Goal: Task Accomplishment & Management: Complete application form

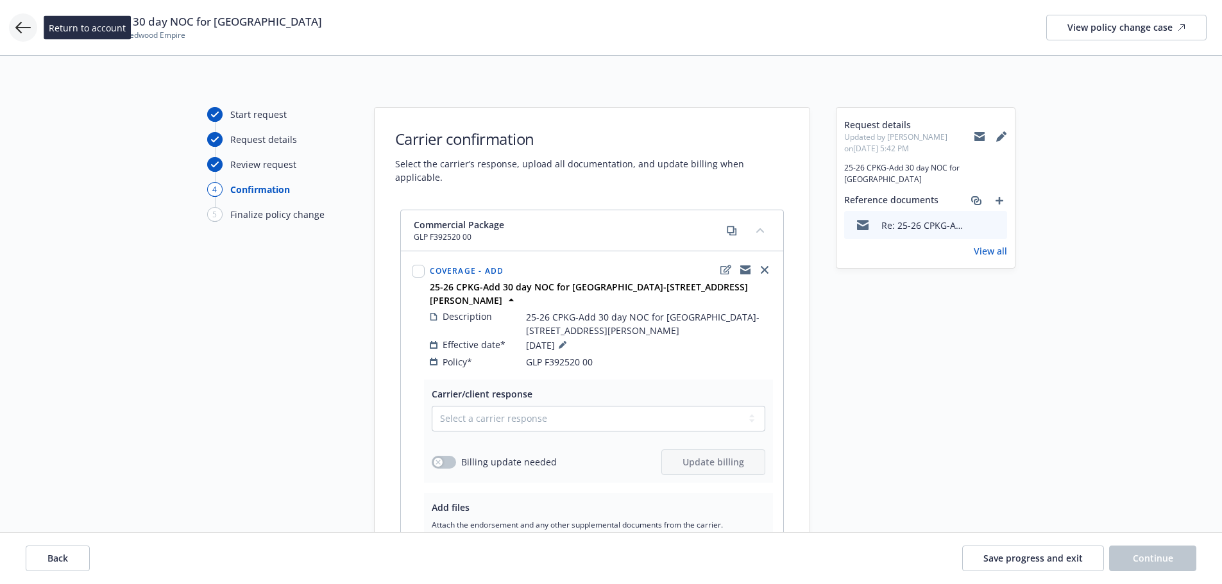
click at [21, 26] on icon at bounding box center [22, 27] width 15 height 15
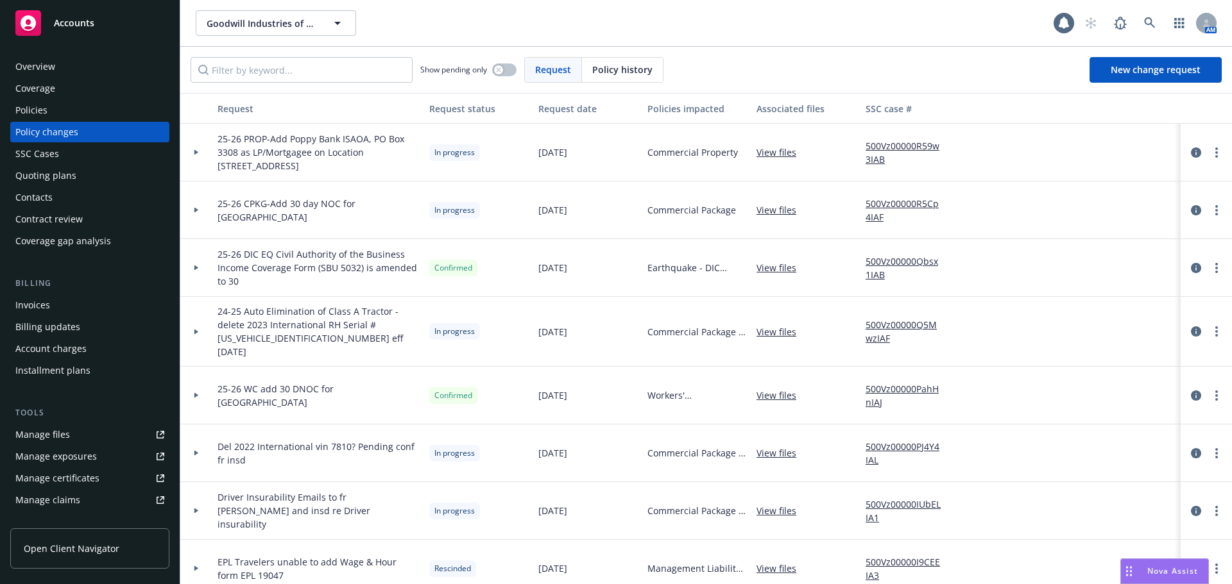
click at [25, 108] on div "Policies" at bounding box center [31, 110] width 32 height 21
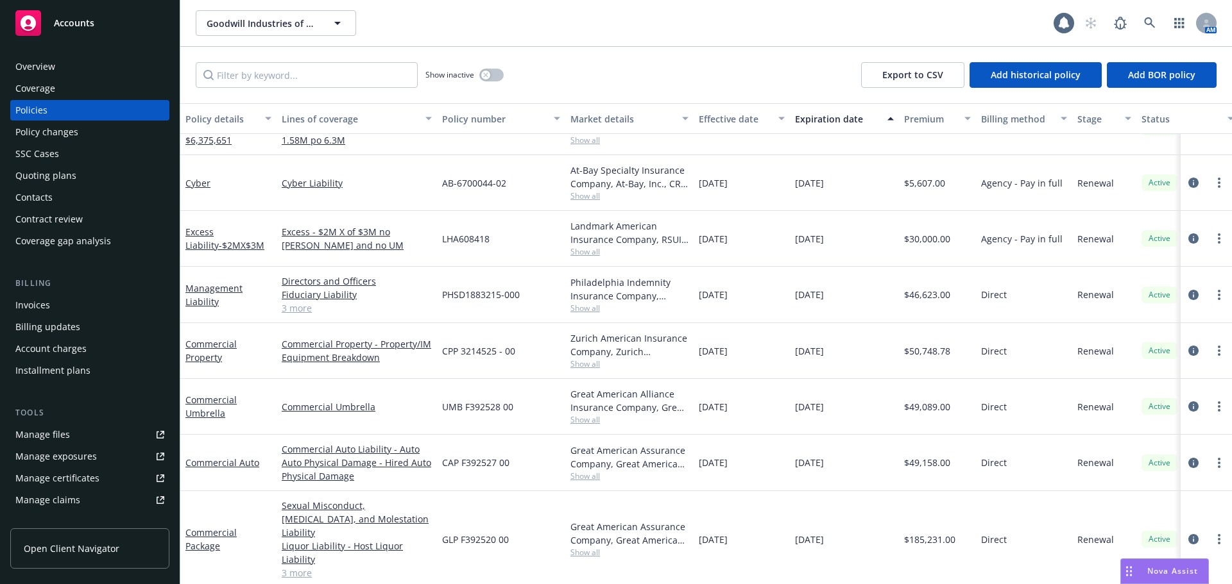
scroll to position [143, 0]
click at [243, 463] on link "Commercial Auto" at bounding box center [222, 463] width 74 height 12
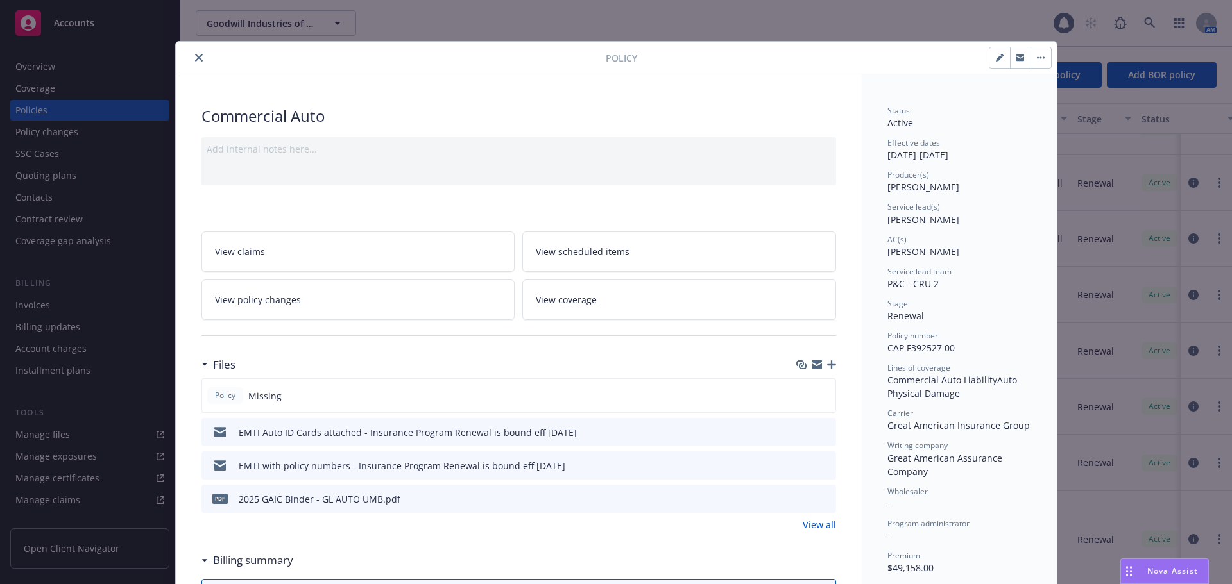
drag, startPoint x: 198, startPoint y: 41, endPoint x: 980, endPoint y: 570, distance: 943.9
drag, startPoint x: 547, startPoint y: 255, endPoint x: 631, endPoint y: 254, distance: 84.0
click at [615, 242] on div "Policy Commercial Auto Add internal notes here... View claims View scheduled it…" at bounding box center [616, 292] width 1232 height 584
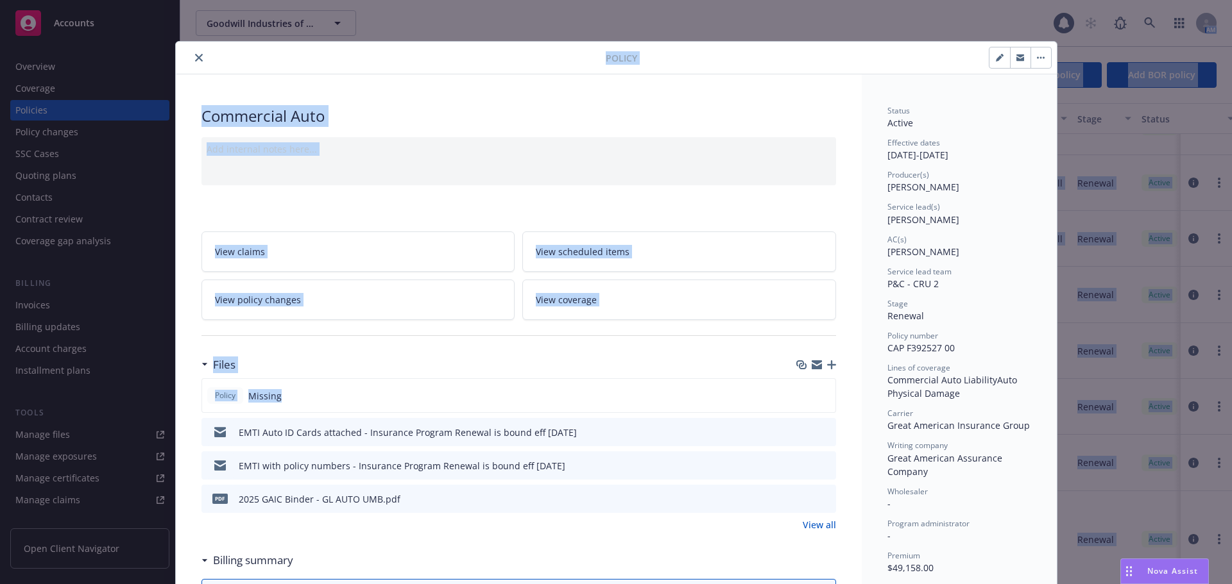
drag, startPoint x: 1572, startPoint y: -78, endPoint x: 2044, endPoint y: -37, distance: 473.3
click at [1231, 0] on html "Accounts Overview Coverage Policies Policy changes SSC Cases Quoting plans Cont…" at bounding box center [616, 292] width 1232 height 584
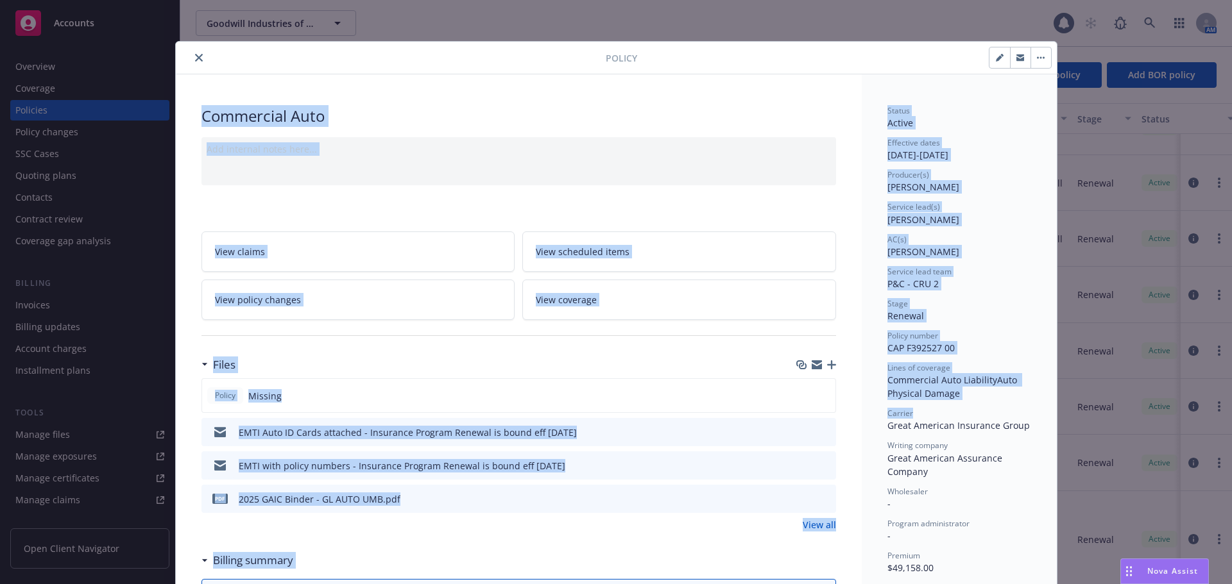
drag, startPoint x: 1100, startPoint y: 27, endPoint x: 1232, endPoint y: 1, distance: 134.0
click at [1231, 1] on html "Accounts Overview Coverage Policies Policy changes SSC Cases Quoting plans Cont…" at bounding box center [616, 292] width 1232 height 584
click at [489, 111] on div "Commercial Auto" at bounding box center [518, 116] width 634 height 22
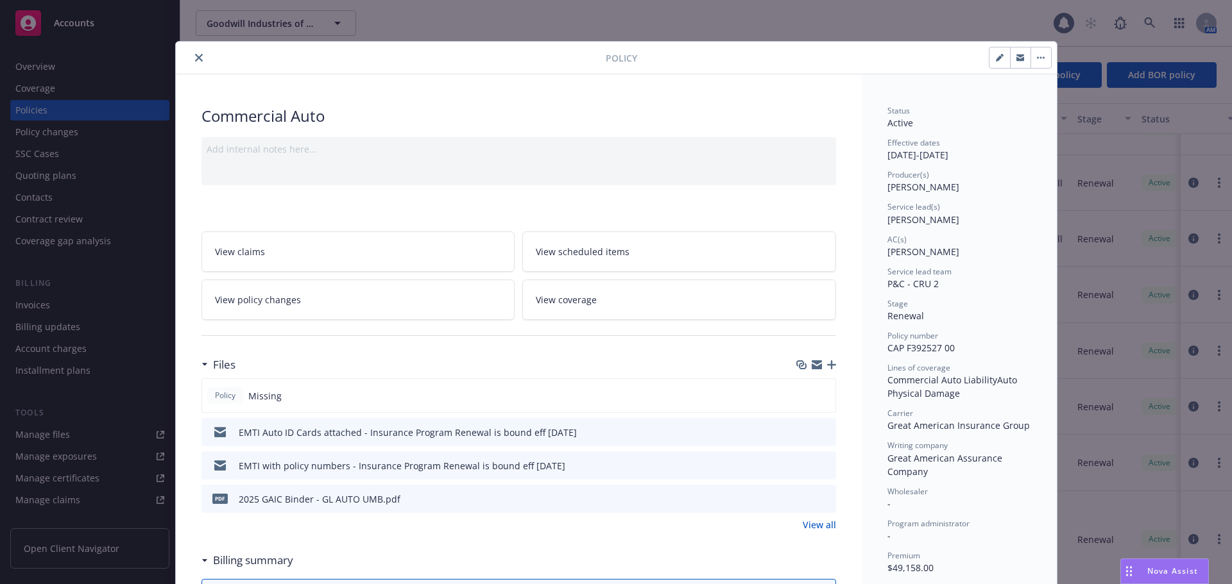
click at [303, 308] on link "View policy changes" at bounding box center [358, 300] width 314 height 40
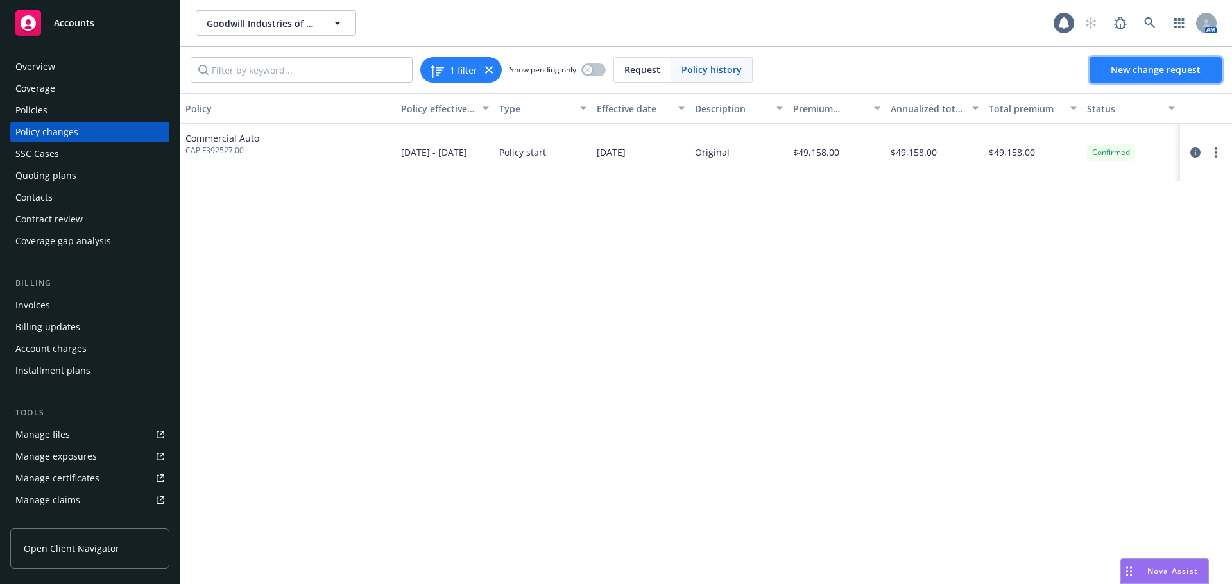
click at [1157, 71] on span "New change request" at bounding box center [1155, 70] width 90 height 12
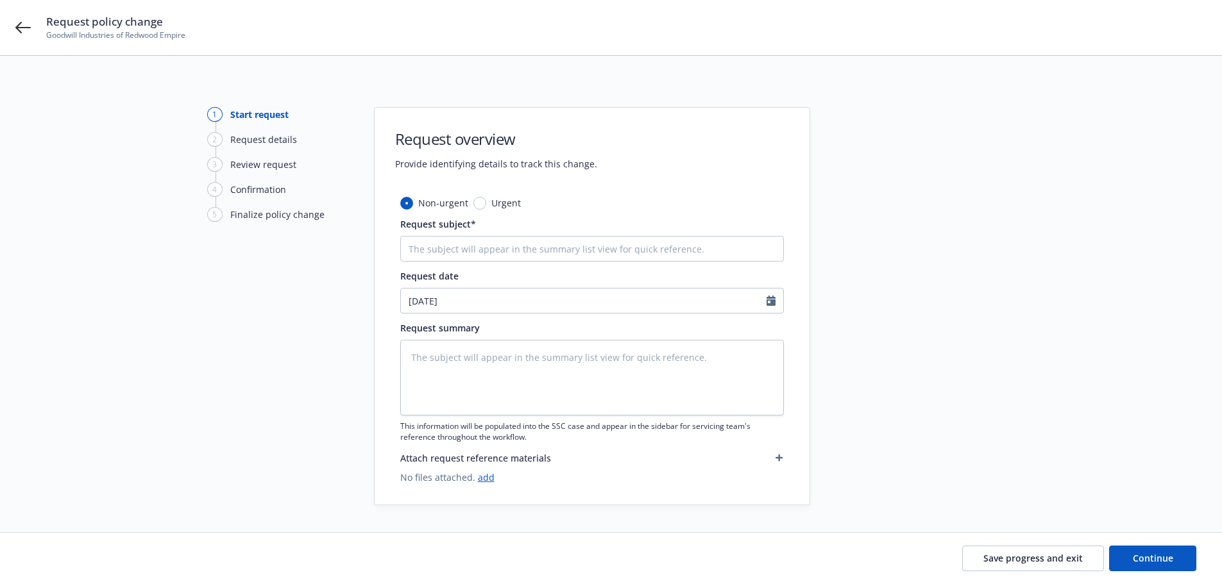
click at [244, 388] on div "1 Start request 2 Request details 3 Review request 4 Confirmation 5 Finalize po…" at bounding box center [277, 306] width 141 height 398
drag, startPoint x: 146, startPoint y: 421, endPoint x: 152, endPoint y: 433, distance: 13.5
click at [152, 433] on div "1 Start request 2 Request details 3 Review request 4 Confirmation 5 Finalize po…" at bounding box center [610, 306] width 1191 height 398
click at [967, 328] on div at bounding box center [926, 306] width 180 height 398
click at [593, 248] on input "Request subject*" at bounding box center [592, 249] width 384 height 26
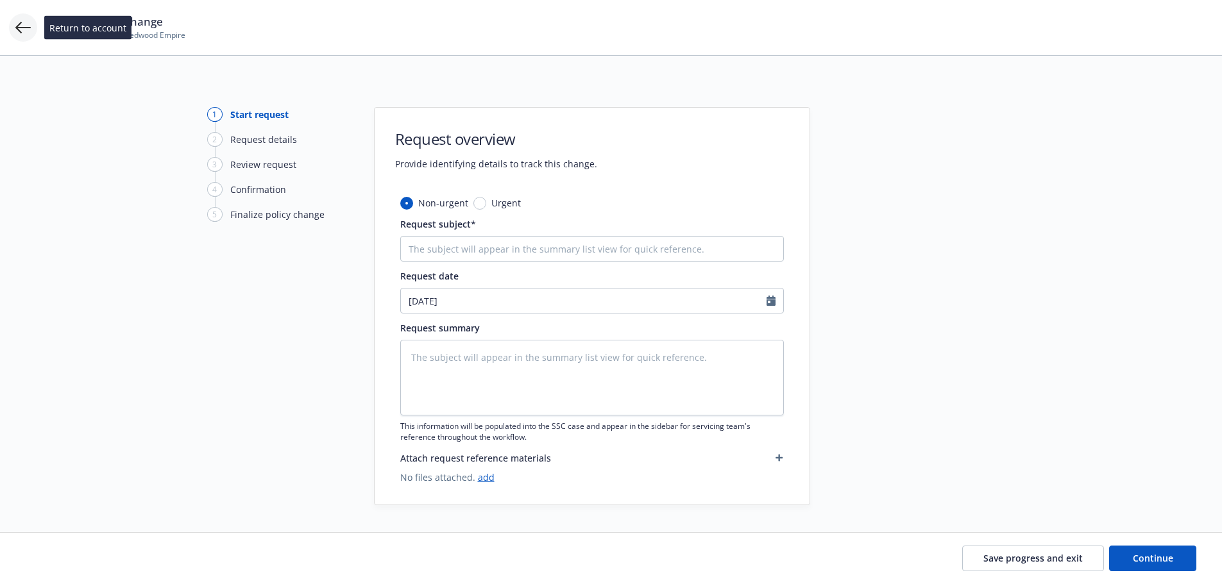
click at [22, 29] on icon at bounding box center [22, 27] width 15 height 15
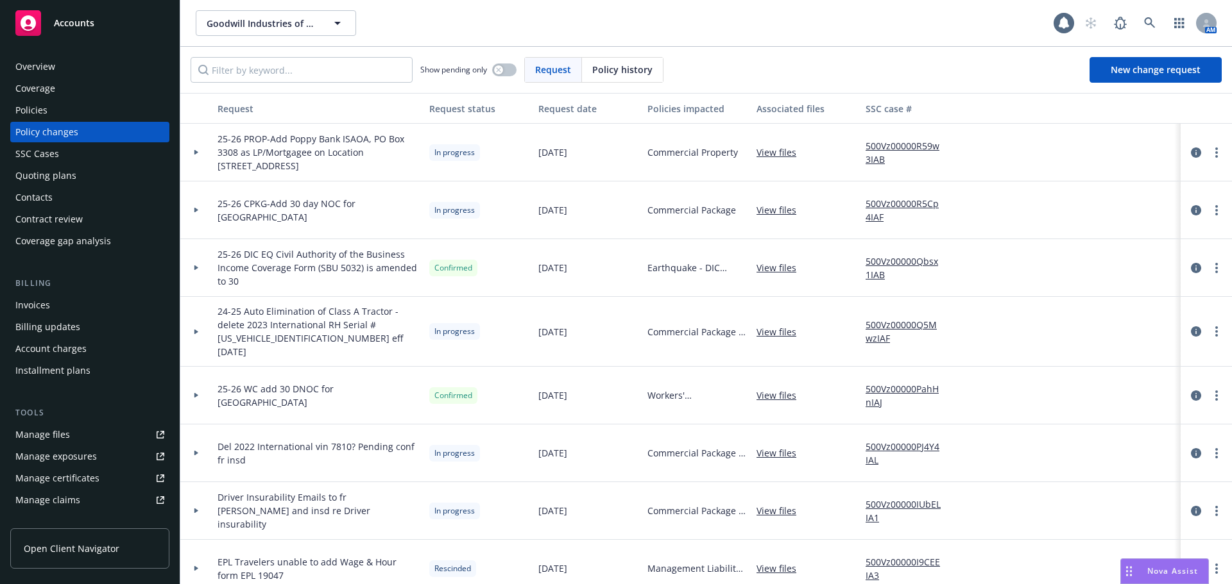
click at [37, 110] on div "Policies" at bounding box center [31, 110] width 32 height 21
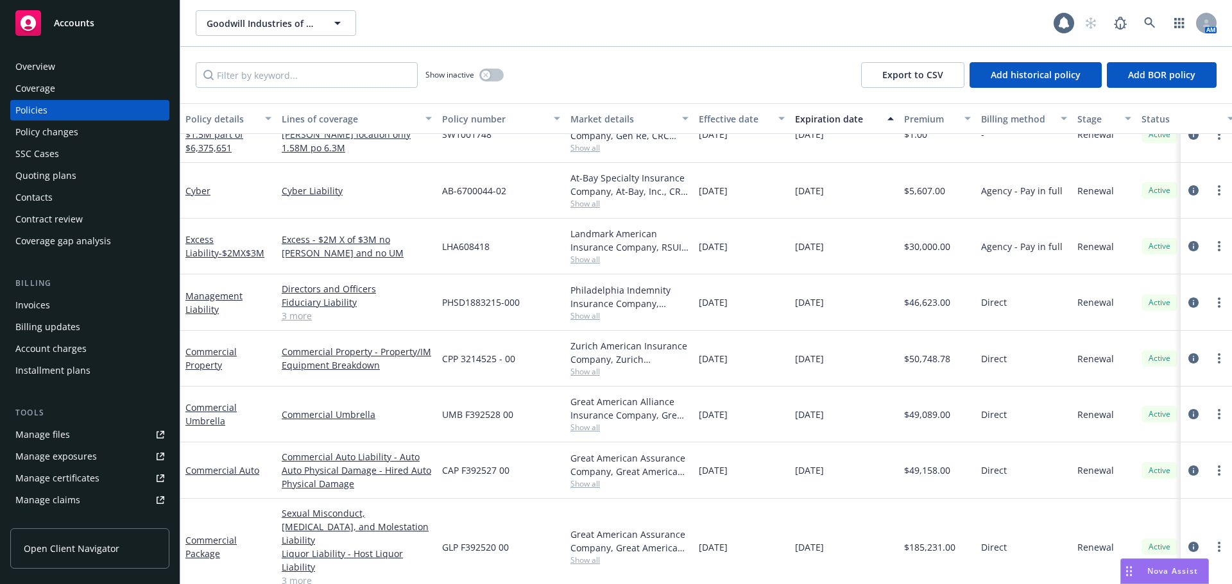
scroll to position [143, 0]
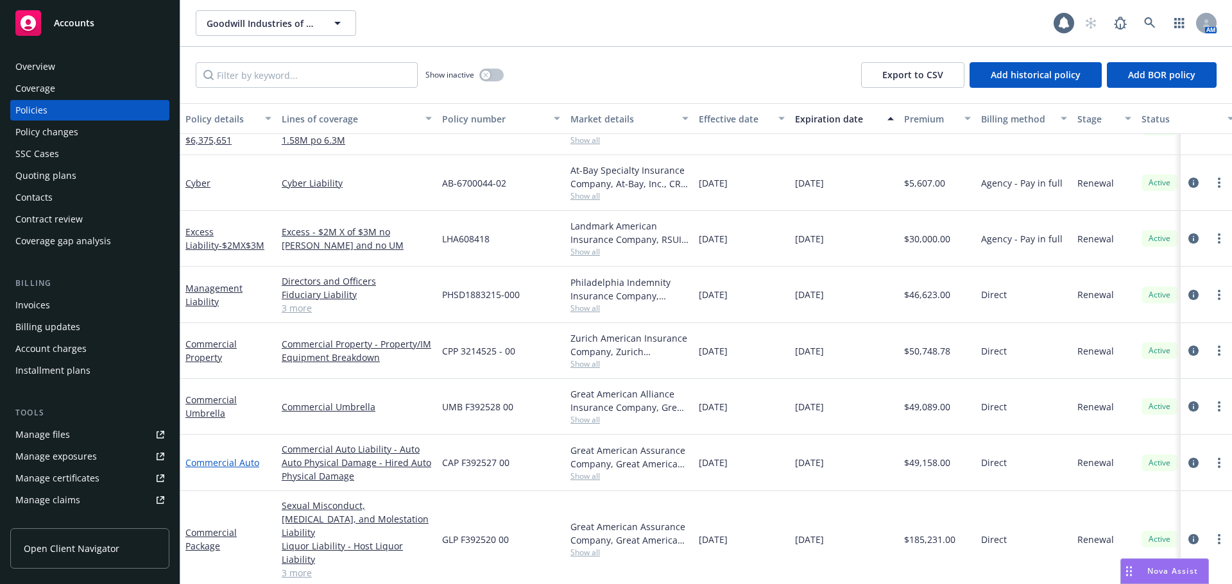
click at [213, 464] on link "Commercial Auto" at bounding box center [222, 463] width 74 height 12
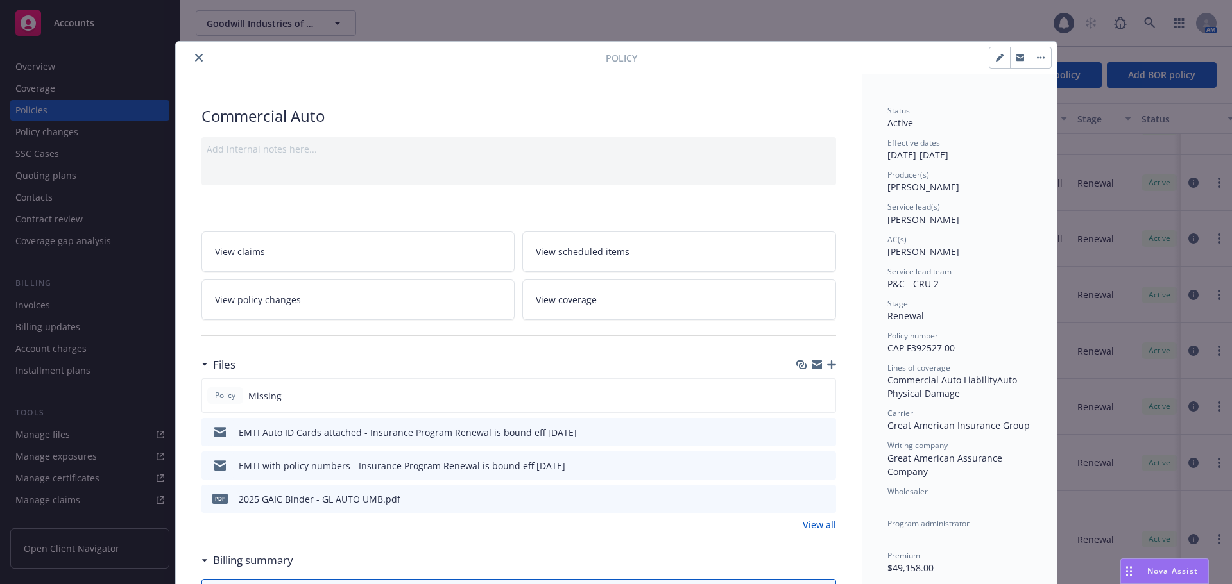
click at [200, 56] on button "close" at bounding box center [198, 57] width 15 height 15
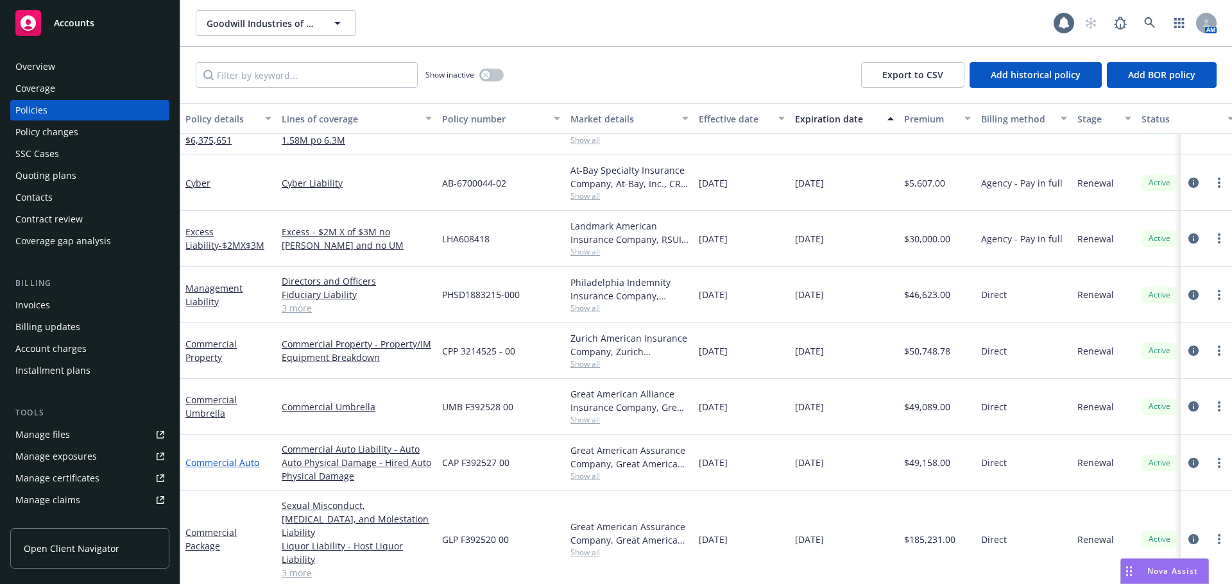
click at [213, 466] on link "Commercial Auto" at bounding box center [222, 463] width 74 height 12
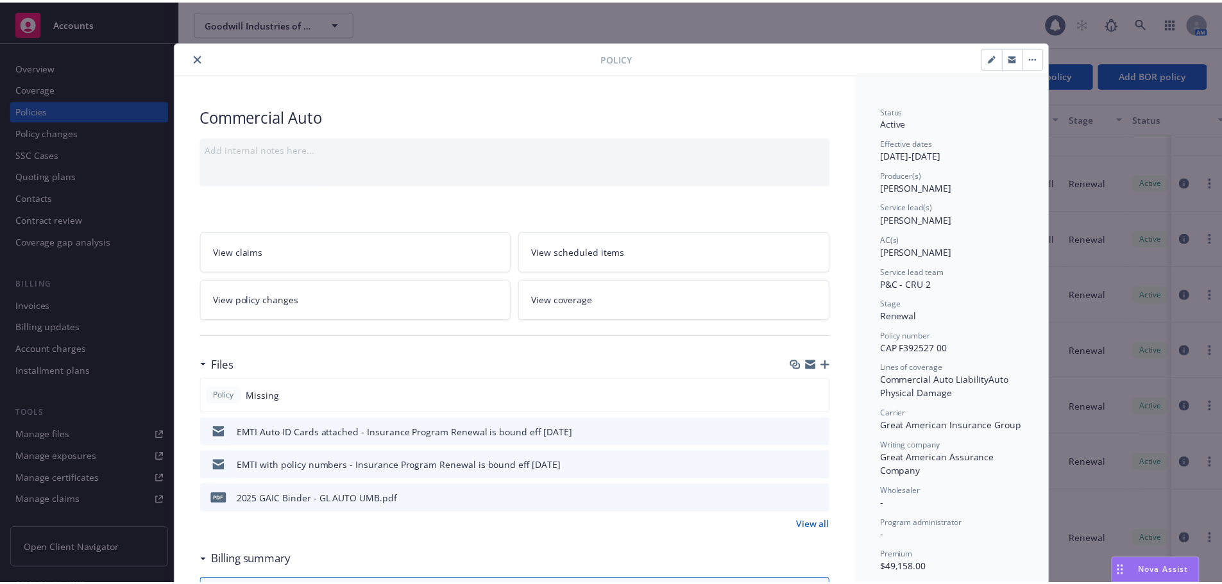
scroll to position [38, 0]
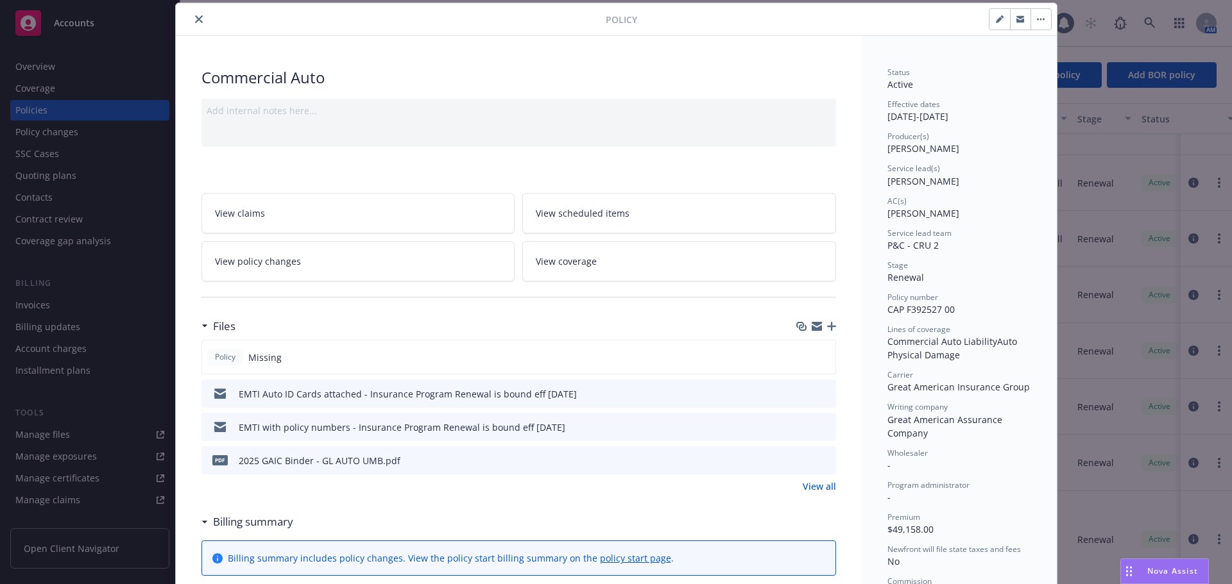
click at [384, 266] on link "View policy changes" at bounding box center [358, 261] width 314 height 40
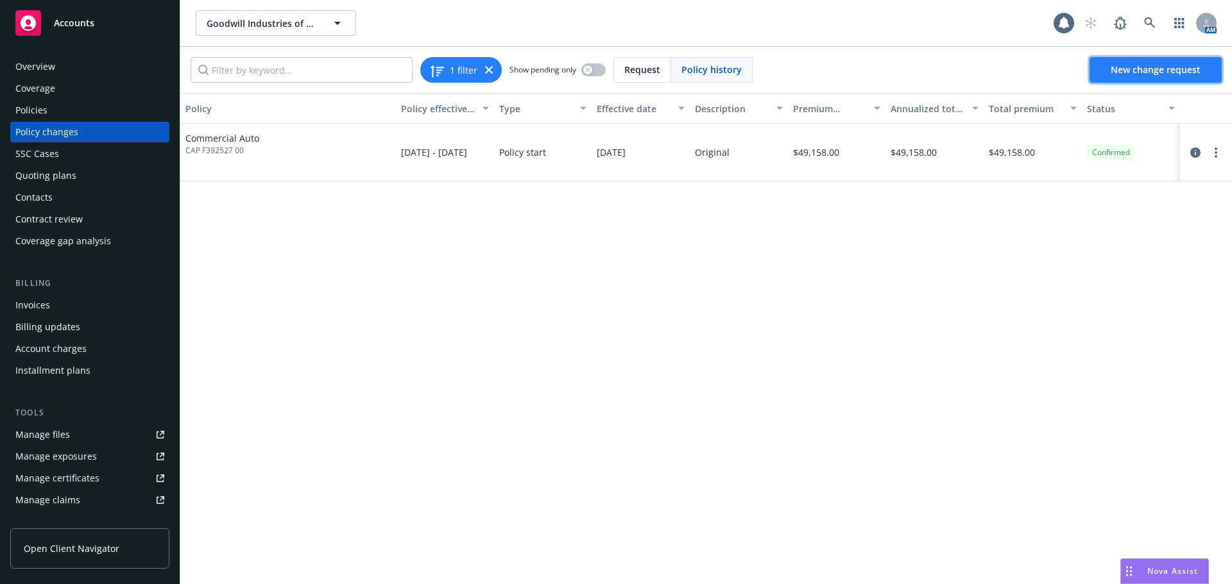
click at [1173, 72] on span "New change request" at bounding box center [1155, 70] width 90 height 12
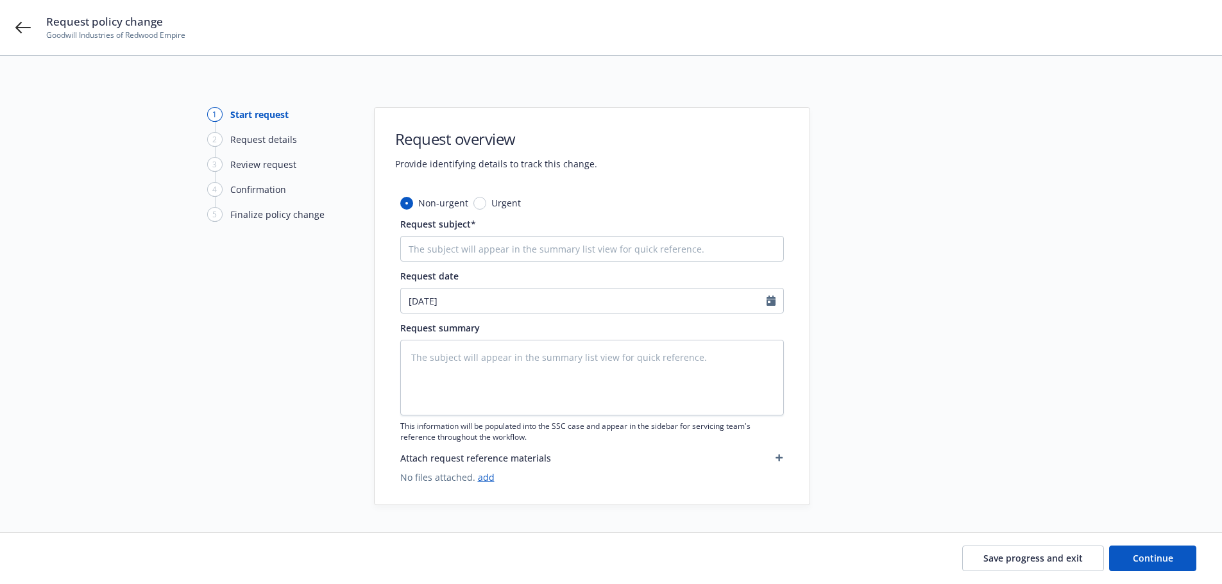
click at [626, 236] on div "Request subject*" at bounding box center [592, 239] width 384 height 44
drag, startPoint x: 562, startPoint y: 266, endPoint x: 556, endPoint y: 252, distance: 14.9
click at [561, 266] on div "Non-urgent Urgent Request subject* Request date 08/22/2025 Request summary This…" at bounding box center [592, 340] width 384 height 288
click at [553, 251] on input "Request subject*" at bounding box center [592, 249] width 384 height 26
type textarea "x"
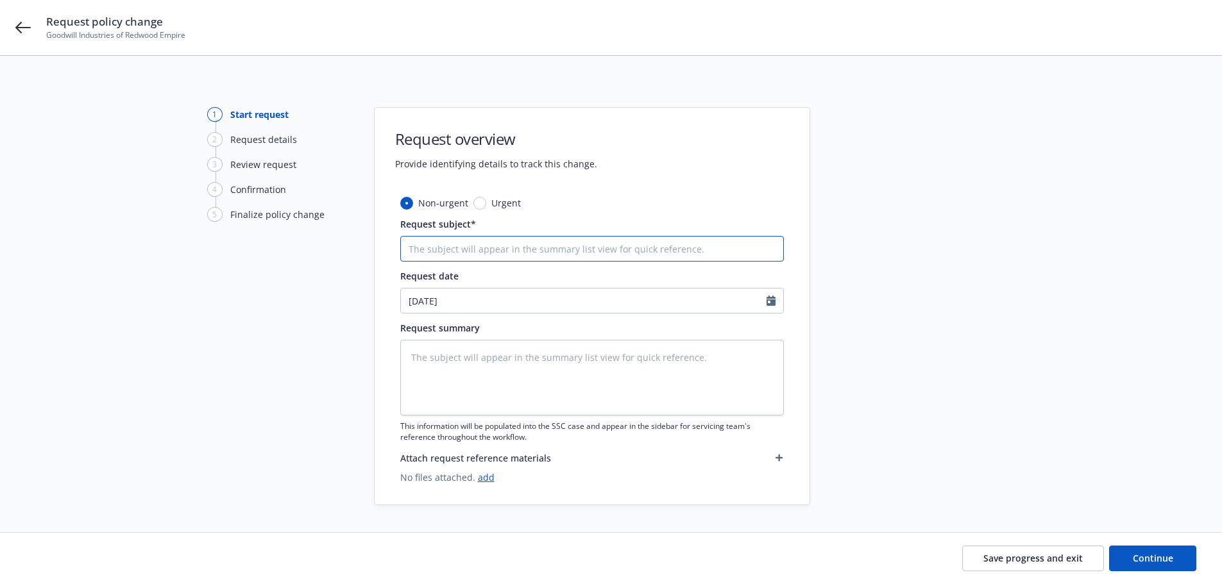
type input "2"
type textarea "x"
type input "25"
type textarea "x"
type input "252"
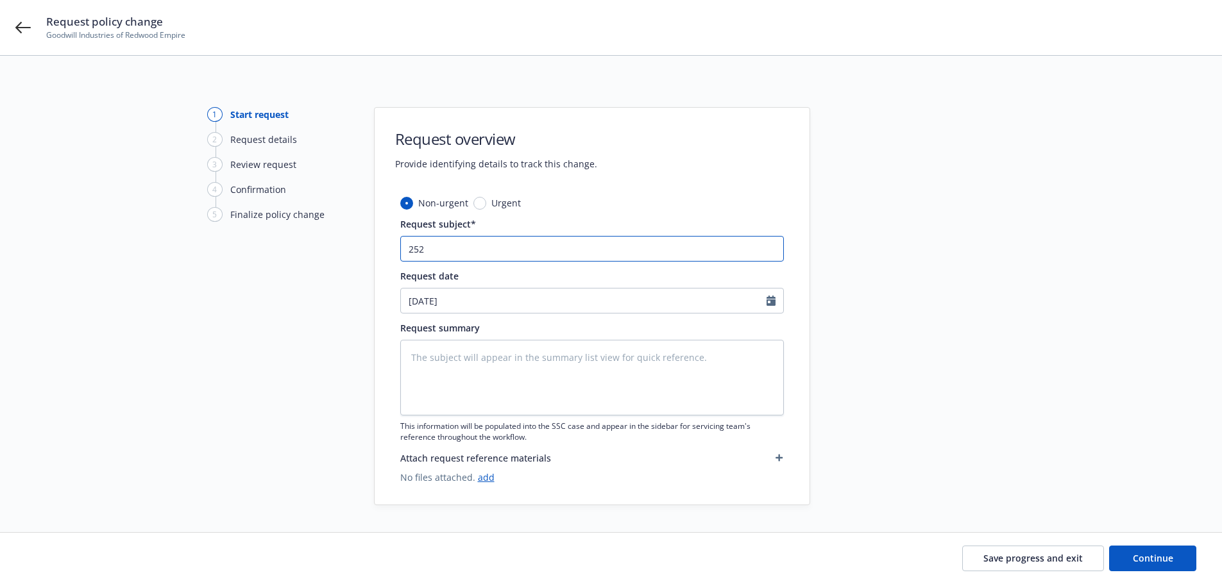
type textarea "x"
type input "2526"
type textarea "x"
type input "2526"
type textarea "x"
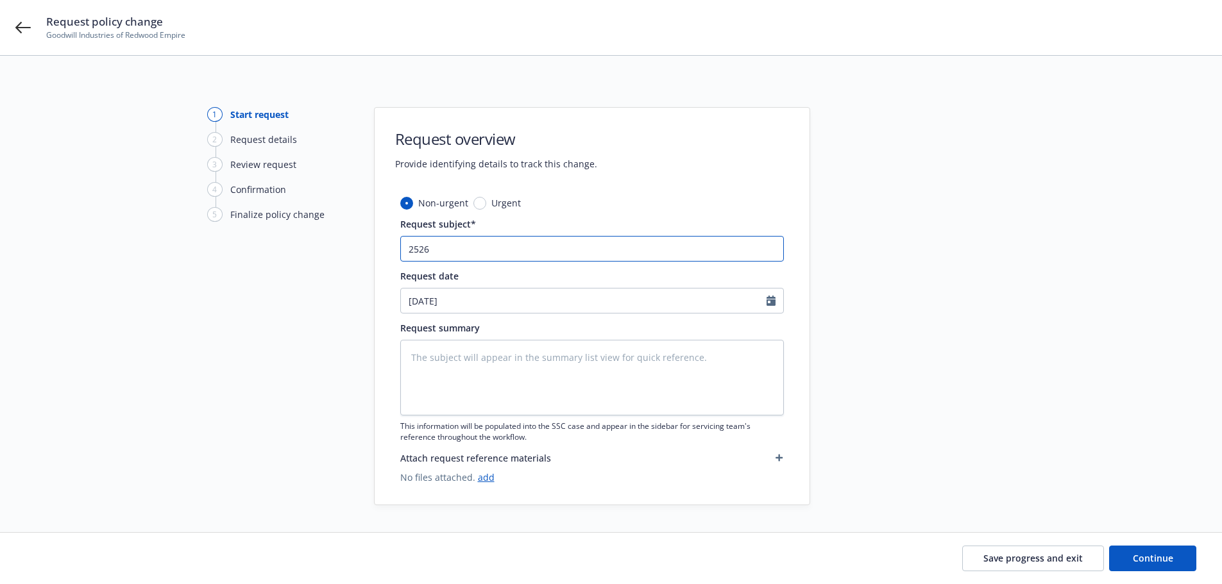
type input "2526 A"
type textarea "x"
type input "2526 AU"
type textarea "x"
type input "2526 AUT"
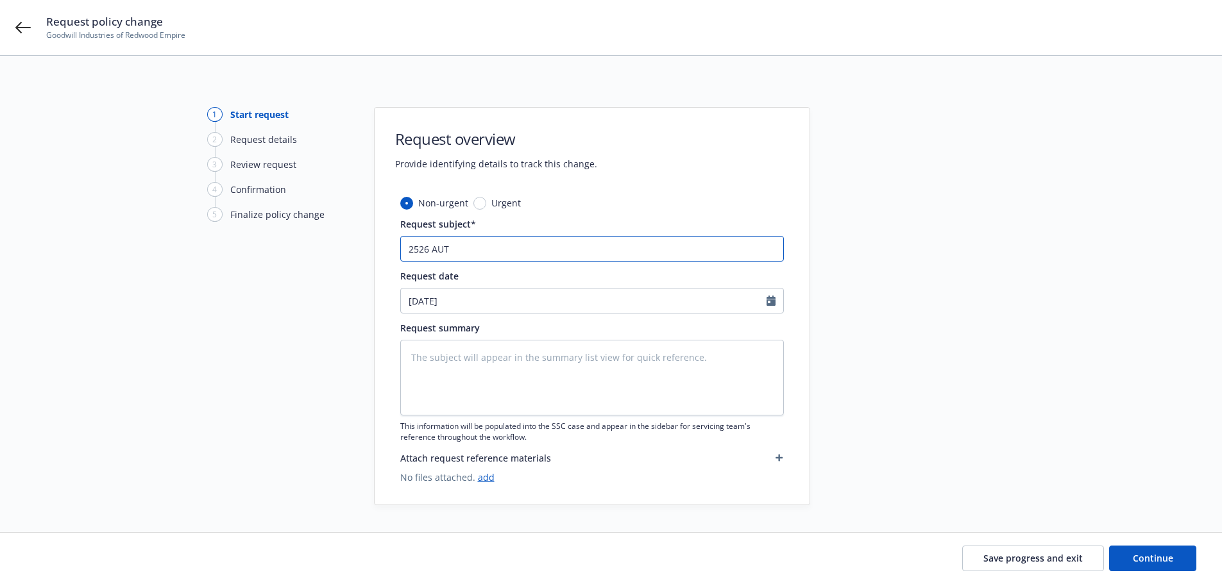
type textarea "x"
type input "2526 AUTO"
type textarea "x"
type input "2526 AUTO-"
click at [420, 250] on input "2526 AUTO-" at bounding box center [592, 249] width 384 height 26
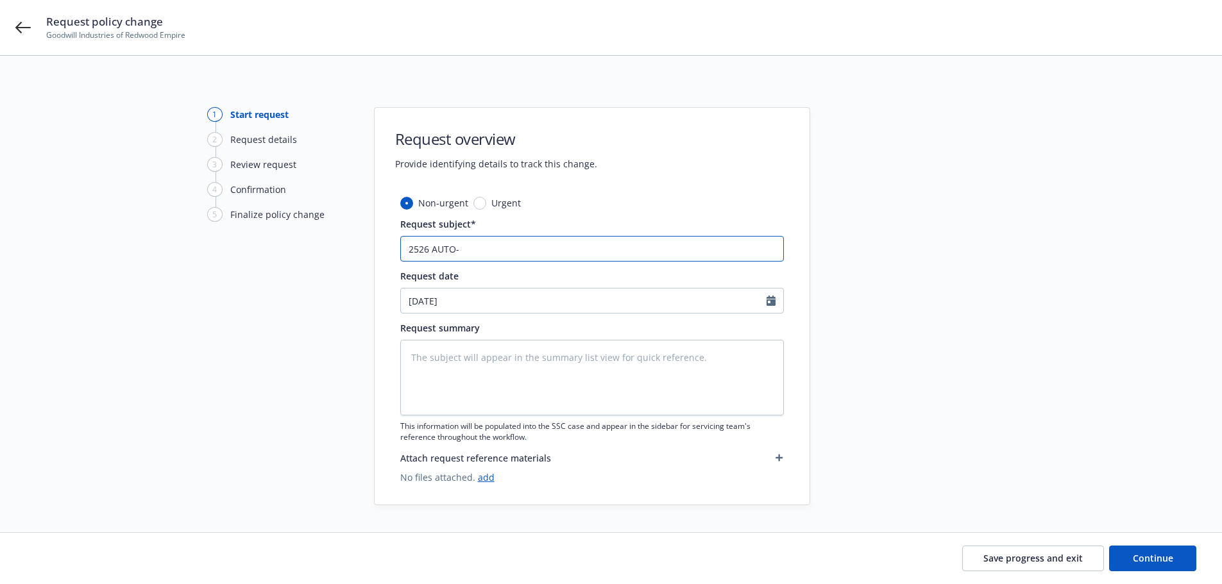
type textarea "x"
type input "25-26 AUTO-"
click at [552, 239] on input "25-26 AUTO-" at bounding box center [592, 249] width 384 height 26
click at [538, 246] on input "25-26 AUTO-" at bounding box center [592, 249] width 384 height 26
type textarea "x"
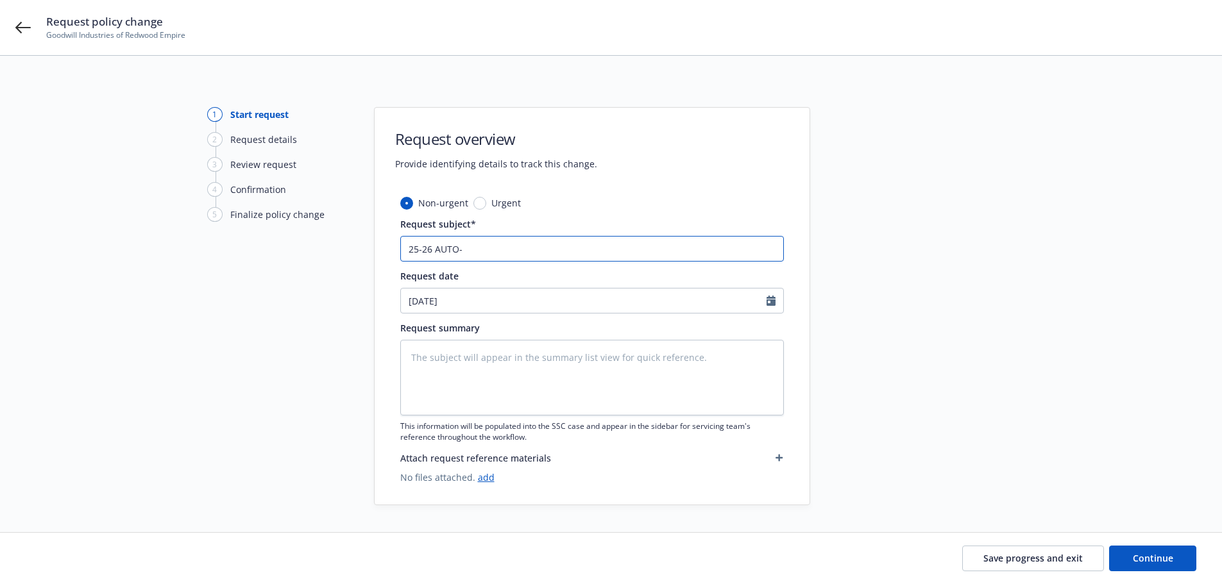
type input "25-26 AUTO-A"
type textarea "x"
type input "25-26 AUTO-Ad"
type textarea "x"
type input "25-26 AUTO-Add"
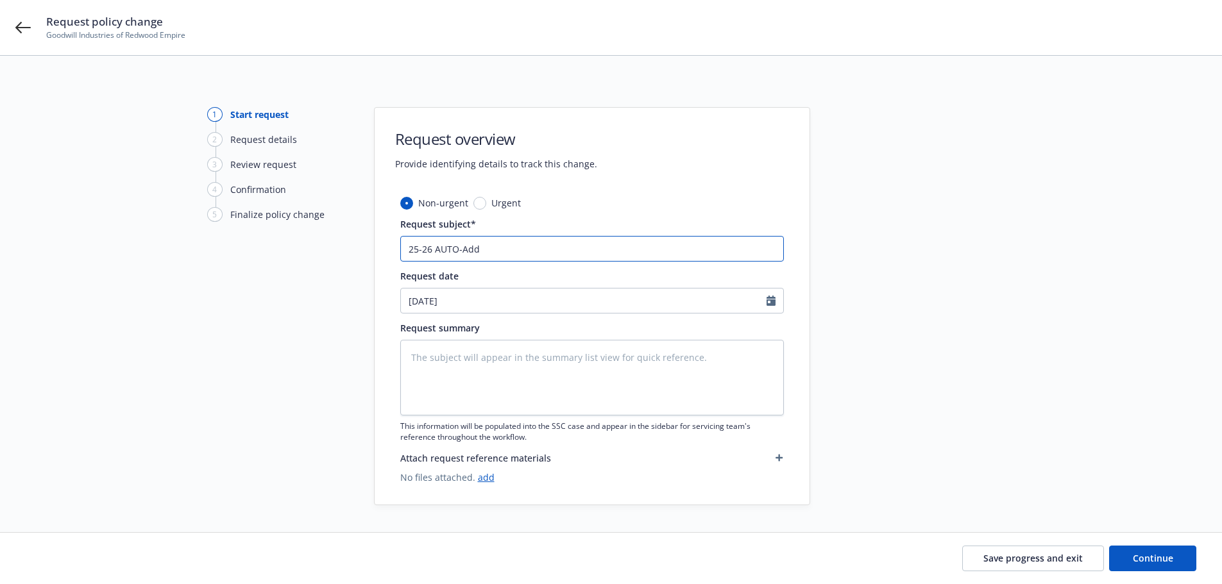
type textarea "x"
type input "25-26 AUTO-Add"
type textarea "x"
type input "25-26 AUTO-Add L"
type textarea "x"
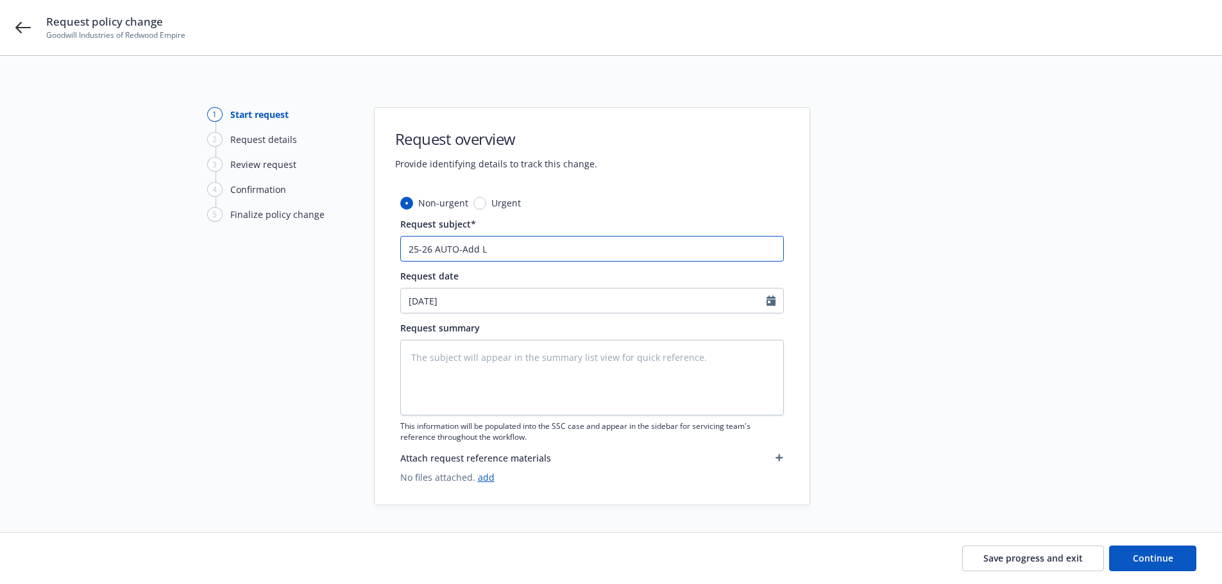
type input "25-26 AUTO-Add LP"
type textarea "x"
type input "25-26 AUTO-Add LP/"
type textarea "x"
type input "25-26 AUTO-Add LP/A"
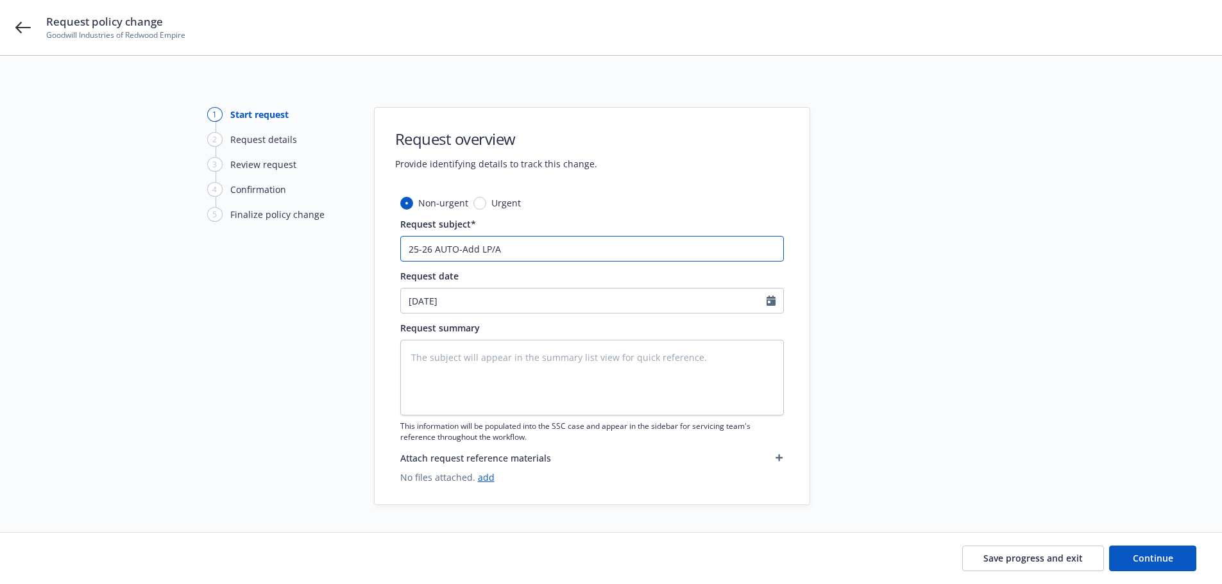
type textarea "x"
type input "25-26 AUTO-Add LP/AI"
type textarea "x"
type input "25-26 AUTO-Add LP/AI"
click at [479, 251] on input "25-26 AUTO-Add LP/AI" at bounding box center [592, 249] width 384 height 26
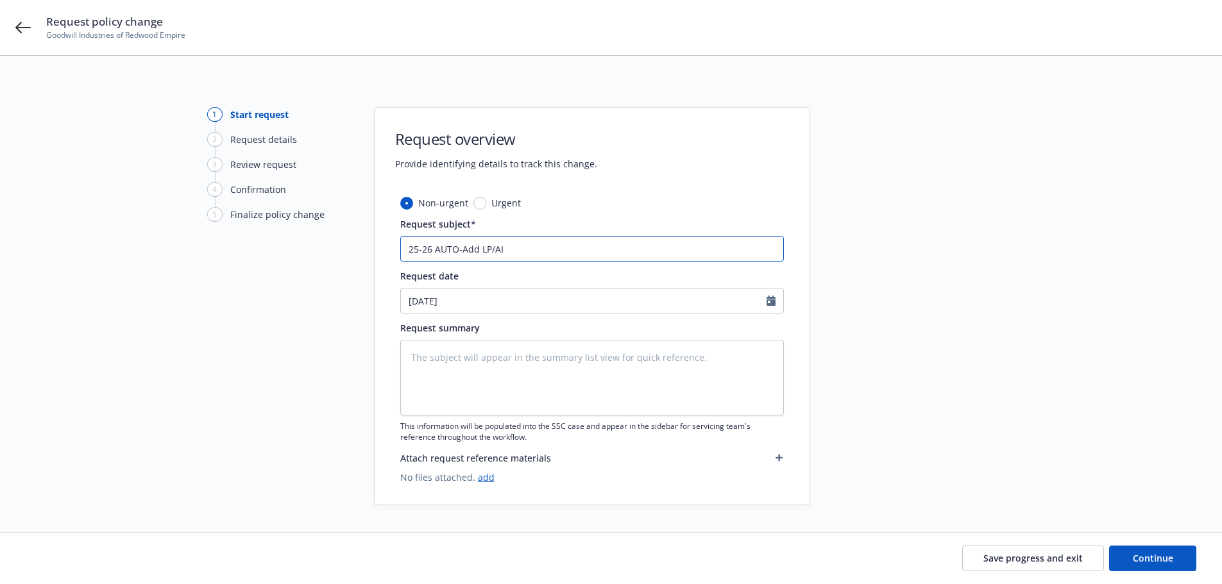
type textarea "x"
type input "25-26 AUTO-Add LP/AI"
paste input "Peterson Trucks Inc. DBA Peterson Idealease"
type textarea "x"
type input "25-26 AUTO-Add Peterson Trucks Inc. DBA Peterson Idealease LP/AI"
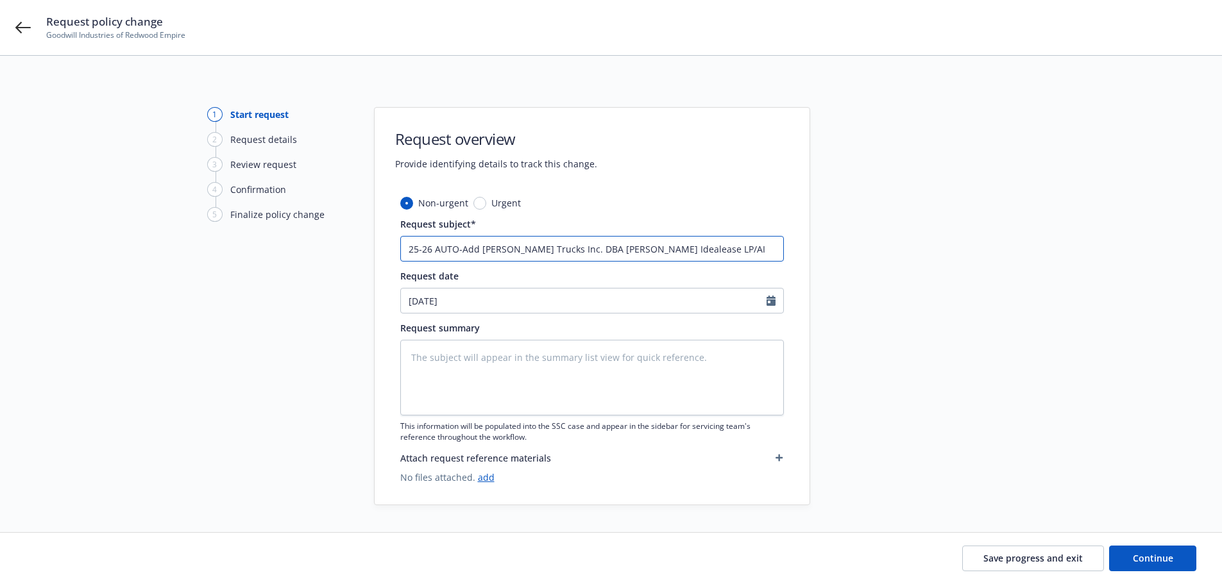
type textarea "x"
type input "25-26 AUTO-Add Peterson Trucks Inc. DBA Peterson Idealease LP/AI"
type textarea "x"
type input "25-26 AUTO-Add Peterson Trucks Inc. DBA Peterson Idealease a LP/AI"
type textarea "x"
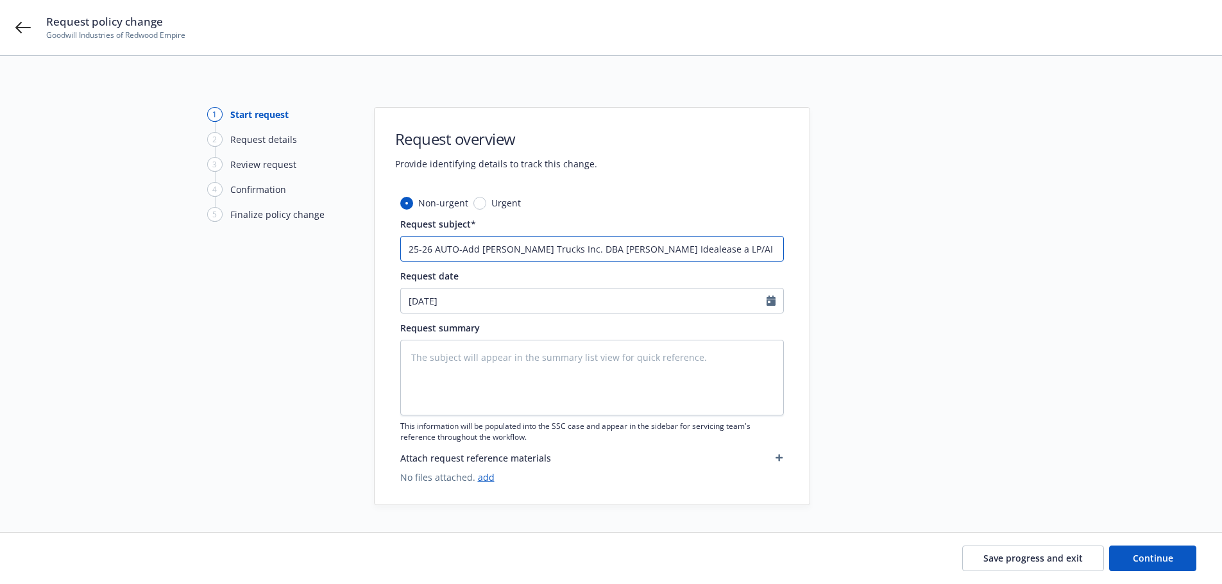
type input "25-26 AUTO-Add Peterson Trucks Inc. DBA Peterson Idealease as LP/AI"
click at [739, 239] on input "25-26 AUTO-Add Peterson Trucks Inc. DBA Peterson Idealease as LP/AI" at bounding box center [592, 249] width 384 height 26
type textarea "x"
type input "25-26 AUTO-Add Peterson Trucks Inc. DBA Peterson Idealease as LP/AI o"
type textarea "x"
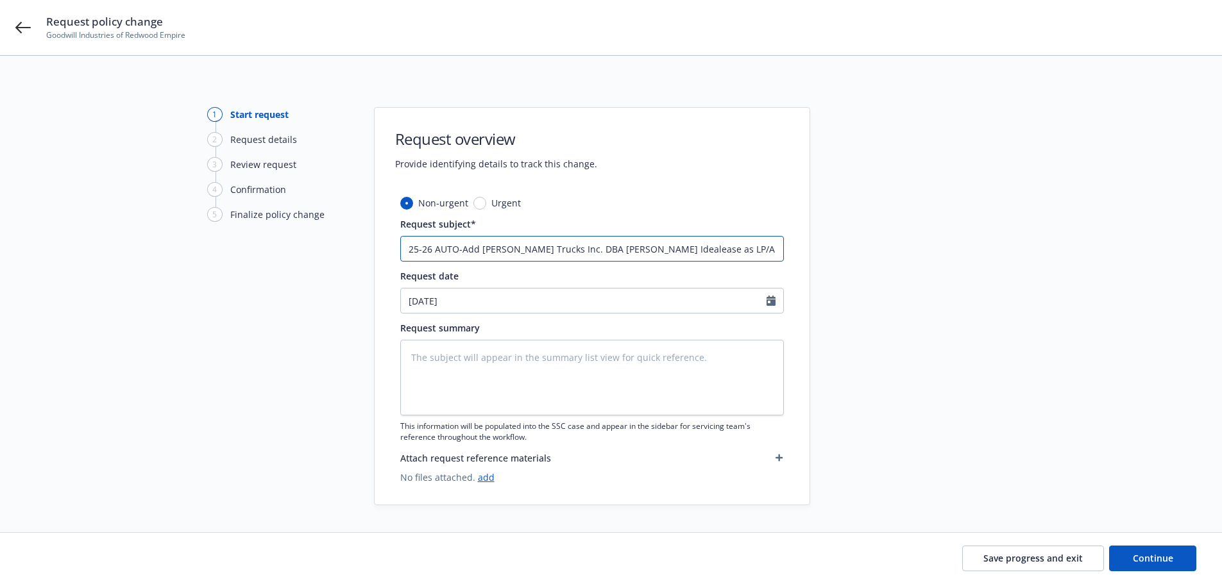
type input "25-26 AUTO-Add Peterson Trucks Inc. DBA Peterson Idealease as LP/AI on"
type textarea "x"
type input "25-26 AUTO-Add Peterson Trucks Inc. DBA Peterson Idealease as LP/AI on"
type textarea "x"
type input "25-26 AUTO-Add Peterson Trucks Inc. DBA Peterson Idealease as LP/AI on v"
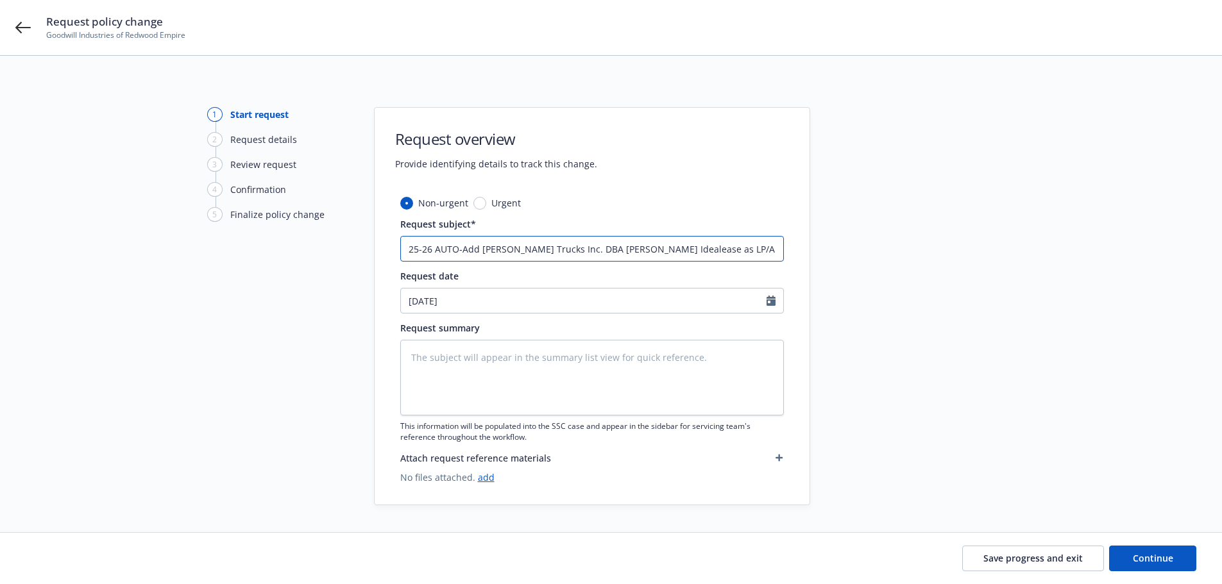
type textarea "x"
type input "25-26 AUTO-Add Peterson Trucks Inc. DBA Peterson Idealease as LP/AI on ve"
type textarea "x"
type input "25-26 AUTO-Add Peterson Trucks Inc. DBA Peterson Idealease as LP/AI on veh"
type textarea "x"
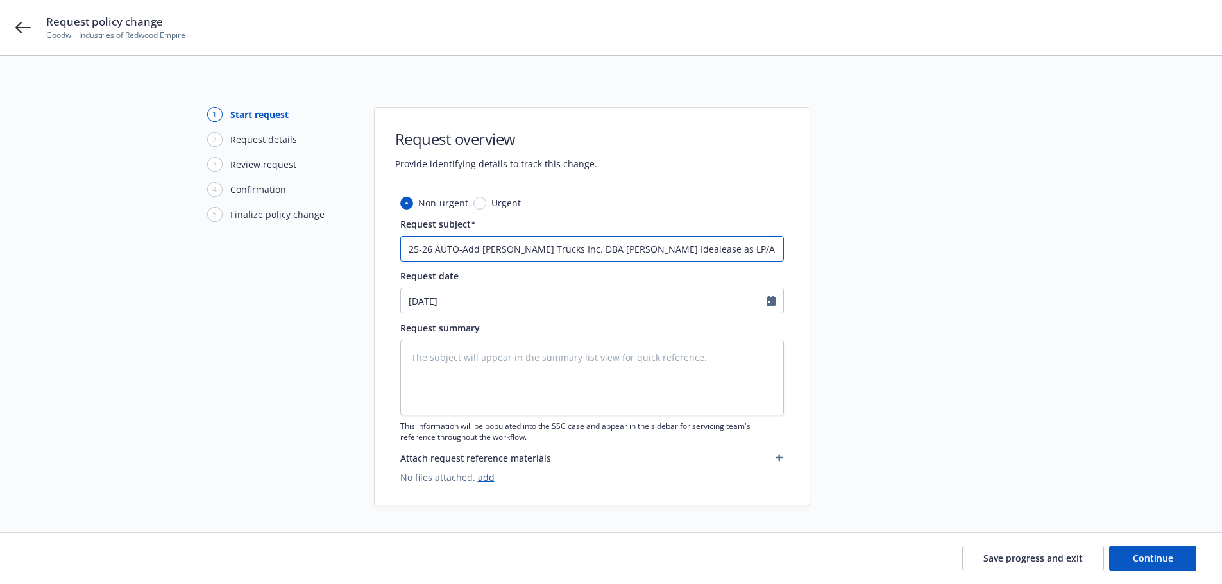
type input "25-26 AUTO-Add Peterson Trucks Inc. DBA Peterson Idealease as LP/AI on ve"
type textarea "x"
type input "25-26 AUTO-Add Peterson Trucks Inc. DBA Peterson Idealease as LP/AI on v"
type textarea "x"
type input "25-26 AUTO-Add Peterson Trucks Inc. DBA Peterson Idealease as LP/AI on"
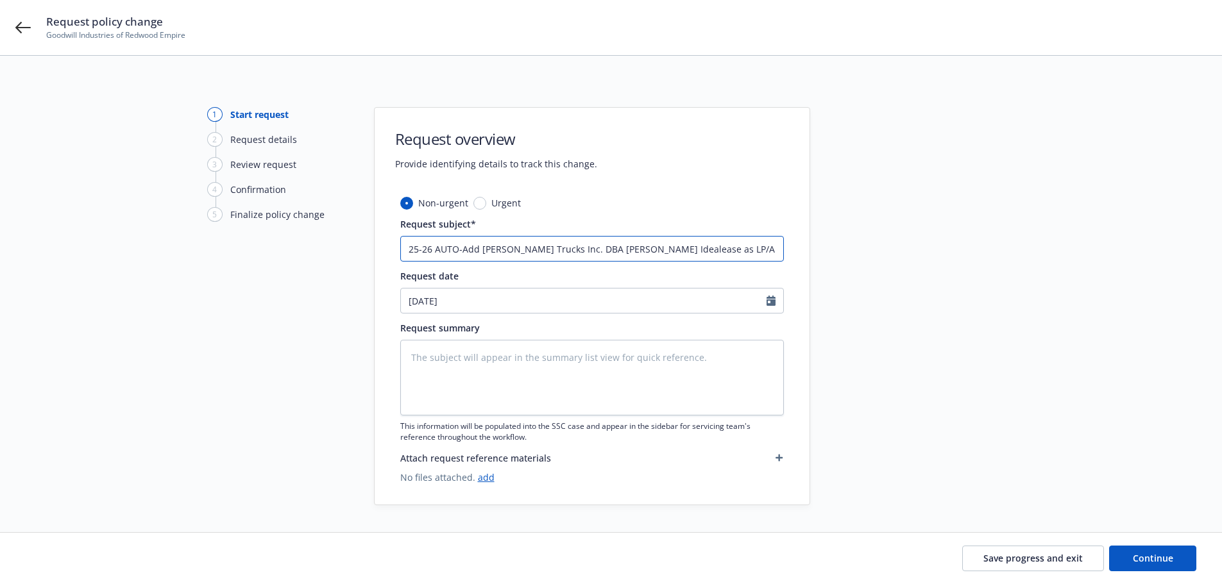
type textarea "x"
type input "25-26 AUTO-Add Peterson Trucks Inc. DBA Peterson Idealease as LP/AI on 2"
type textarea "x"
type input "25-26 AUTO-Add Peterson Trucks Inc. DBA Peterson Idealease as LP/AI on 23"
type textarea "x"
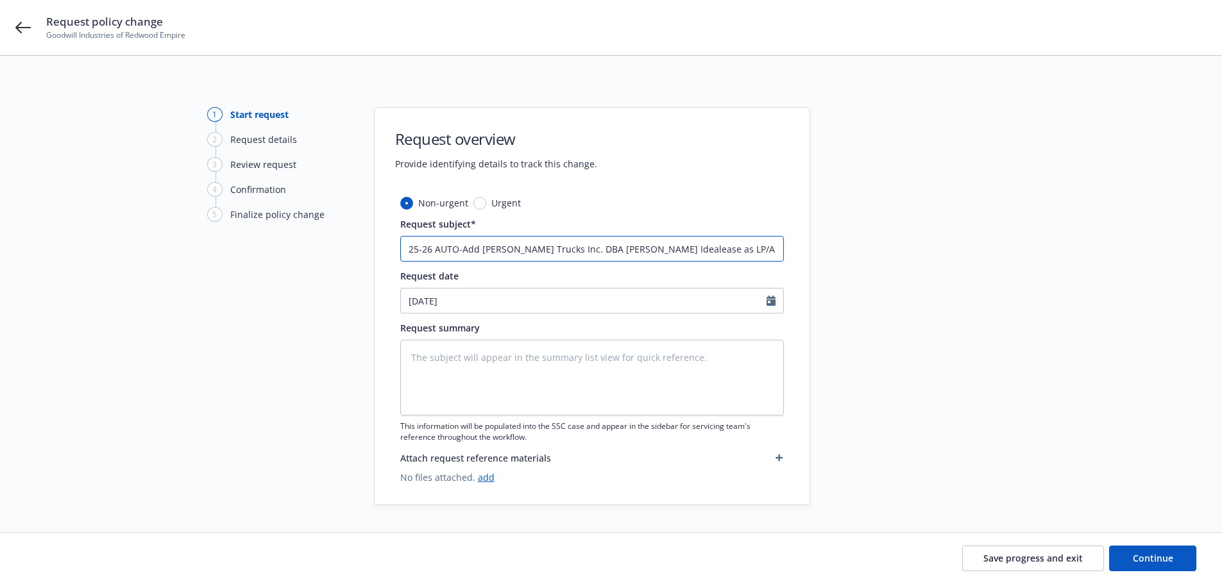
type input "25-26 AUTO-Add Peterson Trucks Inc. DBA Peterson Idealease as LP/AI on 23"
type textarea "x"
type input "25-26 AUTO-Add Peterson Trucks Inc. DBA Peterson Idealease as LP/AI on 23"
type textarea "x"
type input "25-26 AUTO-Add Peterson Trucks Inc. DBA Peterson Idealease as LP/AI on 2"
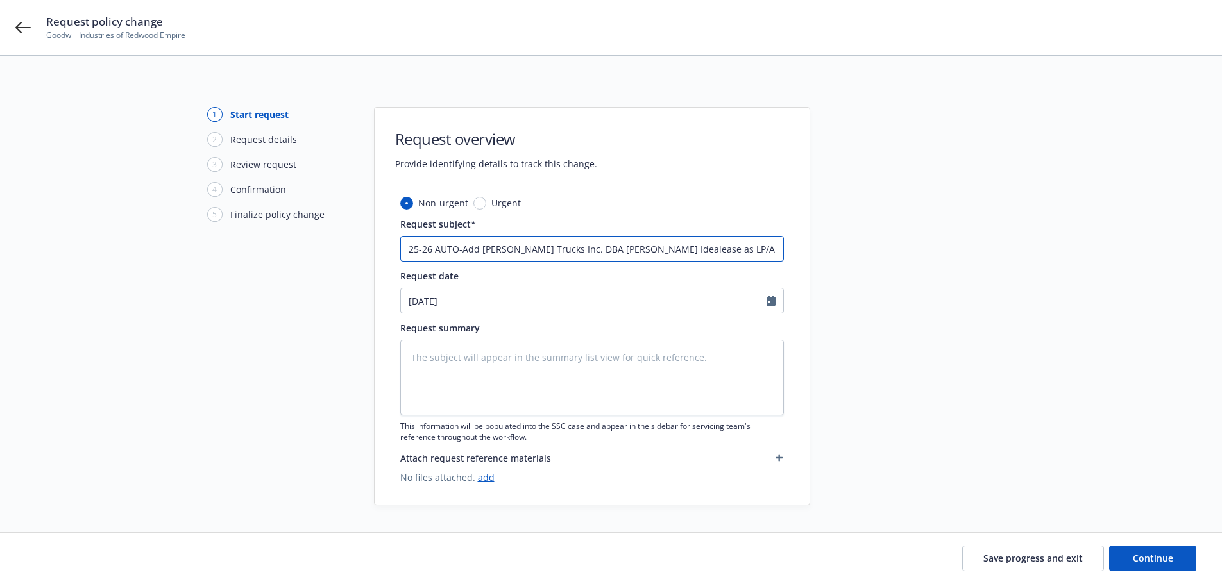
type textarea "x"
type input "25-26 AUTO-Add Peterson Trucks Inc. DBA Peterson Idealease as LP/AI on 20"
type textarea "x"
type input "25-26 AUTO-Add Peterson Trucks Inc. DBA Peterson Idealease as LP/AI on 202"
type textarea "x"
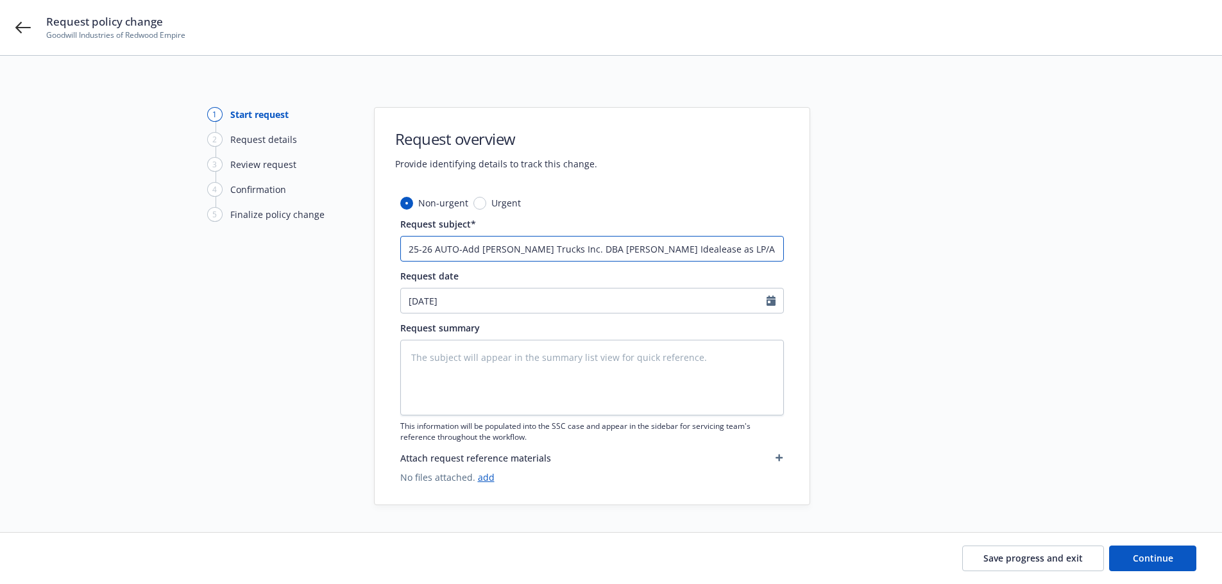
type input "25-26 AUTO-Add Peterson Trucks Inc. DBA Peterson Idealease as LP/AI on 2023"
type textarea "x"
type input "25-26 AUTO-Add Peterson Trucks Inc. DBA Peterson Idealease as LP/AI on 2023"
type textarea "x"
type input "25-26 AUTO-Add Peterson Trucks Inc. DBA Peterson Idealease as LP/AI on 2023 t"
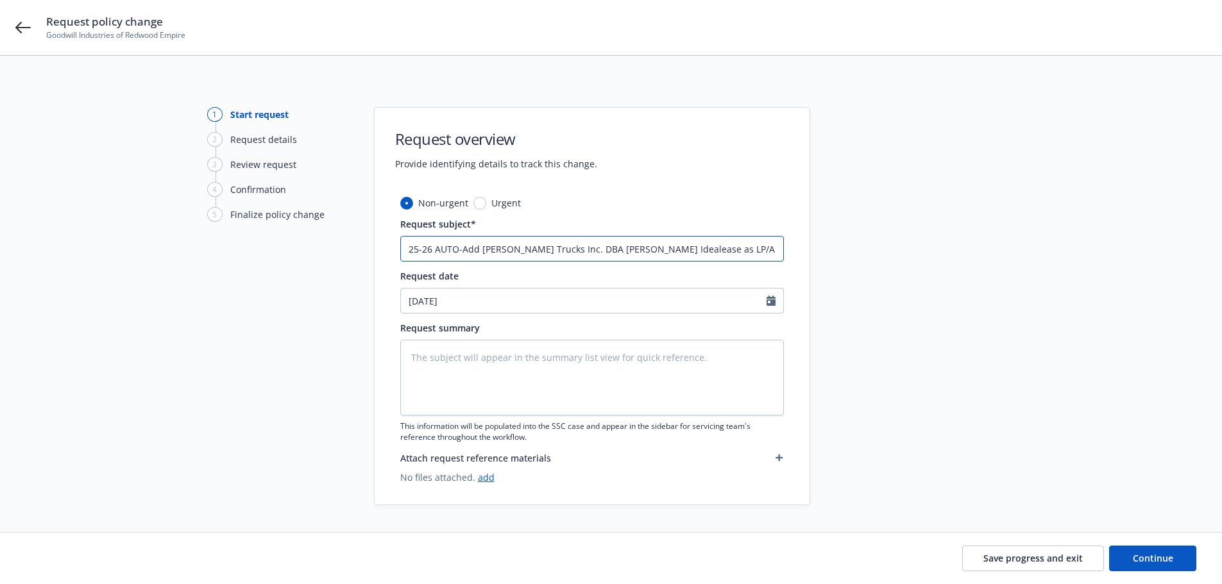
type textarea "x"
type input "25-26 AUTO-Add Peterson Trucks Inc. DBA Peterson Idealease as LP/AI on 2023 tr"
type textarea "x"
type input "25-26 AUTO-Add Peterson Trucks Inc. DBA Peterson Idealease as LP/AI on 2023 tru"
type textarea "x"
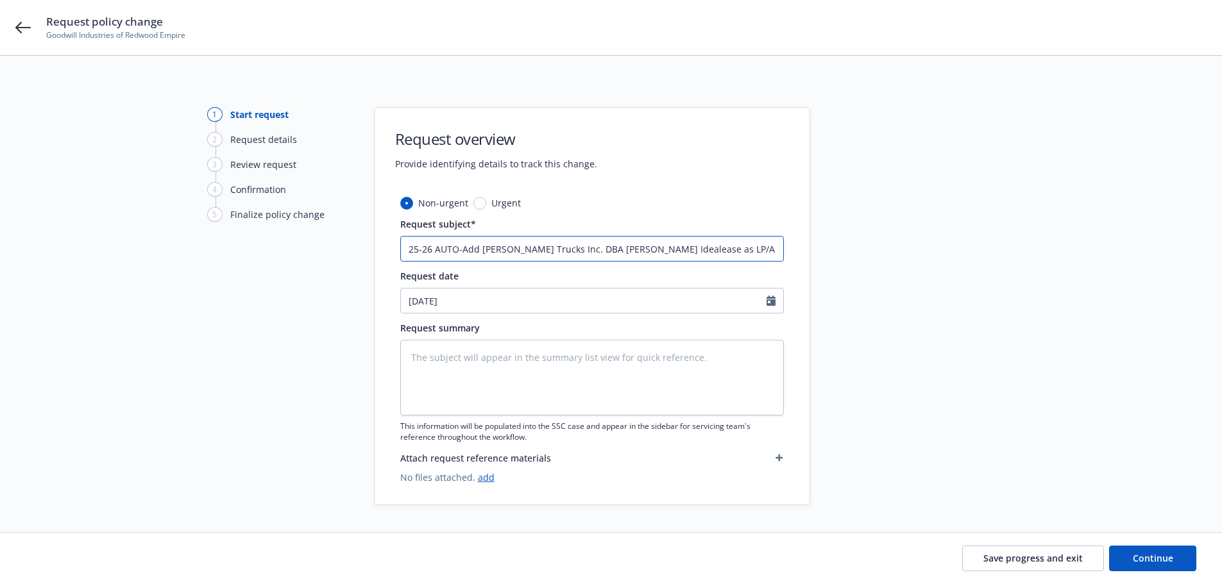
type input "25-26 AUTO-Add Peterson Trucks Inc. DBA Peterson Idealease as LP/AI on 2023 truc"
type textarea "x"
type input "25-26 AUTO-Add Peterson Trucks Inc. DBA Peterson Idealease as LP/AI on 2023 tru…"
type textarea "x"
type input "25-26 AUTO-Add Peterson Trucks Inc. DBA Peterson Idealease as LP/AI on 2023 tru…"
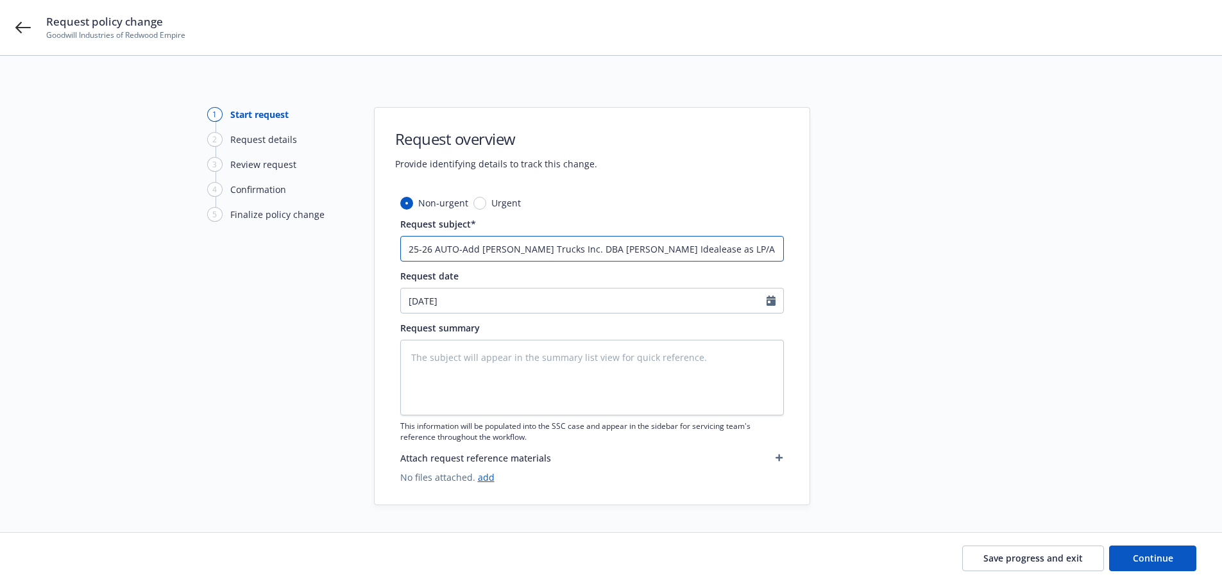
type textarea "x"
type input "25-26 AUTO-Add Peterson Trucks Inc. DBA Peterson Idealease as LP/AI on 2023 tru…"
type textarea "x"
type input "25-26 AUTO-Add Peterson Trucks Inc. DBA Peterson Idealease as LP/AI on 2023 tru…"
type textarea "x"
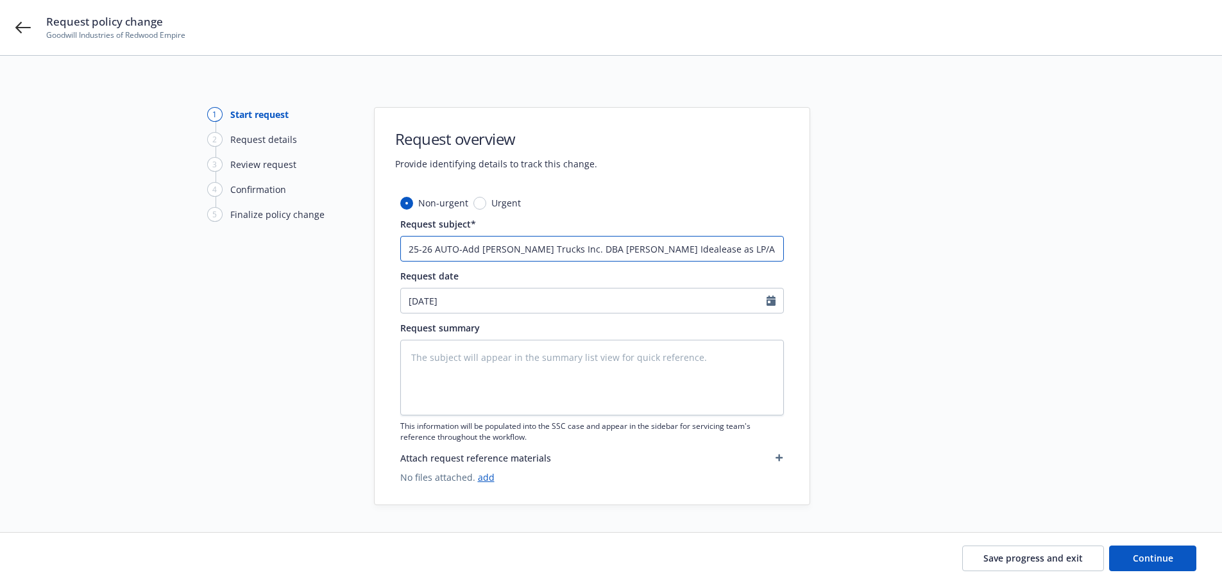
type input "25-26 AUTO-Add Peterson Trucks Inc. DBA Peterson Idealease as LP/AI on 2023 tru…"
type textarea "x"
type input "25-26 AUTO-Add Peterson Trucks Inc. DBA Peterson Idealease as LP/AI on 2023 tru…"
type textarea "x"
type input "25-26 AUTO-Add Peterson Trucks Inc. DBA Peterson Idealease as LP/AI on 2023 tru…"
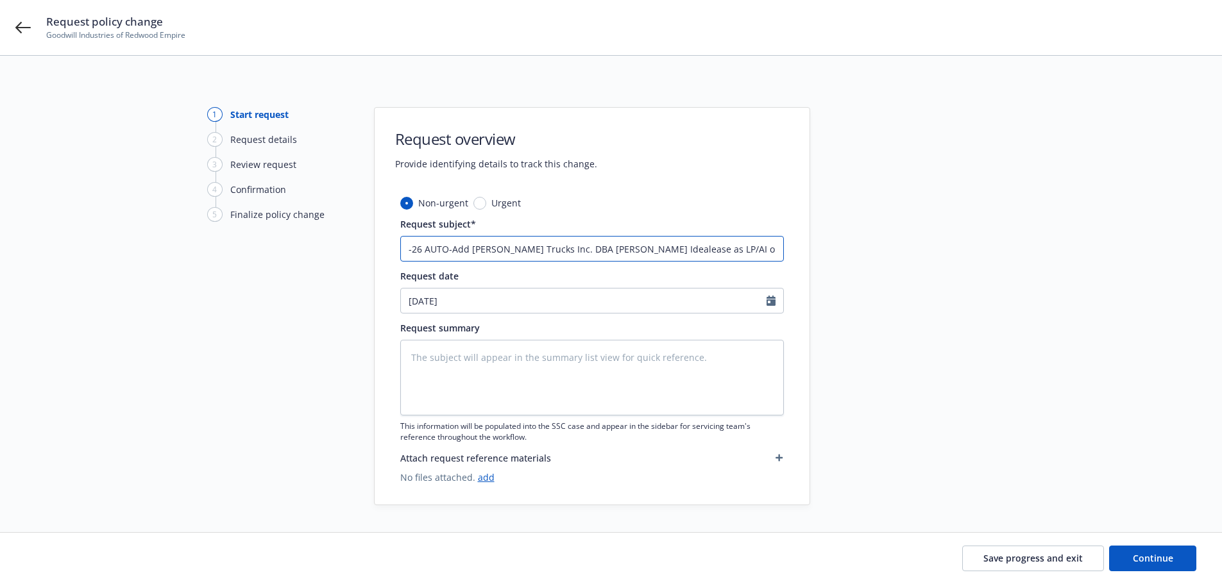
type textarea "x"
type input "25-26 AUTO-Add Peterson Trucks Inc. DBA Peterson Idealease as LP/AI on 2023 tru…"
type textarea "x"
type input "25-26 AUTO-Add Peterson Trucks Inc. DBA Peterson Idealease as LP/AI on 2023 tru…"
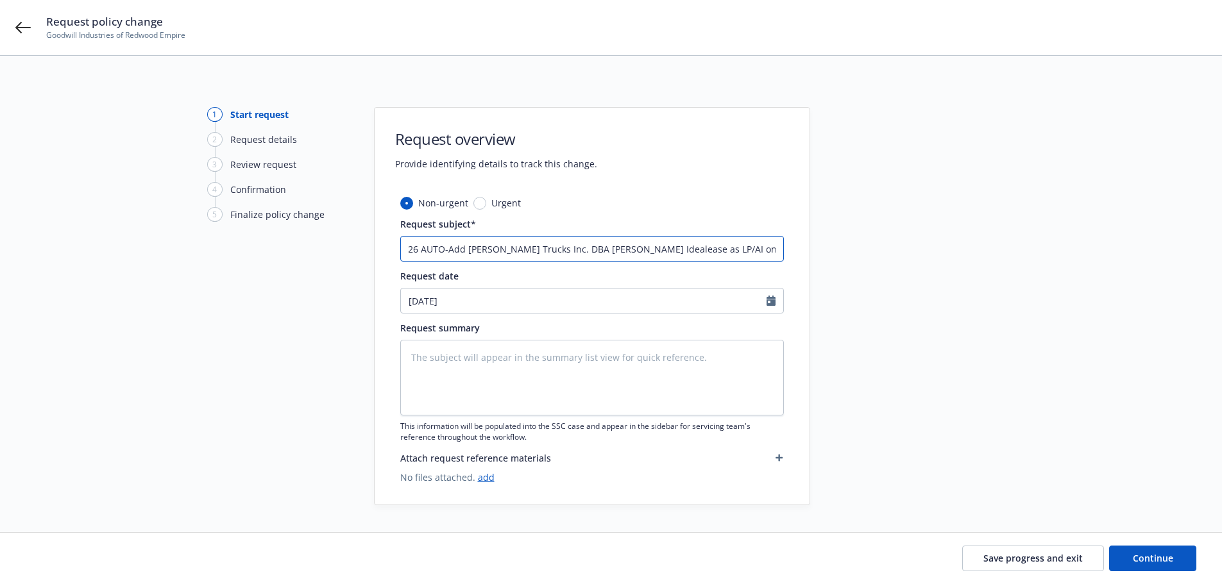
scroll to position [0, 17]
type textarea "x"
type input "25-26 AUTO-Add Peterson Trucks Inc. DBA Peterson Idealease as LP/AI on 2023 tru…"
type textarea "x"
type input "25-26 AUTO-Add Peterson Trucks Inc. DBA Peterson Idealease as LP/AI on 2023 tru…"
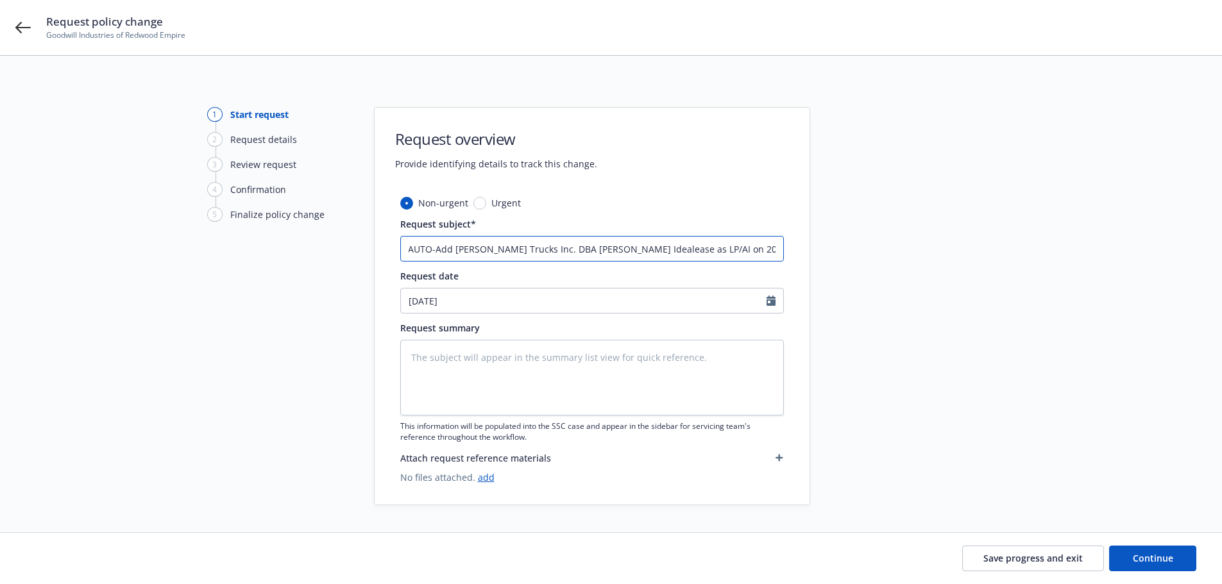
type textarea "x"
type input "25-26 AUTO-Add Peterson Trucks Inc. DBA Peterson Idealease as LP/AI on 2023 tru…"
type textarea "x"
type input "25-26 AUTO-Add Peterson Trucks Inc. DBA Peterson Idealease as LP/AI on 2023 tru…"
type textarea "x"
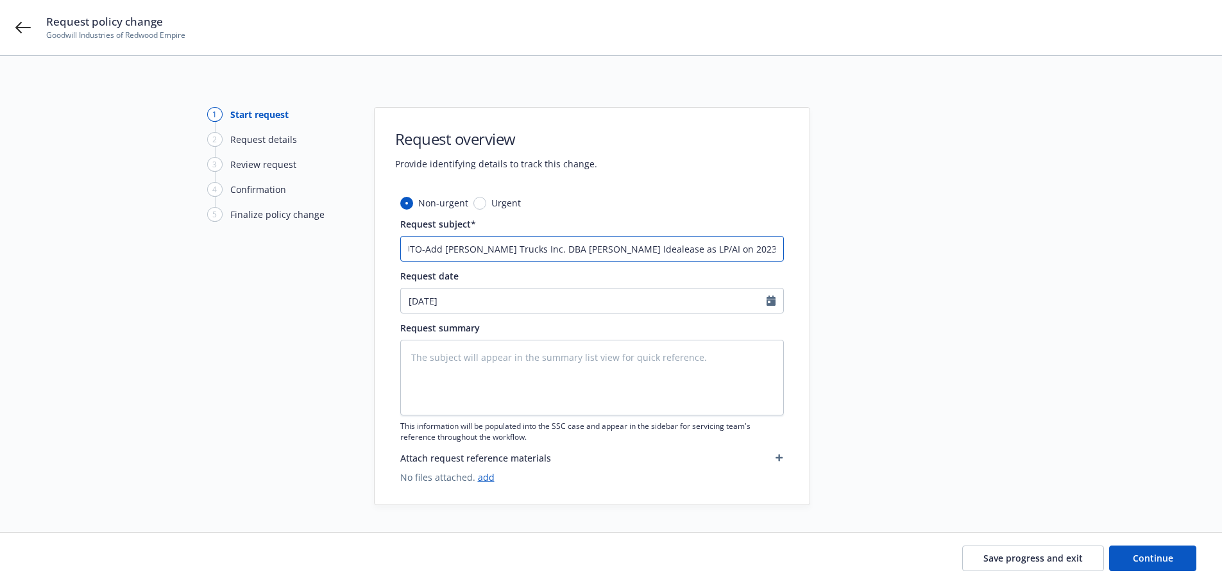
type input "25-26 AUTO-Add Peterson Trucks Inc. DBA Peterson Idealease as LP/AI on 2023 tru…"
type textarea "x"
type input "25-26 AUTO-Add Peterson Trucks Inc. DBA Peterson Idealease as LP/AI on 2023 tru…"
type textarea "x"
type input "25-26 AUTO-Add Peterson Trucks Inc. DBA Peterson Idealease as LP/AI on 2023 tru…"
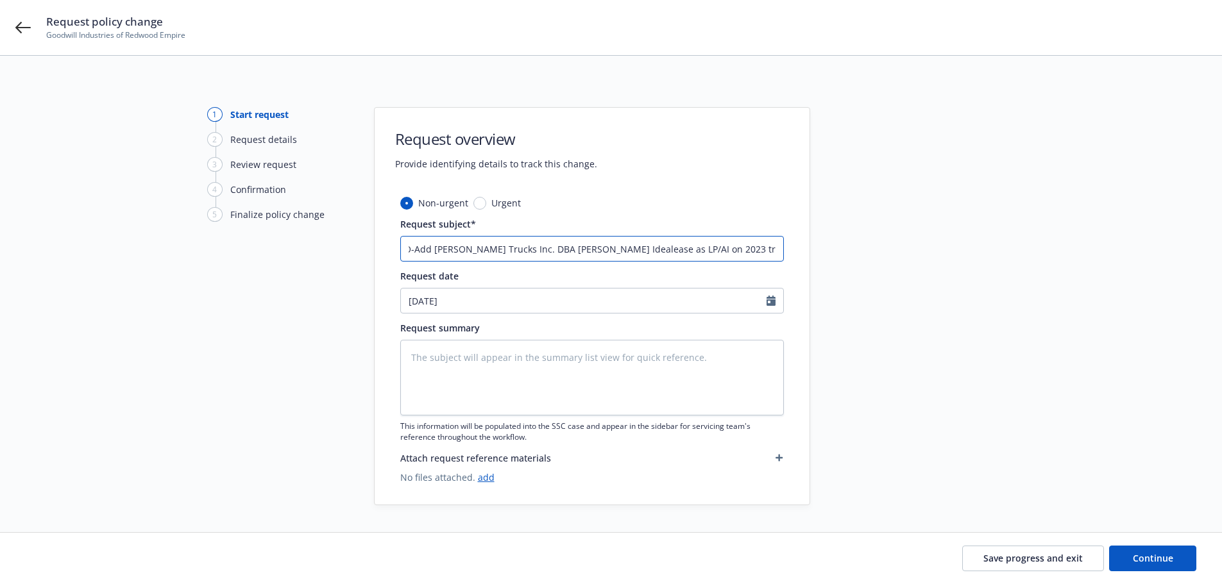
type textarea "x"
type input "25-26 AUTO-Add Peterson Trucks Inc. DBA Peterson Idealease as LP/AI on 2023 tru…"
type textarea "x"
type input "25-26 AUTO-Add Peterson Trucks Inc. DBA Peterson Idealease as LP/AI on 2023 tru…"
type textarea "x"
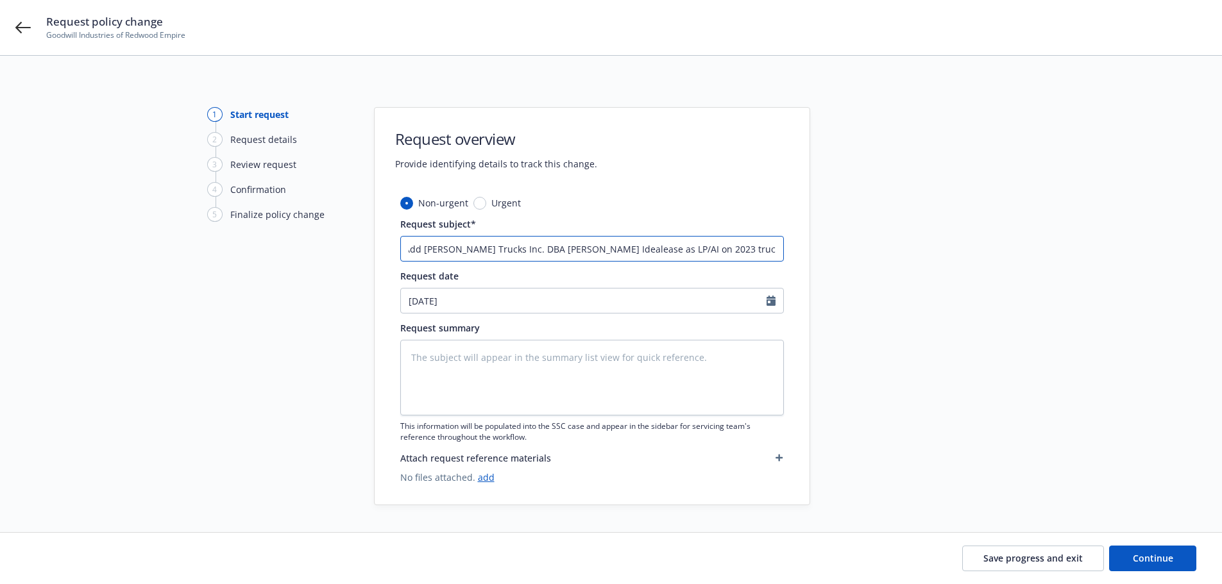
type input "25-26 AUTO-Add Peterson Trucks Inc. DBA Peterson Idealease as LP/AI on 2023 tru…"
type textarea "x"
type input "25-26 AUTO-Add Peterson Trucks Inc. DBA Peterson Idealease as LP/AI on 2023 tru…"
click at [692, 248] on input "25-26 AUTO-Add Peterson Trucks Inc. DBA Peterson Idealease as LP/AI on 2023 tru…" at bounding box center [592, 249] width 384 height 26
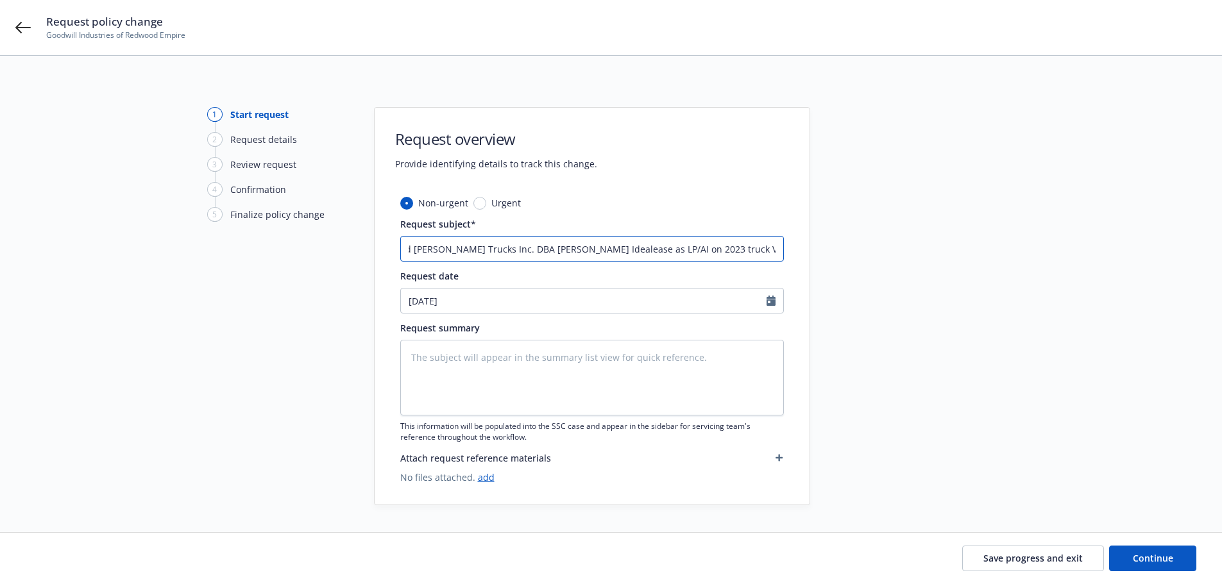
type textarea "x"
type input "25-26 AUTO-Add Peterson Trucks Inc. DBA Peterson Idealease as LP/AI on 2023 tru…"
click at [412, 249] on input "25-26 AUTO-Add Peterson Trucks Inc. DBA Peterson Idealease as LP/AI on 2023 tru…" at bounding box center [592, 249] width 384 height 26
click at [690, 248] on input "25-26 AUTO-Add Peterson Trucks Inc. DBA Peterson Idealease as LP/AI on 2023 tru…" at bounding box center [592, 249] width 384 height 26
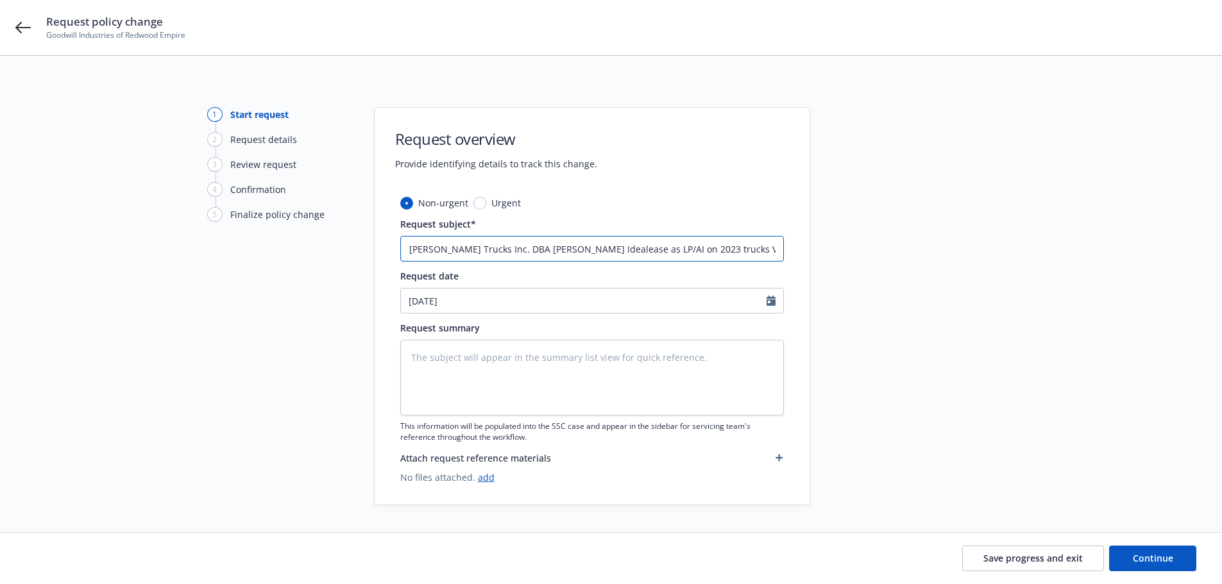
type textarea "x"
drag, startPoint x: 781, startPoint y: 250, endPoint x: 276, endPoint y: 285, distance: 506.1
click at [276, 285] on div "1 Start request 2 Request details 3 Review request 4 Confirmation 5 Finalize po…" at bounding box center [610, 306] width 1191 height 398
type input "25-26 AUTO-Add Peterson Trucks Inc. DBA Peterson Idealease as LP/AI on 2023 tru…"
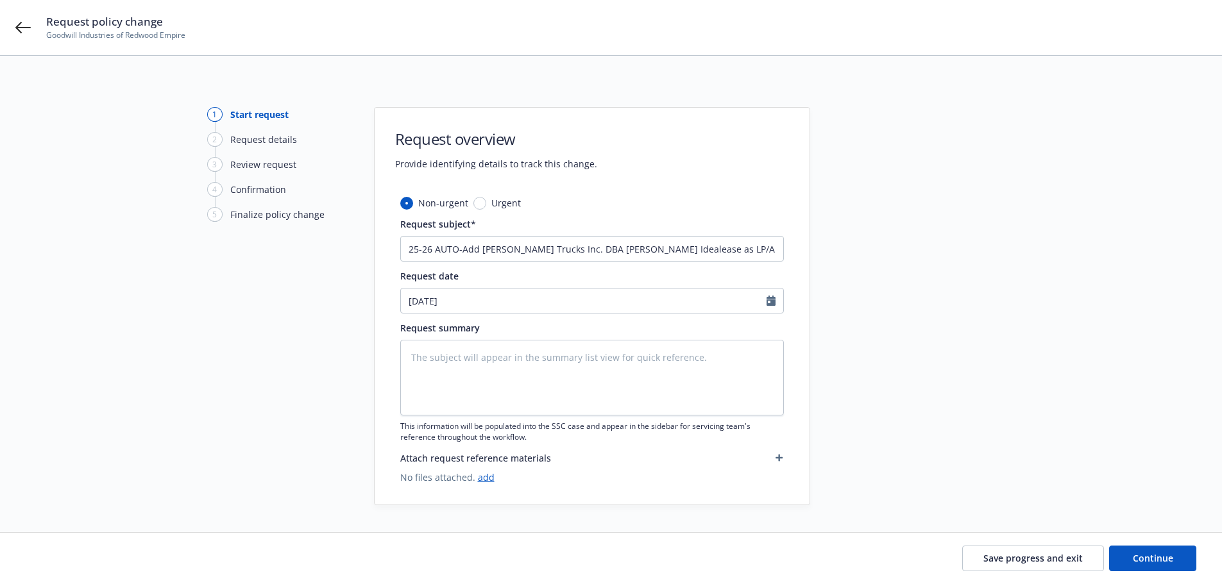
click at [507, 338] on div "Request summary This information will be populated into the SSC case and appear…" at bounding box center [592, 381] width 384 height 121
click at [475, 364] on textarea at bounding box center [592, 378] width 384 height 76
paste textarea "25-26 AUTO-Add Peterson Trucks Inc. DBA Peterson Idealease as LP/AI on 2023 tru…"
type textarea "x"
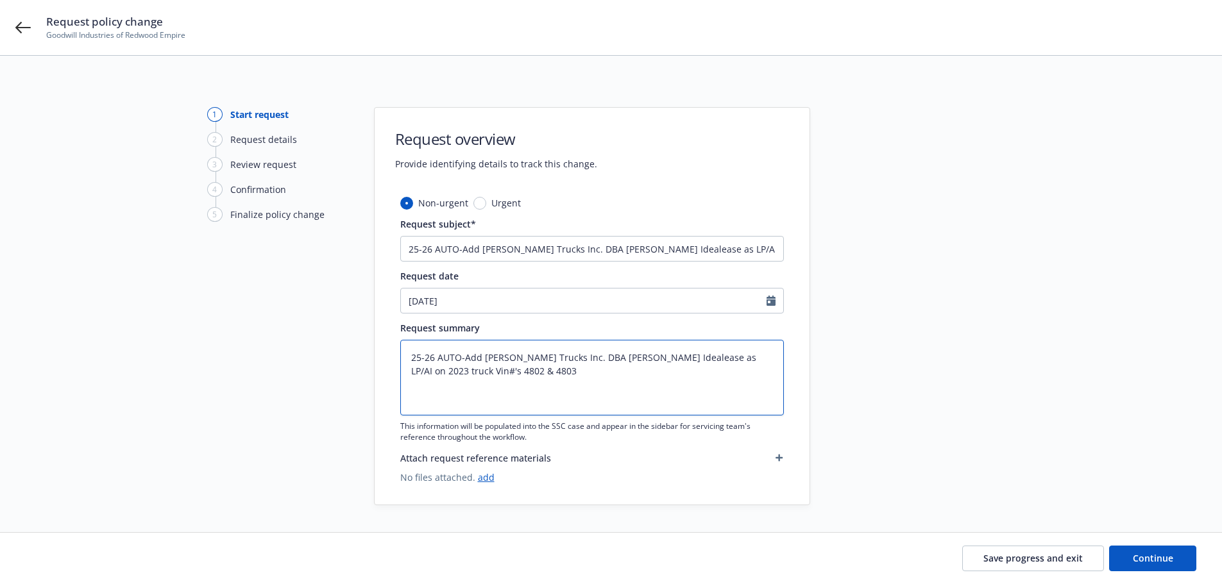
click at [566, 382] on textarea "25-26 AUTO-Add Peterson Trucks Inc. DBA Peterson Idealease as LP/AI on 2023 tru…" at bounding box center [592, 378] width 384 height 76
type textarea "25-26 AUTO-Add Peterson Trucks Inc. DBA Peterson Idealease as LP/AI on 2023 tru…"
click at [1065, 335] on div "1 Start request 2 Request details 3 Review request 4 Confirmation 5 Finalize po…" at bounding box center [610, 306] width 1191 height 398
click at [485, 480] on link "add" at bounding box center [486, 478] width 17 height 12
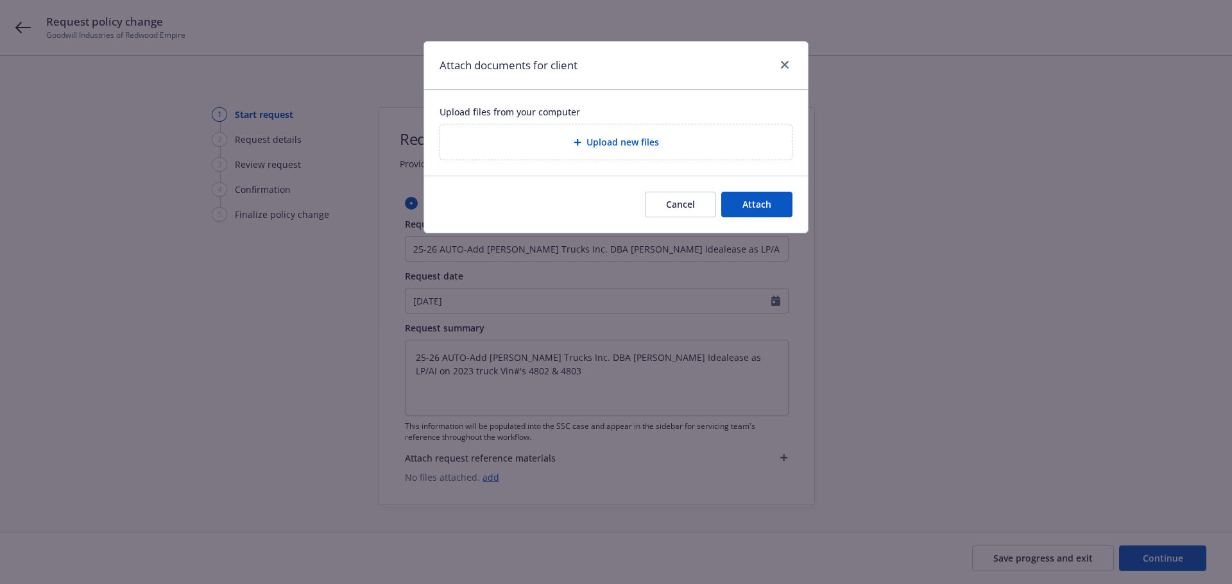
type textarea "x"
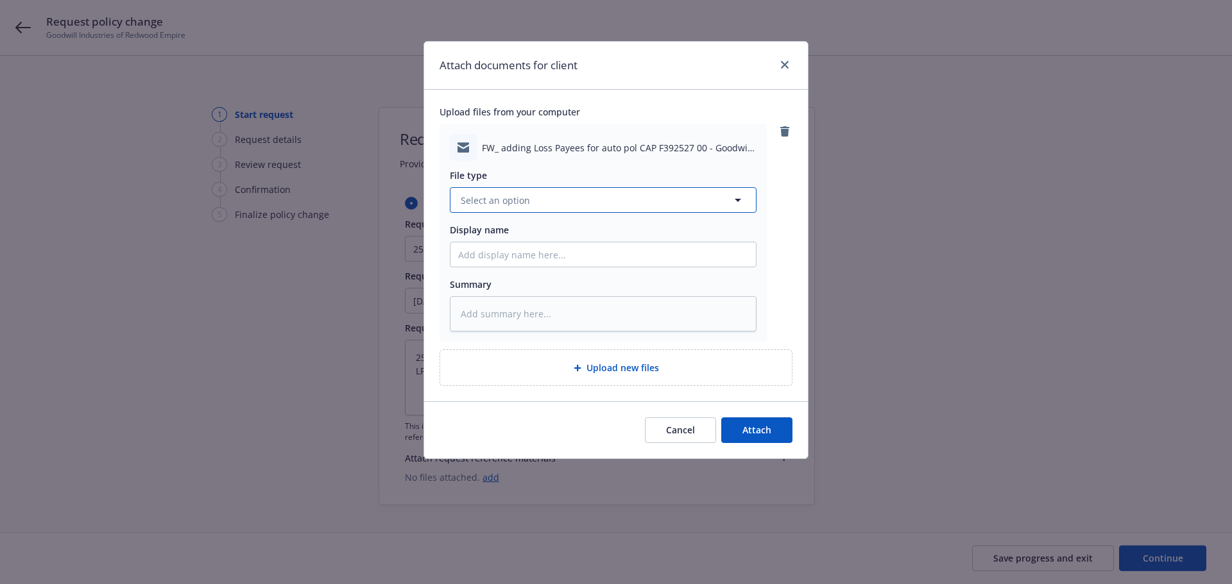
click at [668, 195] on button "Select an option" at bounding box center [603, 200] width 307 height 26
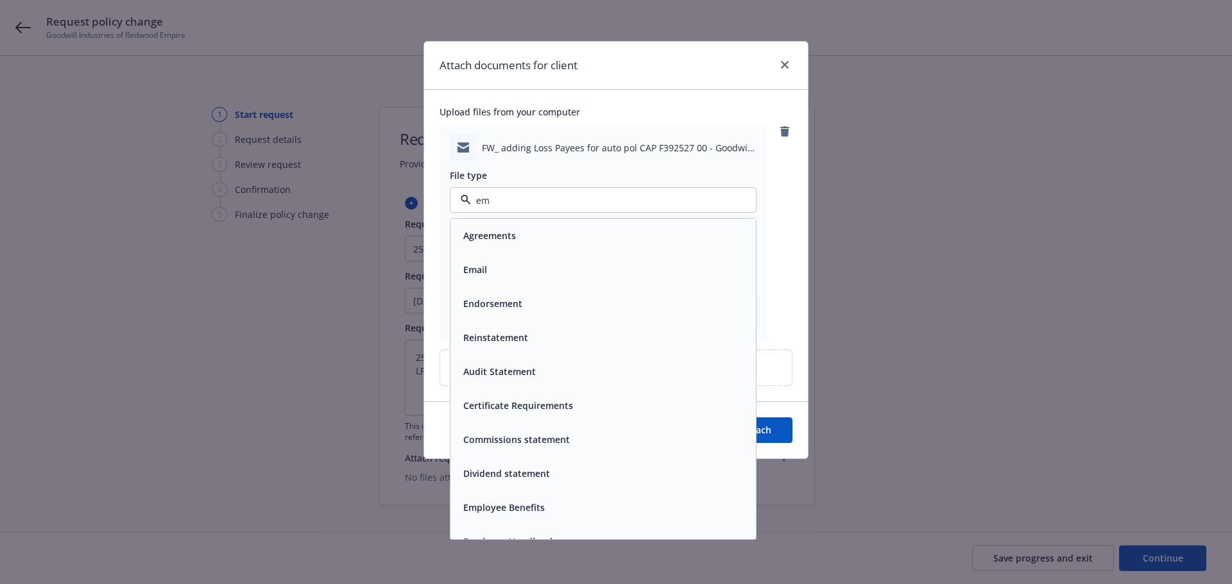
type input "ema"
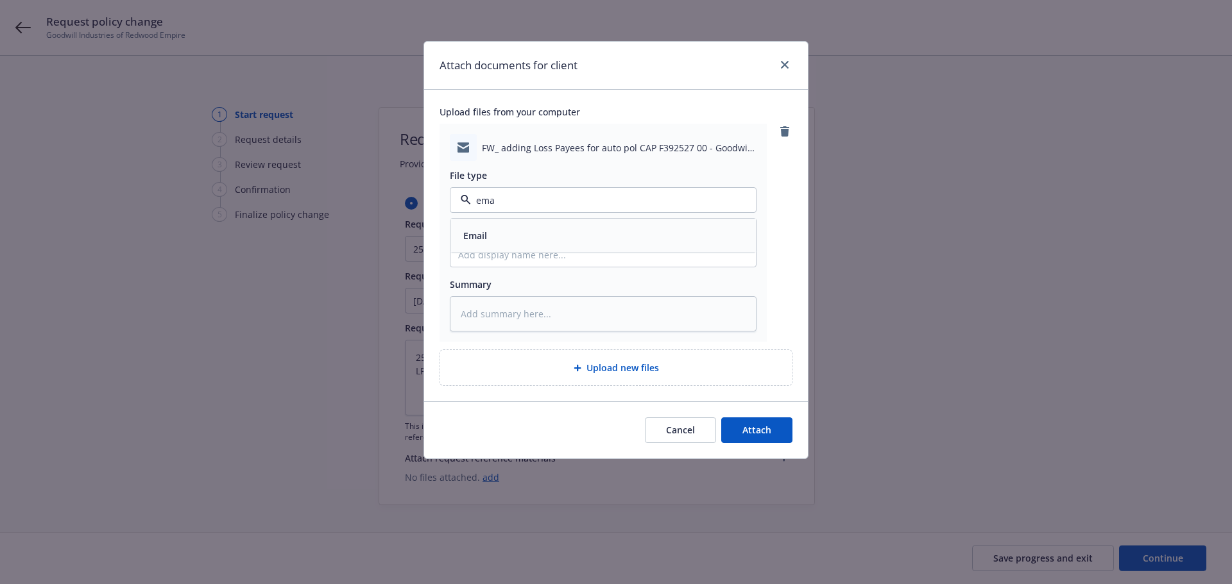
click at [508, 231] on div "Email" at bounding box center [603, 235] width 290 height 19
click at [516, 264] on input "Display name" at bounding box center [602, 254] width 305 height 24
type textarea "x"
type input "R"
type textarea "x"
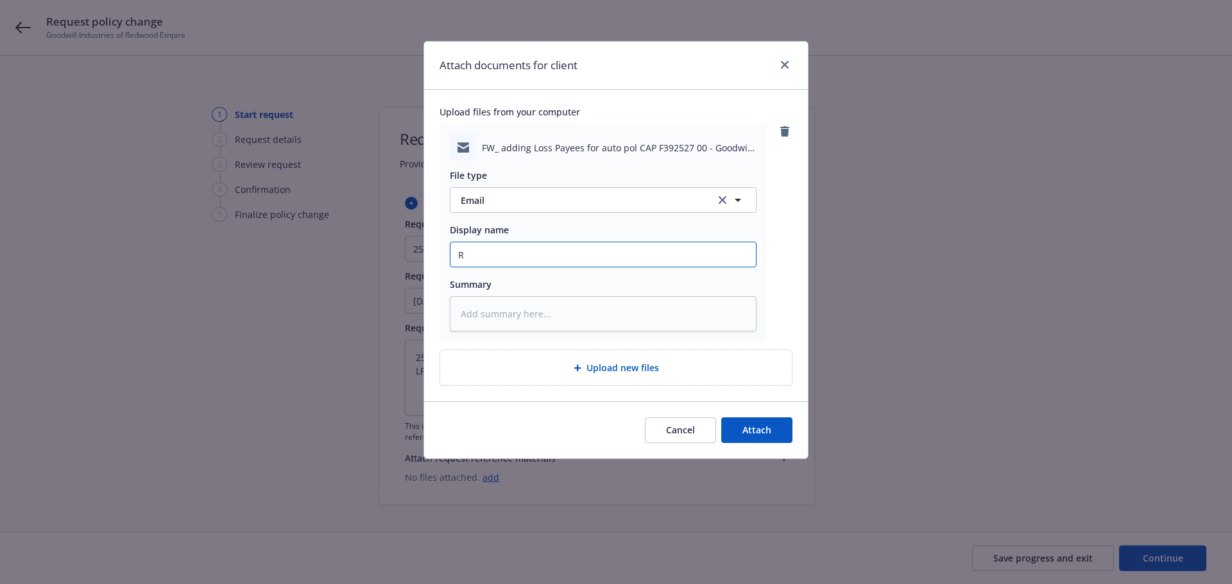
type input "Re"
type textarea "x"
type input "Re:"
type textarea "x"
type input "Re:"
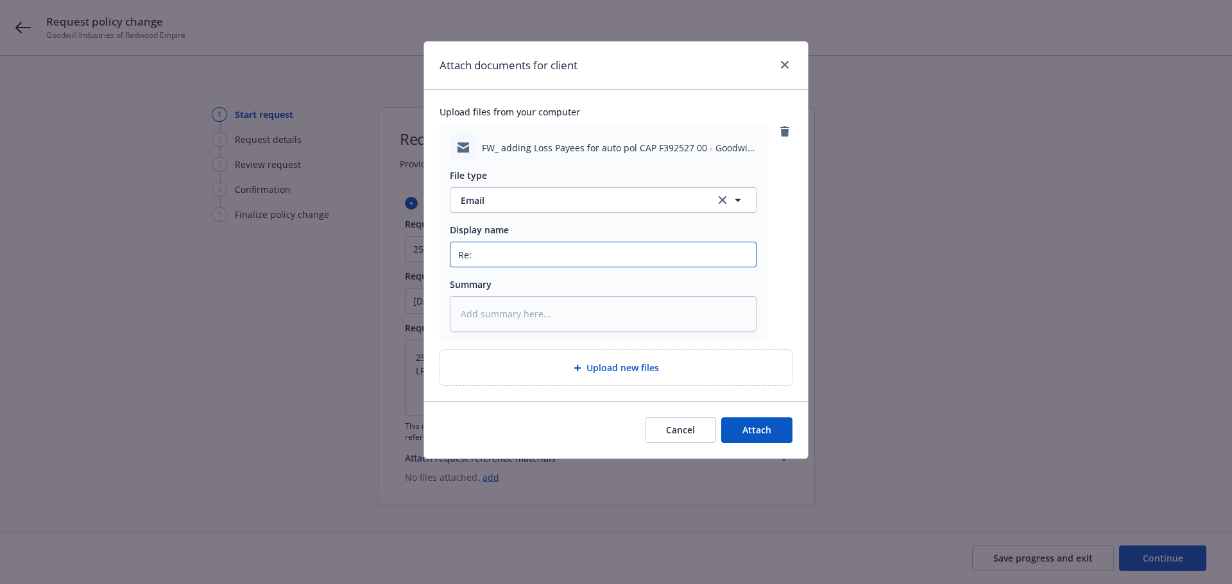
paste input "25-26 AUTO-Add Peterson Trucks Inc. DBA Peterson Idealease as LP/AI on 2023 tru…"
type textarea "x"
type input "Re: 25-26 AUTO-Add Peterson Trucks Inc. DBA Peterson Idealease as LP/AI on 2023…"
click at [578, 317] on textarea at bounding box center [603, 313] width 307 height 35
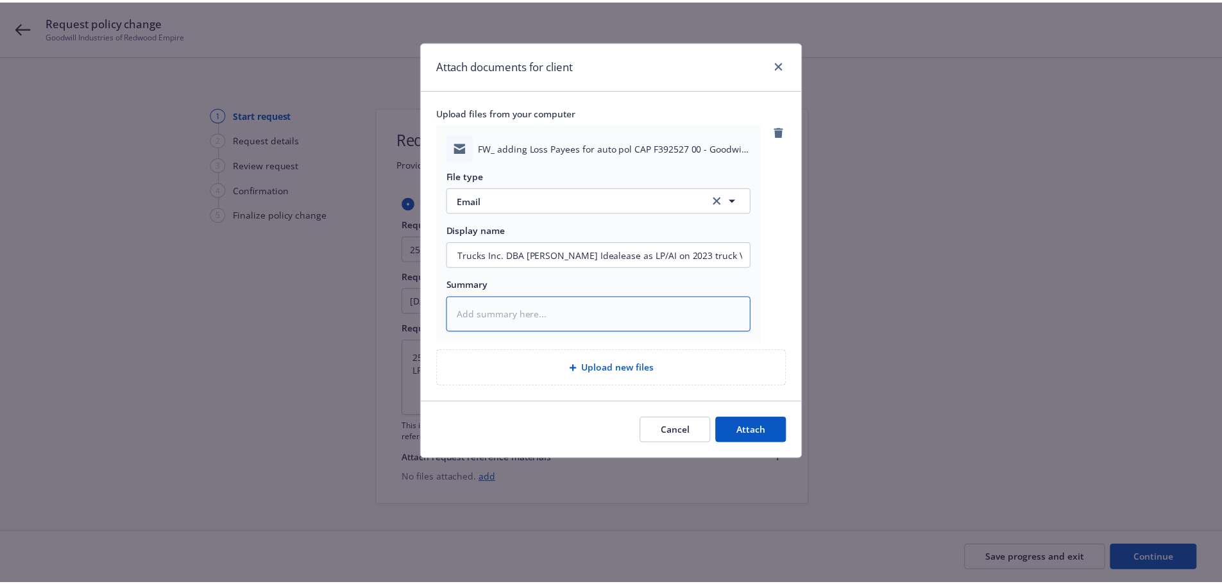
scroll to position [0, 0]
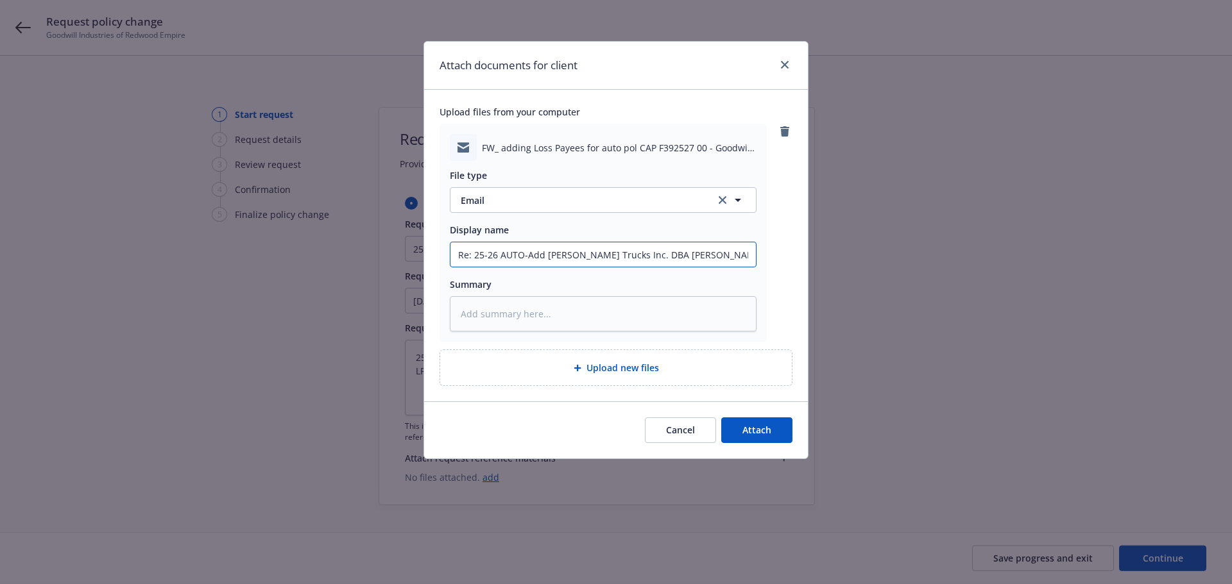
click at [674, 258] on input "Re: 25-26 AUTO-Add Peterson Trucks Inc. DBA Peterson Idealease as LP/AI on 2023…" at bounding box center [602, 254] width 305 height 24
click at [627, 310] on textarea at bounding box center [603, 313] width 307 height 35
paste textarea "Re: 25-26 AUTO-Add Peterson Trucks Inc. DBA Peterson Idealease as LP/AI on 2023…"
type textarea "x"
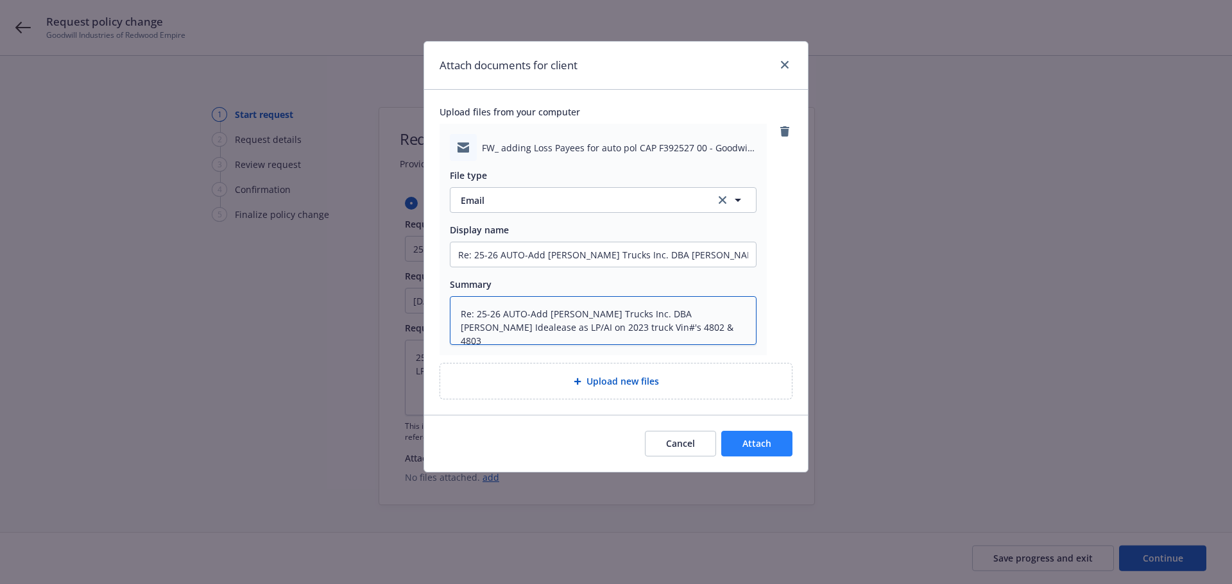
type textarea "Re: 25-26 AUTO-Add Peterson Trucks Inc. DBA Peterson Idealease as LP/AI on 2023…"
click at [769, 450] on button "Attach" at bounding box center [756, 444] width 71 height 26
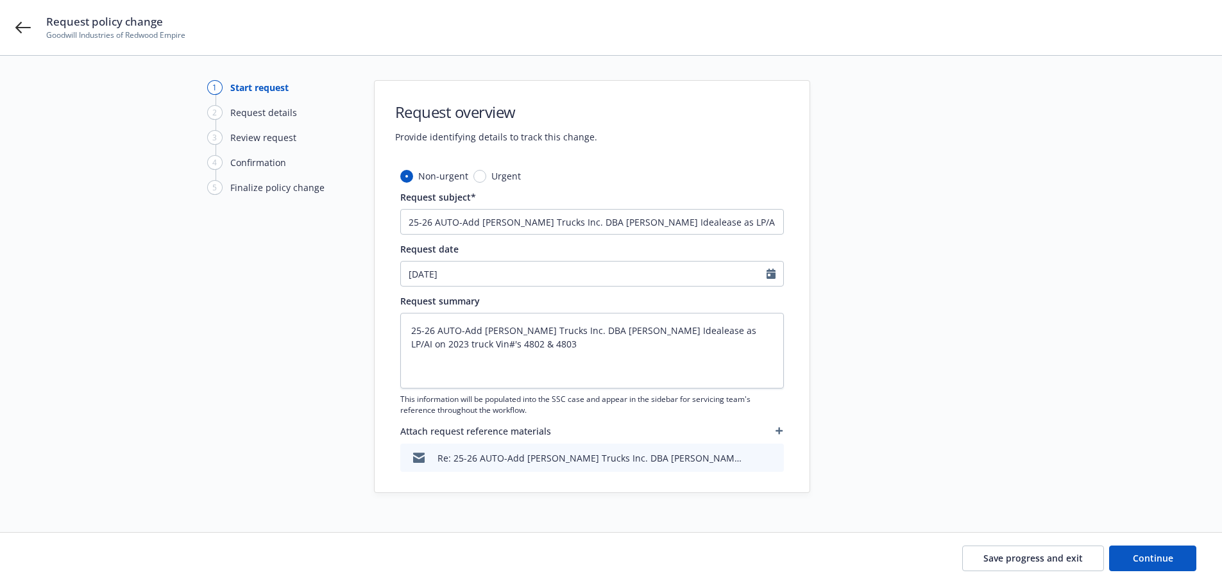
scroll to position [39, 0]
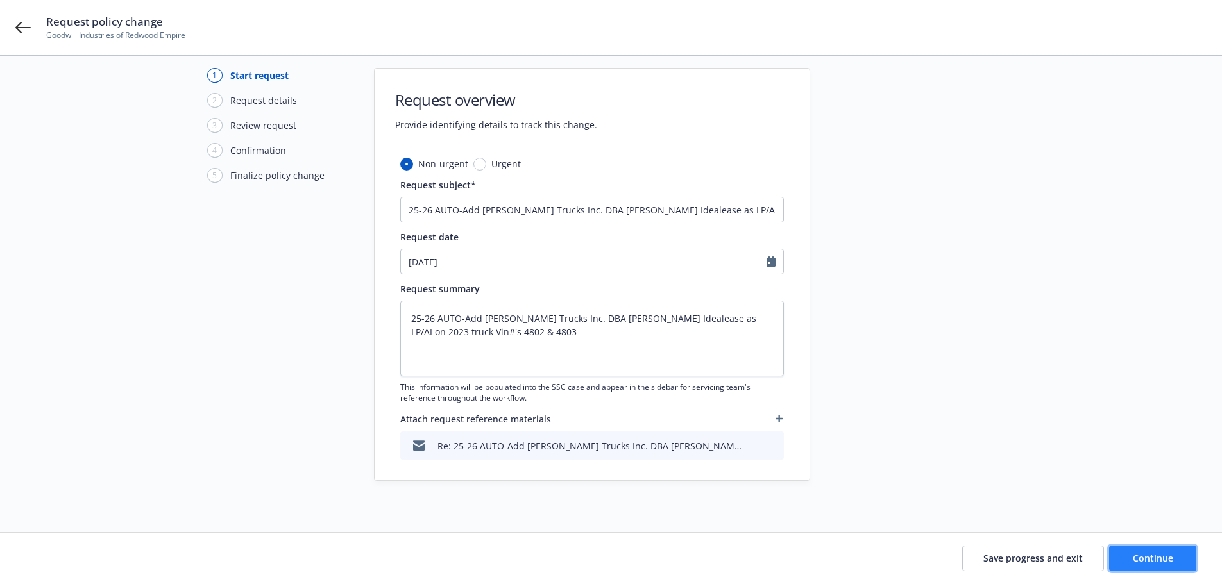
click at [1141, 556] on span "Continue" at bounding box center [1153, 558] width 40 height 12
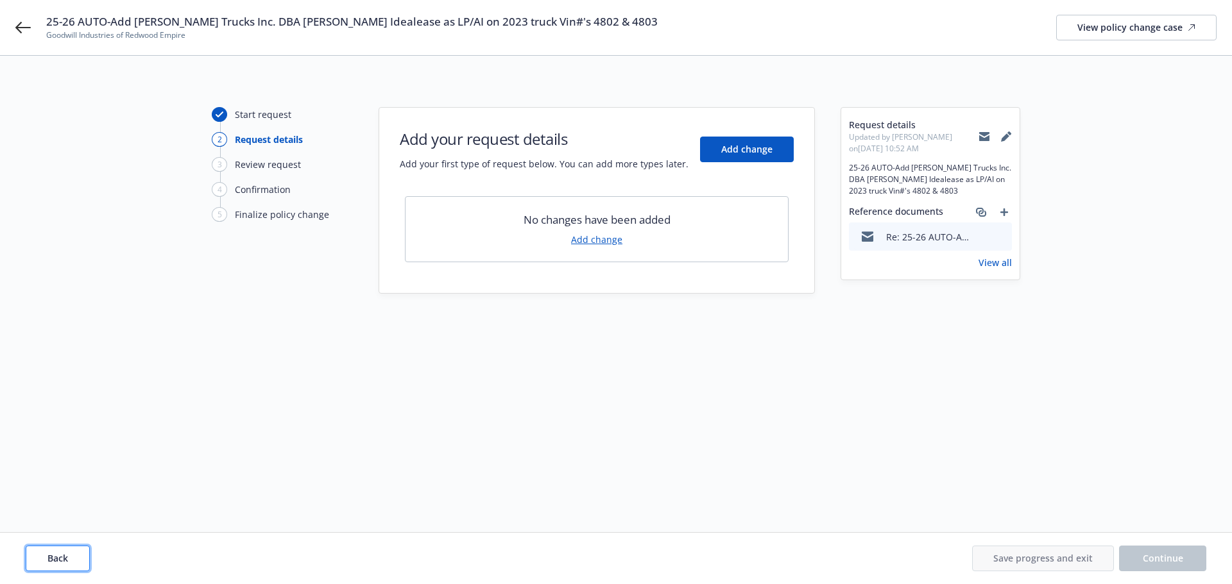
click at [67, 562] on span "Back" at bounding box center [57, 558] width 21 height 12
type textarea "x"
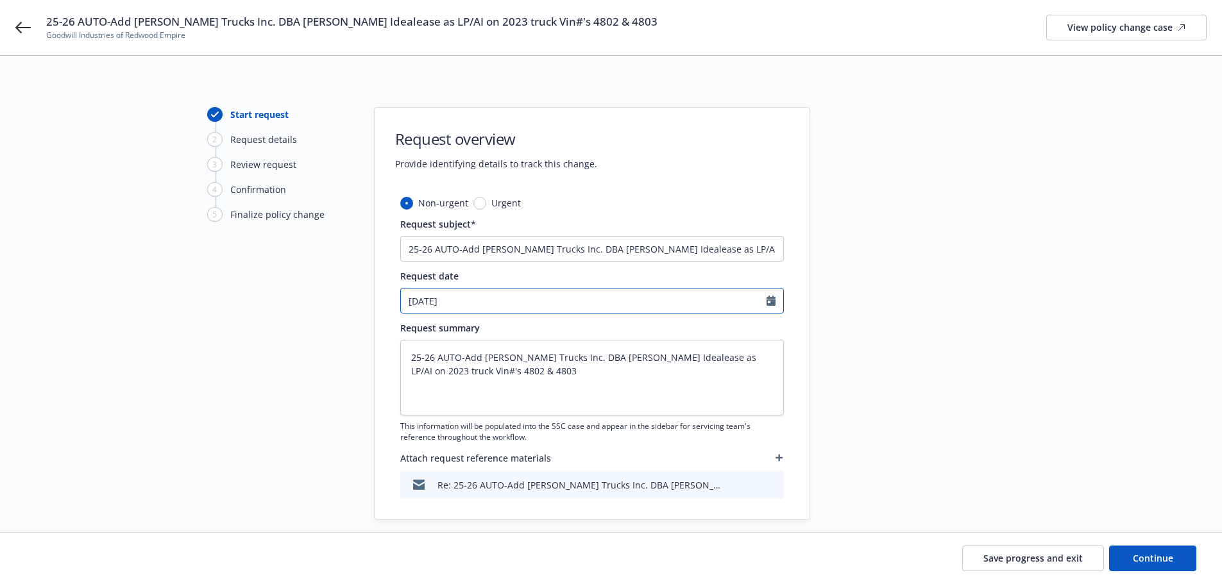
click at [770, 300] on icon "Calendar" at bounding box center [771, 301] width 9 height 10
select select "8"
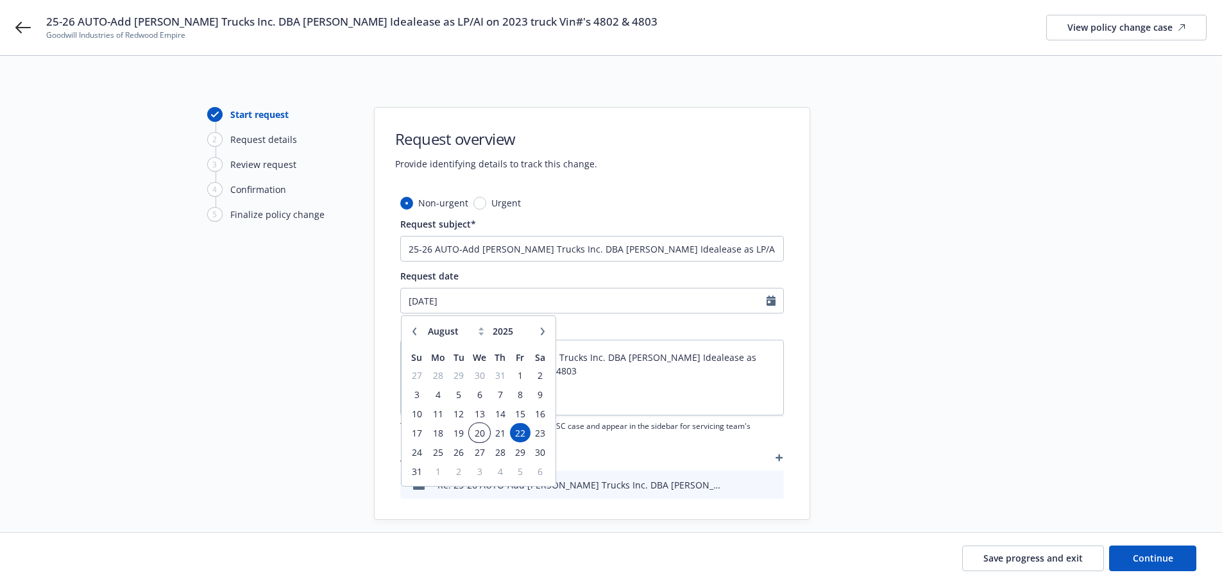
click at [478, 435] on span "20" at bounding box center [479, 433] width 19 height 16
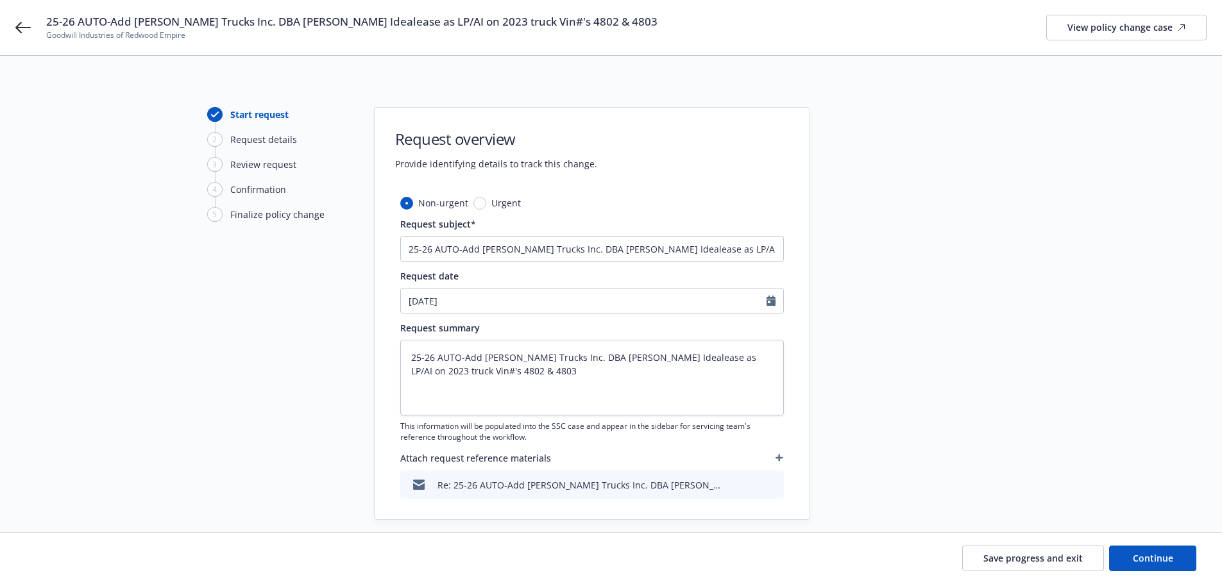
type textarea "x"
type input "08/20/2025"
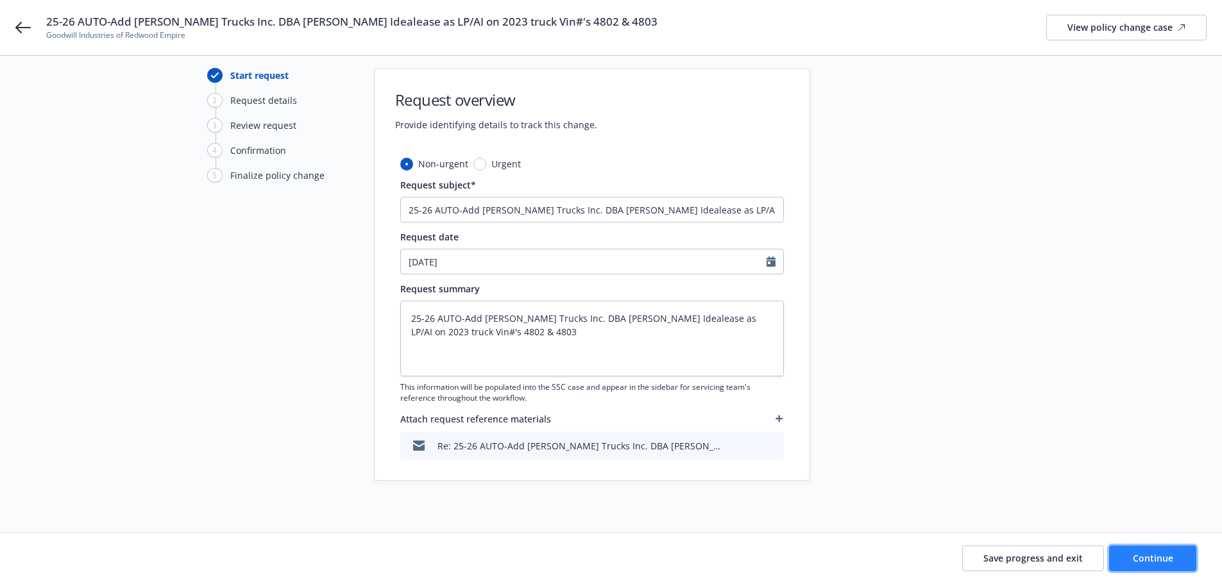
click at [1128, 557] on button "Continue" at bounding box center [1152, 559] width 87 height 26
type textarea "x"
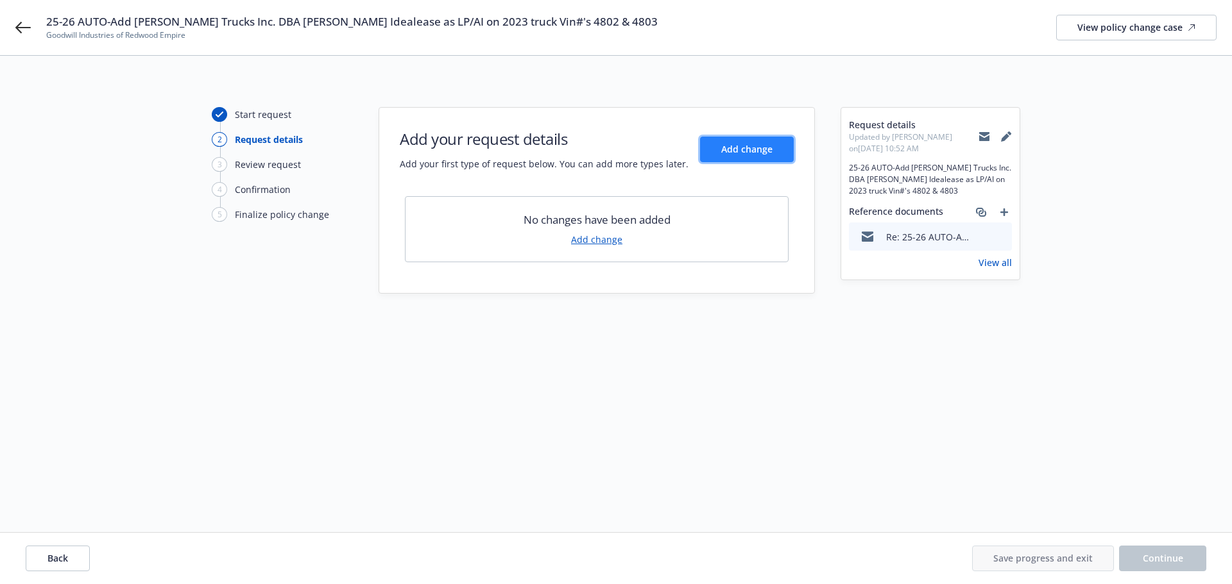
click at [747, 155] on button "Add change" at bounding box center [747, 150] width 94 height 26
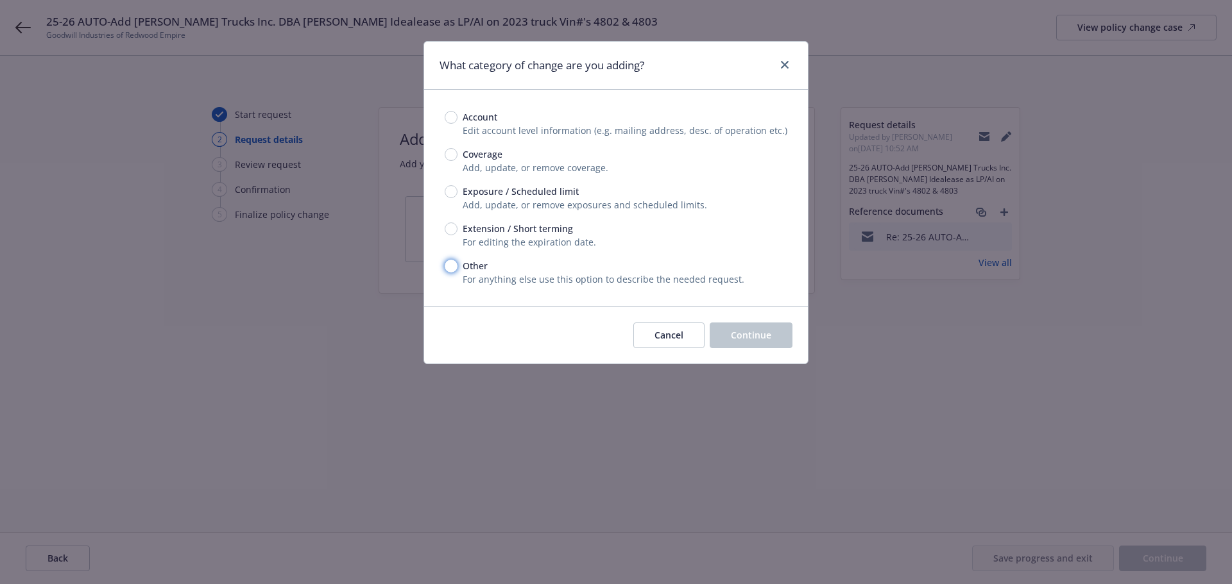
click at [452, 262] on input "Other" at bounding box center [451, 266] width 13 height 13
radio input "true"
click at [742, 343] on button "Continue" at bounding box center [751, 336] width 83 height 26
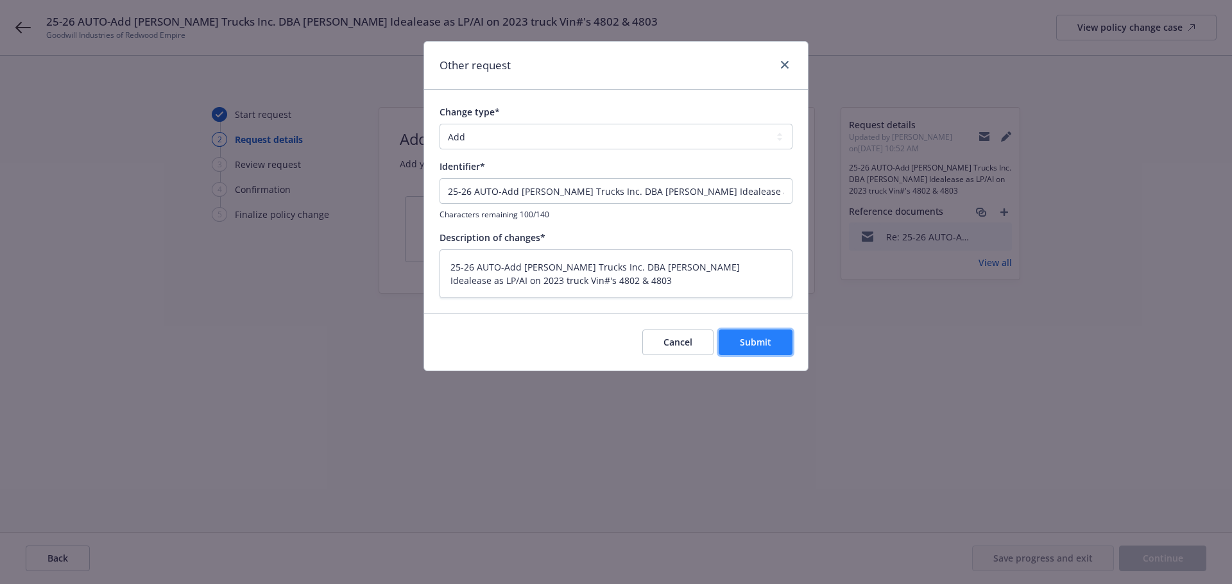
click at [766, 349] on button "Submit" at bounding box center [755, 343] width 74 height 26
type textarea "x"
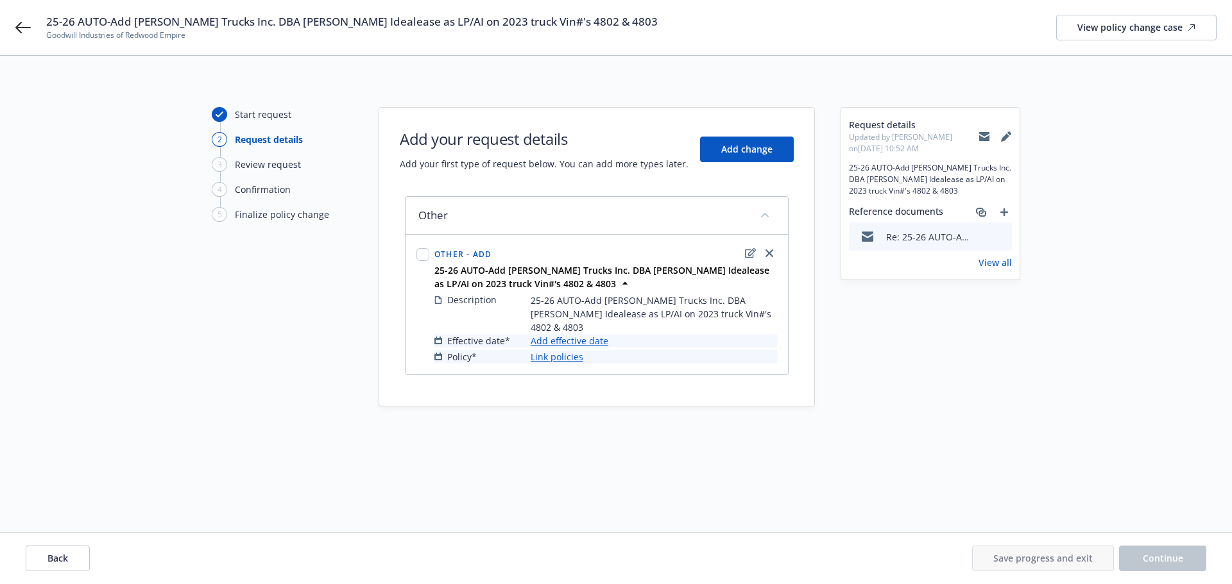
click at [566, 334] on link "Add effective date" at bounding box center [570, 340] width 78 height 13
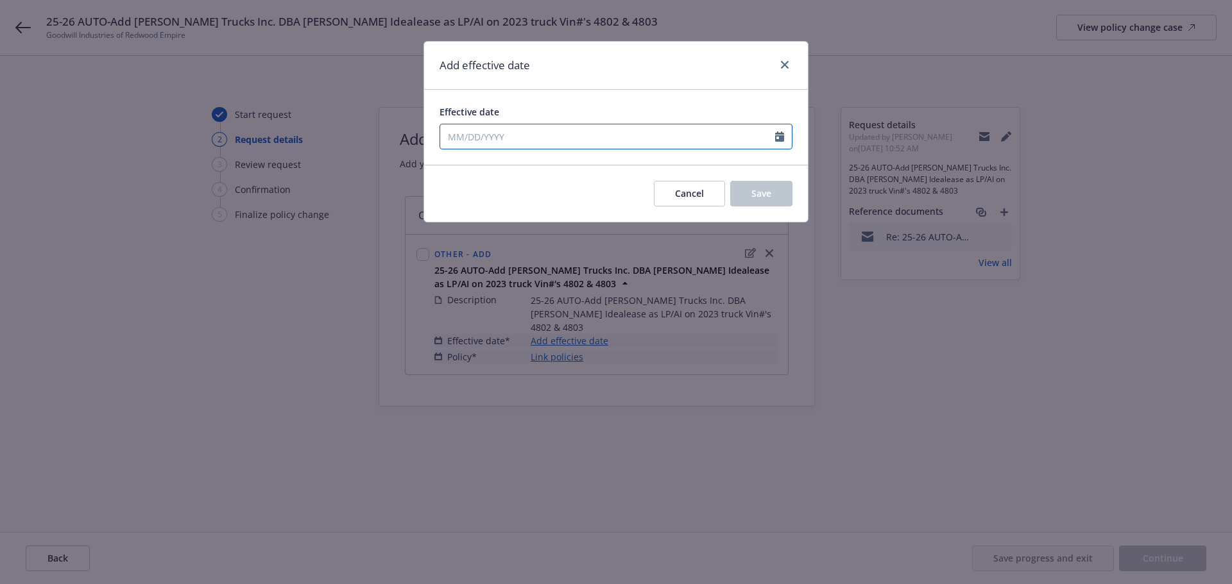
click at [782, 139] on icon "Calendar" at bounding box center [779, 137] width 9 height 10
select select "8"
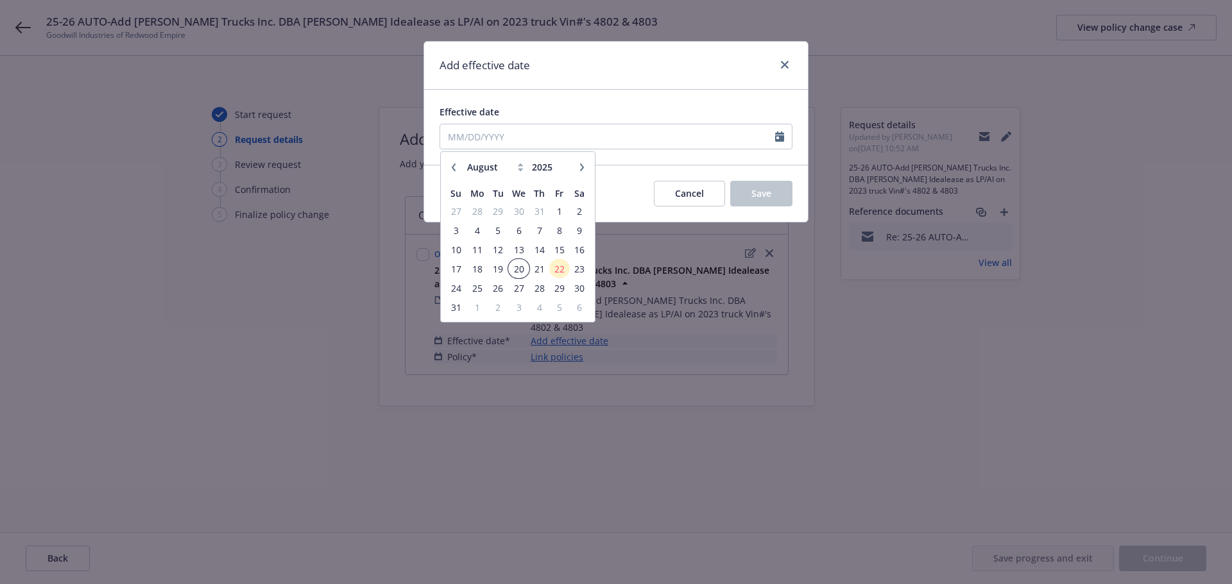
click at [516, 276] on span "20" at bounding box center [518, 269] width 19 height 16
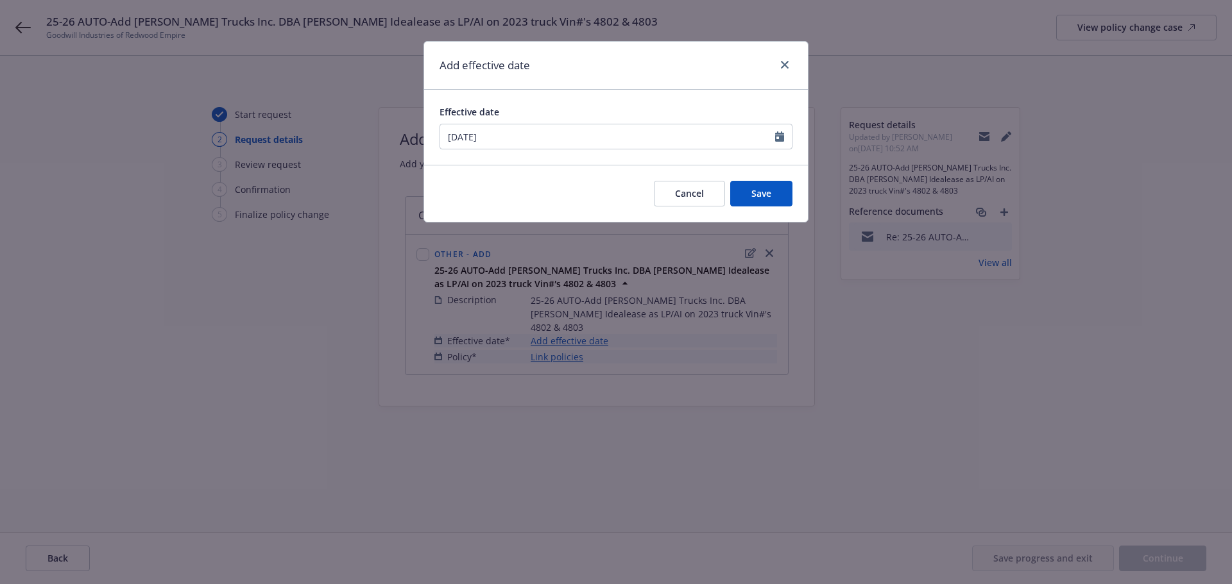
type input "08/20/2025"
click at [768, 198] on span "Save" at bounding box center [761, 193] width 20 height 12
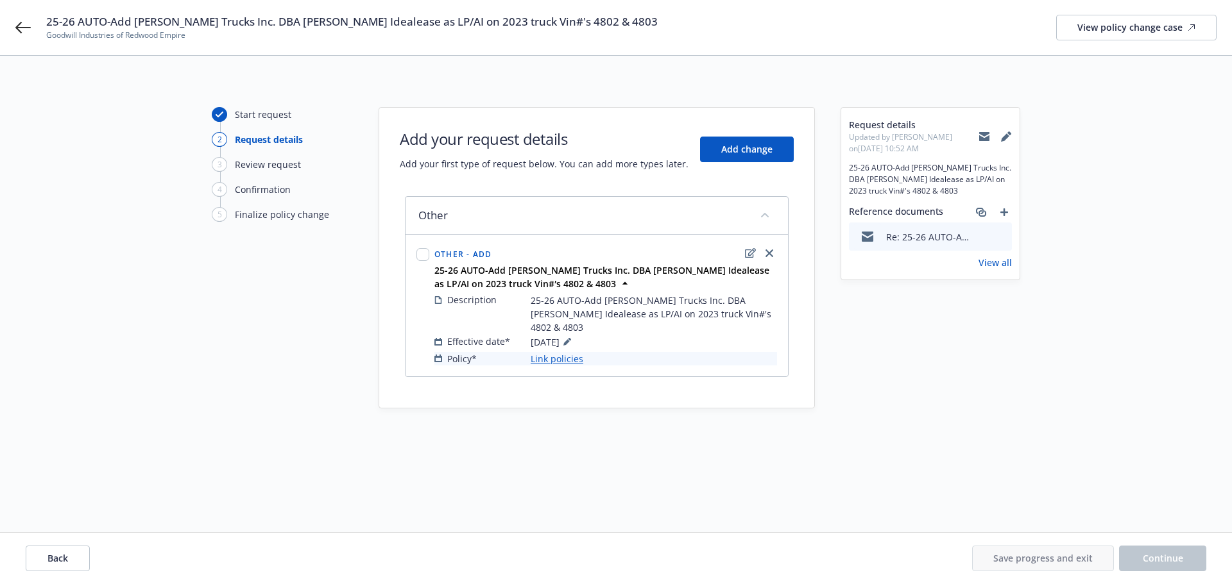
click at [556, 352] on link "Link policies" at bounding box center [557, 358] width 53 height 13
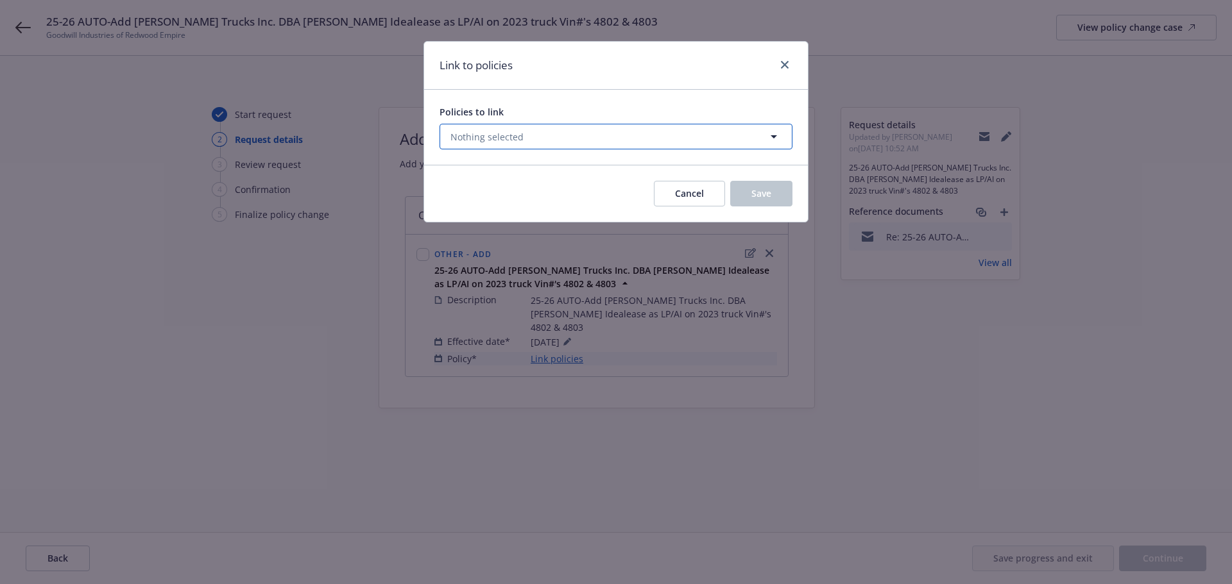
click at [777, 137] on icon "button" at bounding box center [773, 136] width 15 height 15
select select "ACTIVE"
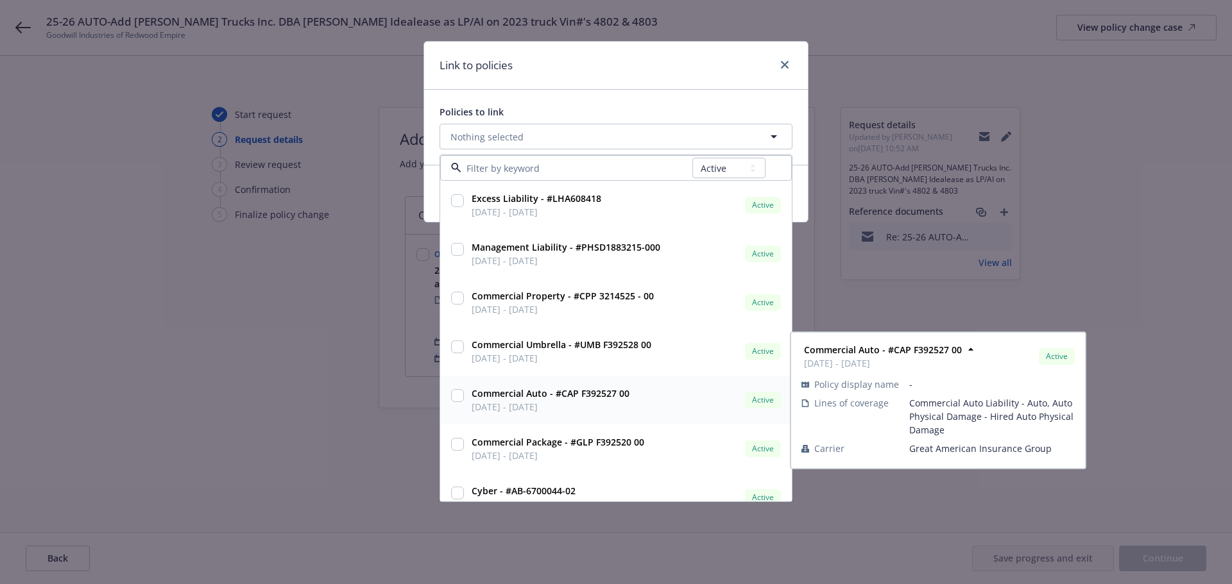
click at [456, 397] on input "checkbox" at bounding box center [457, 395] width 13 height 13
checkbox input "true"
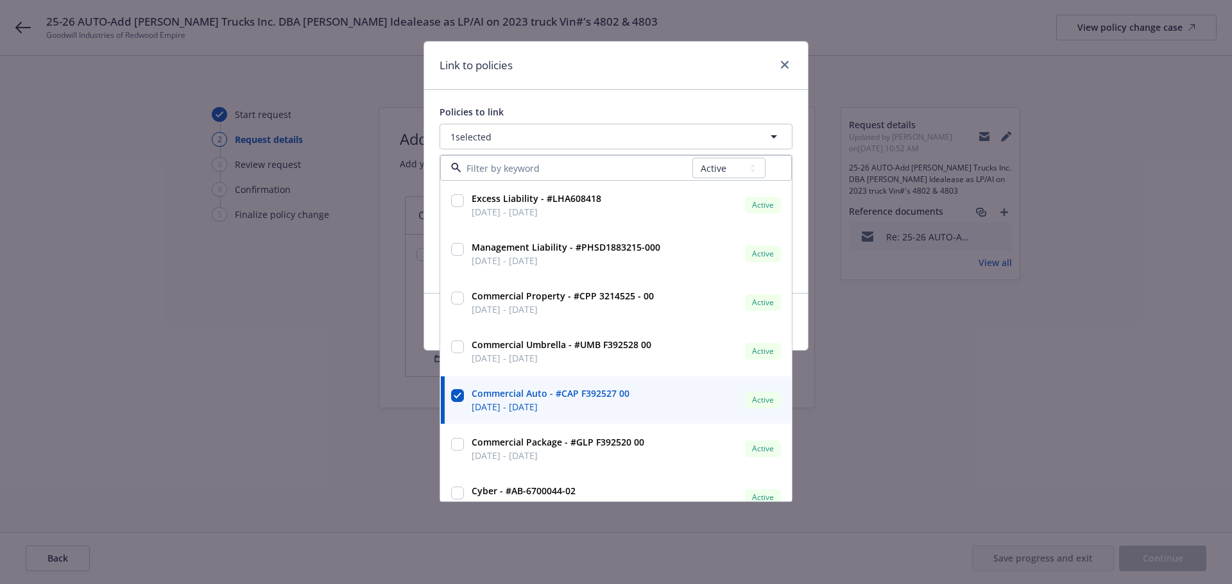
click at [652, 98] on div "Policies to link 1 selected All Active Upcoming Expired Cancelled Excess Liabil…" at bounding box center [616, 191] width 384 height 203
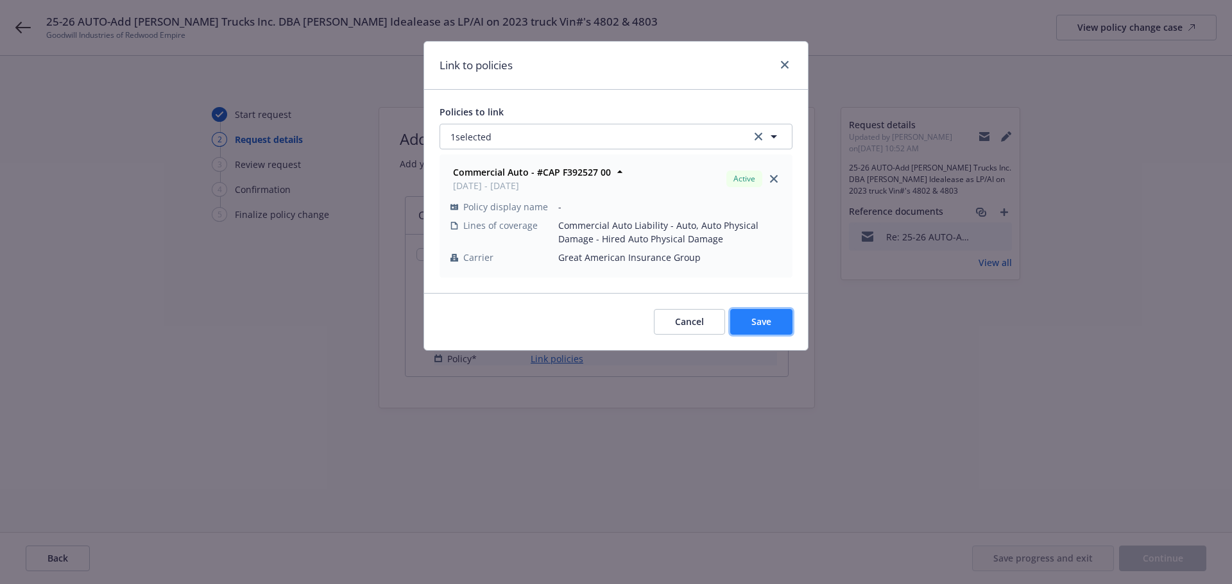
click at [761, 327] on span "Save" at bounding box center [761, 322] width 20 height 12
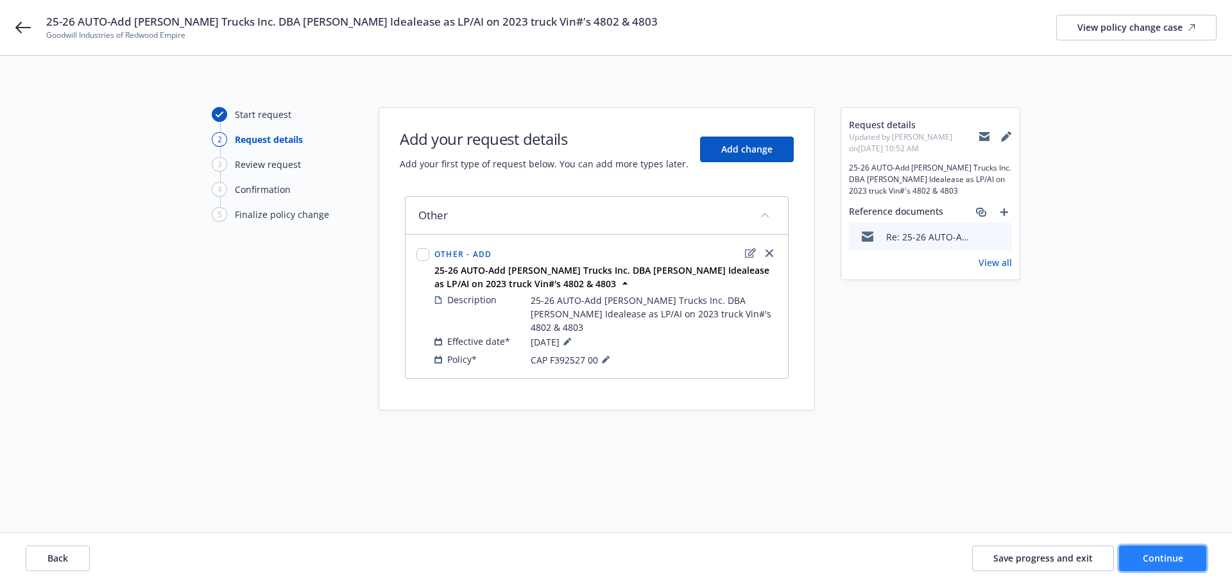
click at [1176, 566] on button "Continue" at bounding box center [1162, 559] width 87 height 26
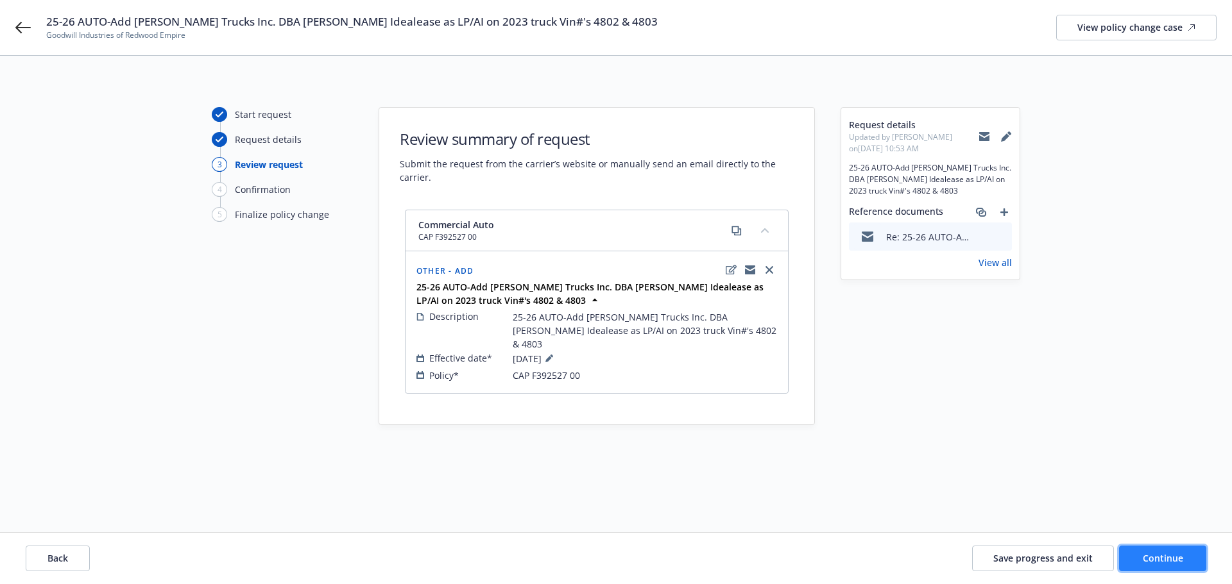
click at [1173, 563] on span "Continue" at bounding box center [1163, 558] width 40 height 12
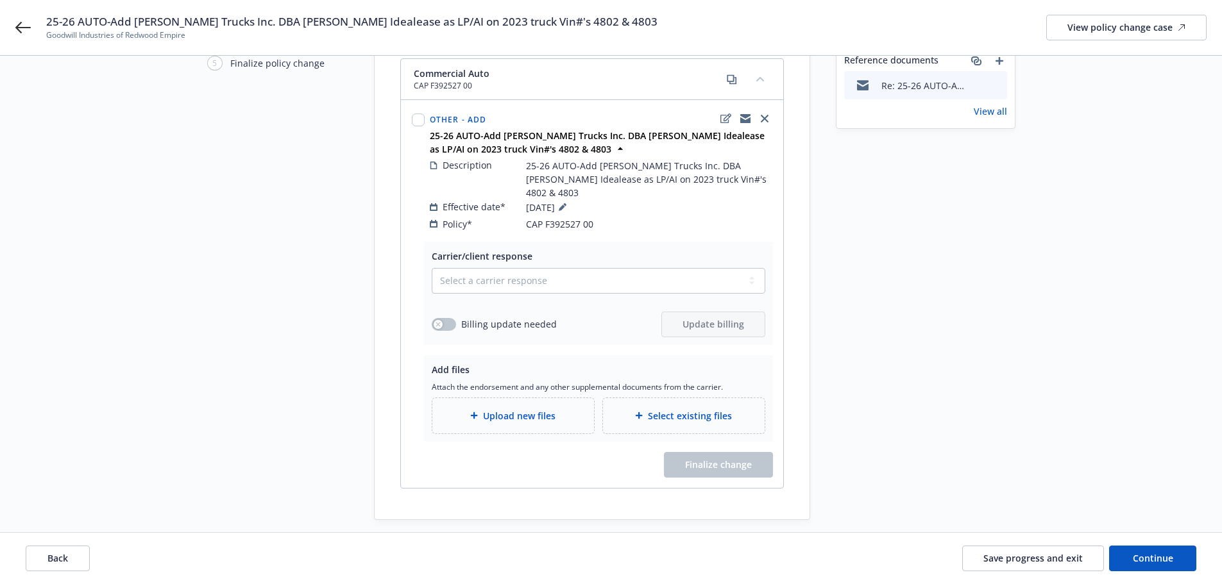
scroll to position [164, 0]
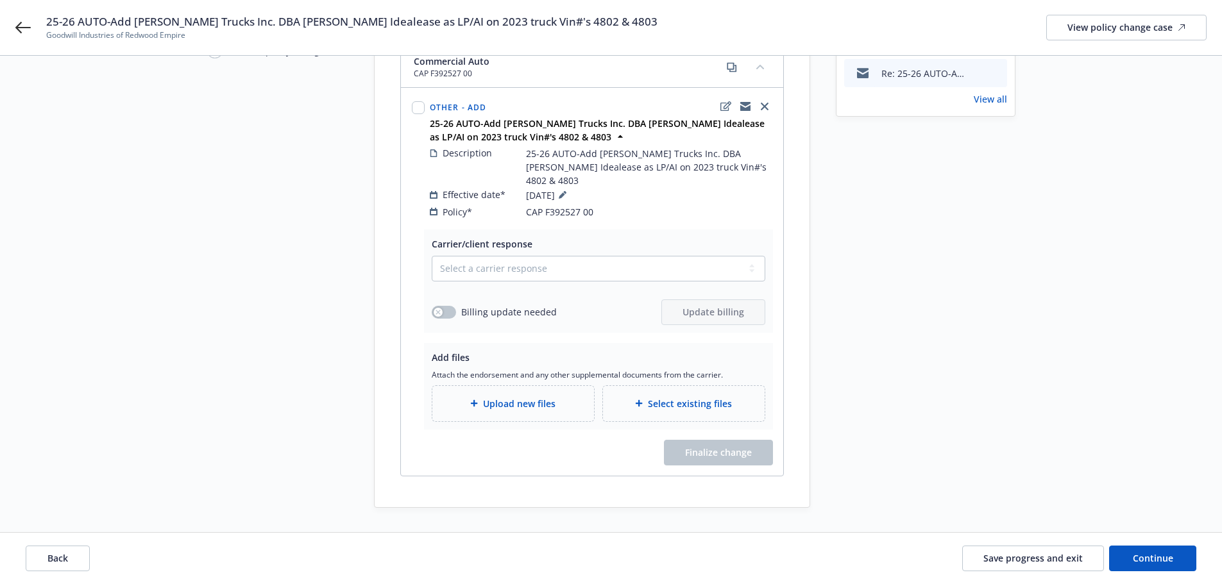
click at [705, 397] on span "Select existing files" at bounding box center [690, 403] width 84 height 13
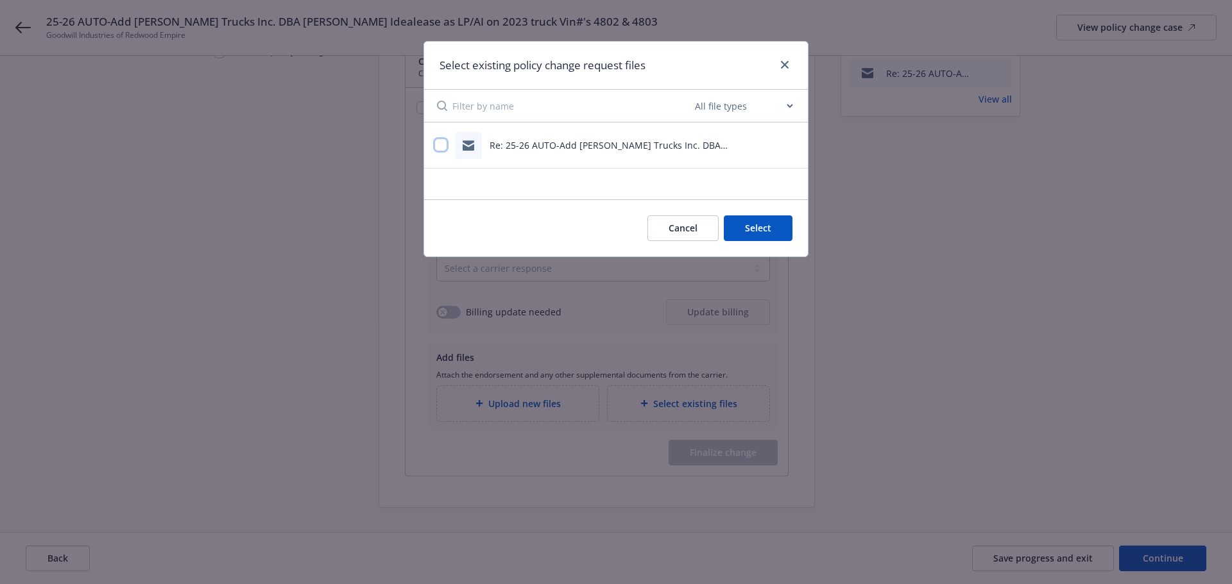
click at [442, 147] on input "checkbox" at bounding box center [440, 145] width 13 height 13
checkbox input "true"
click at [738, 233] on button "Select 1 file" at bounding box center [746, 229] width 92 height 26
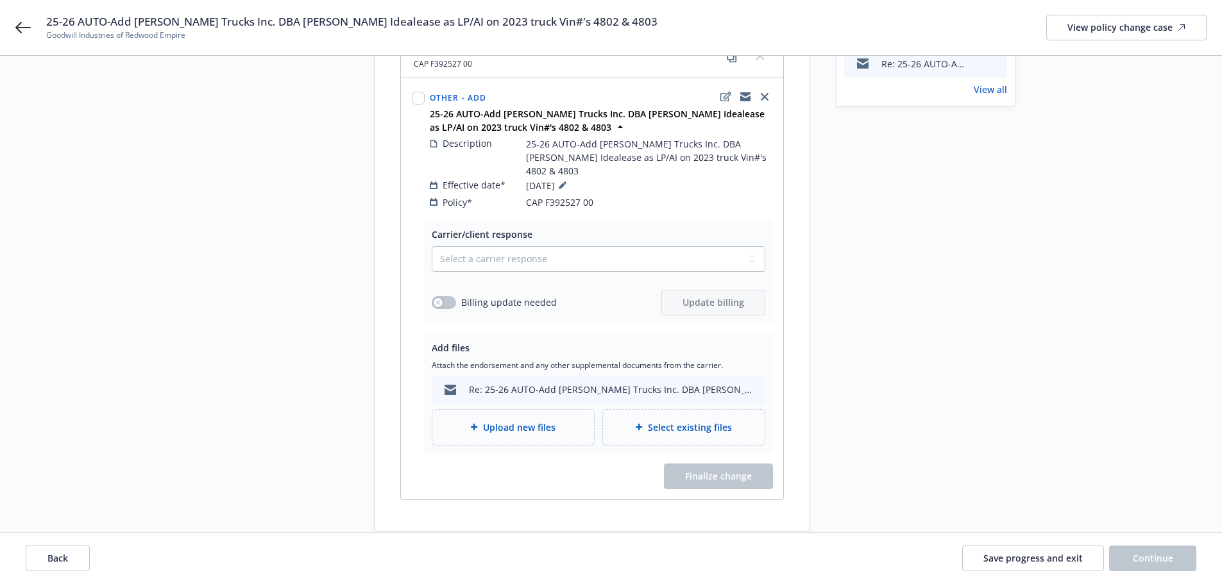
scroll to position [197, 0]
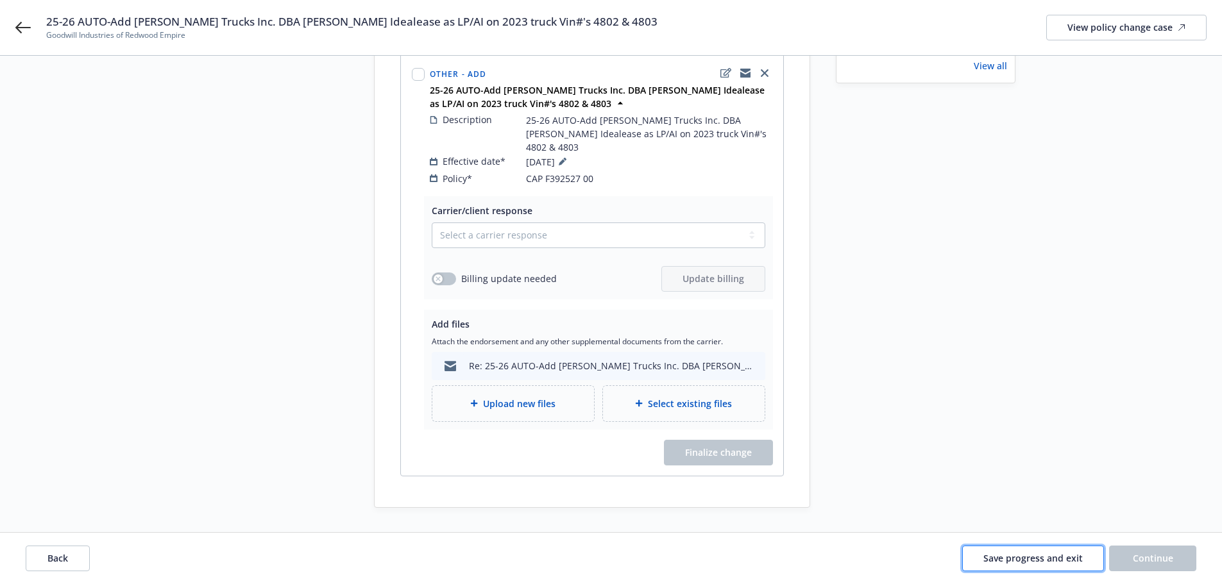
click at [1035, 561] on span "Save progress and exit" at bounding box center [1032, 558] width 99 height 12
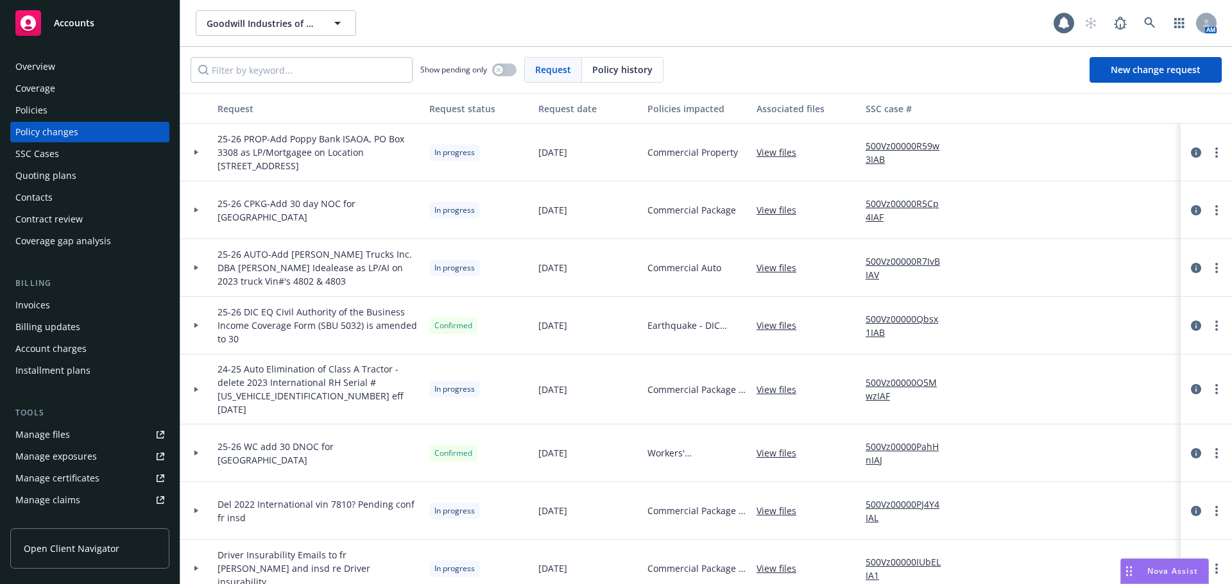
click at [28, 110] on div "Policies" at bounding box center [31, 110] width 32 height 21
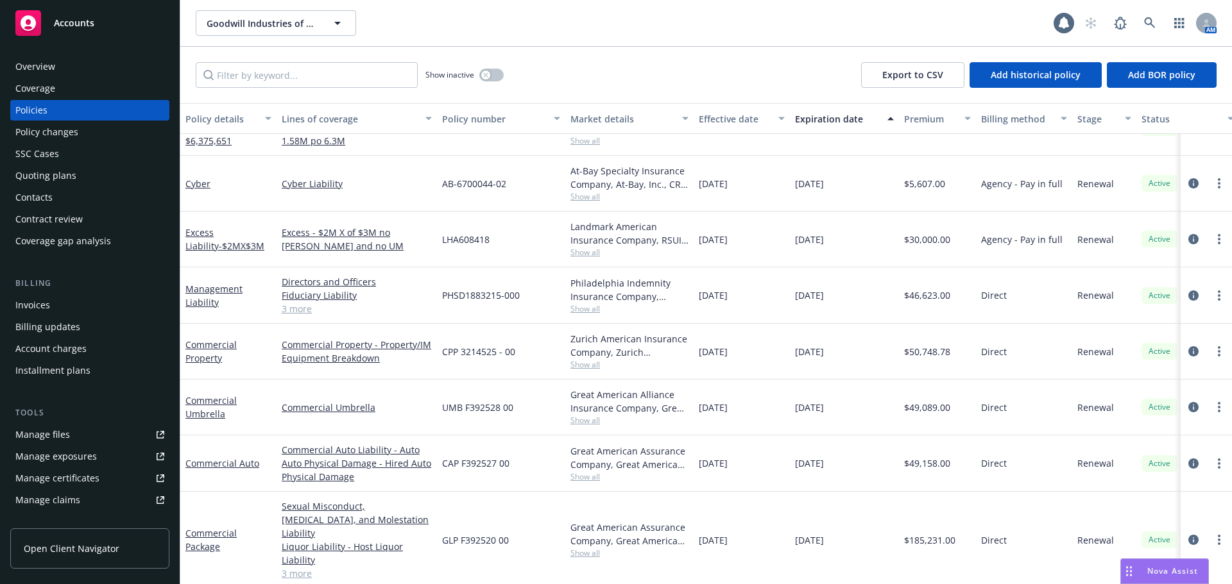
scroll to position [143, 0]
click at [230, 464] on link "Commercial Auto" at bounding box center [222, 463] width 74 height 12
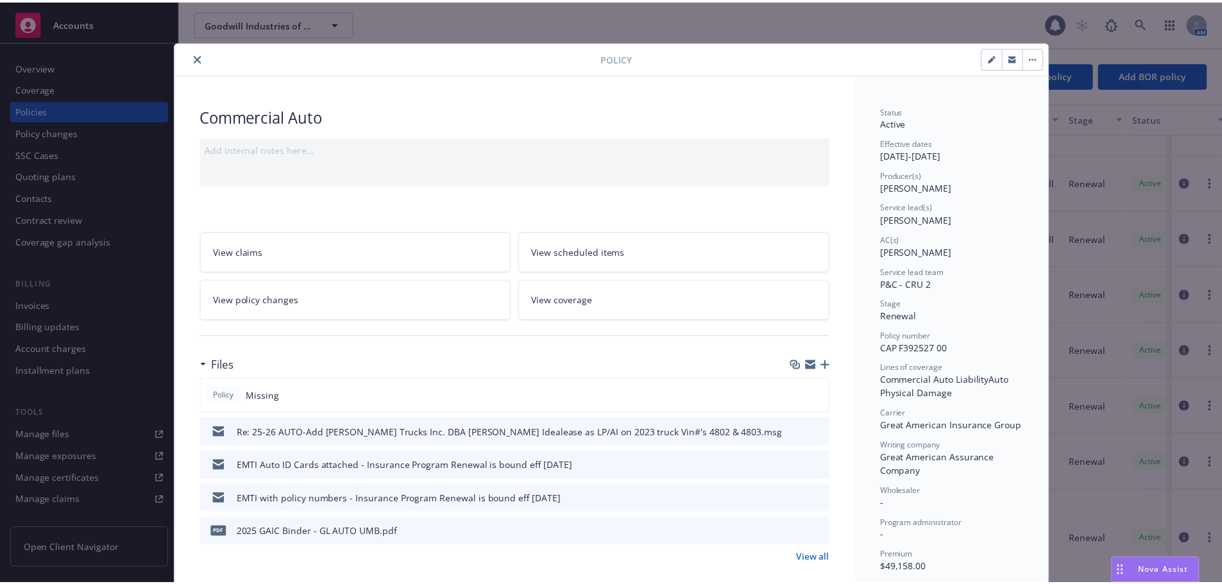
scroll to position [38, 0]
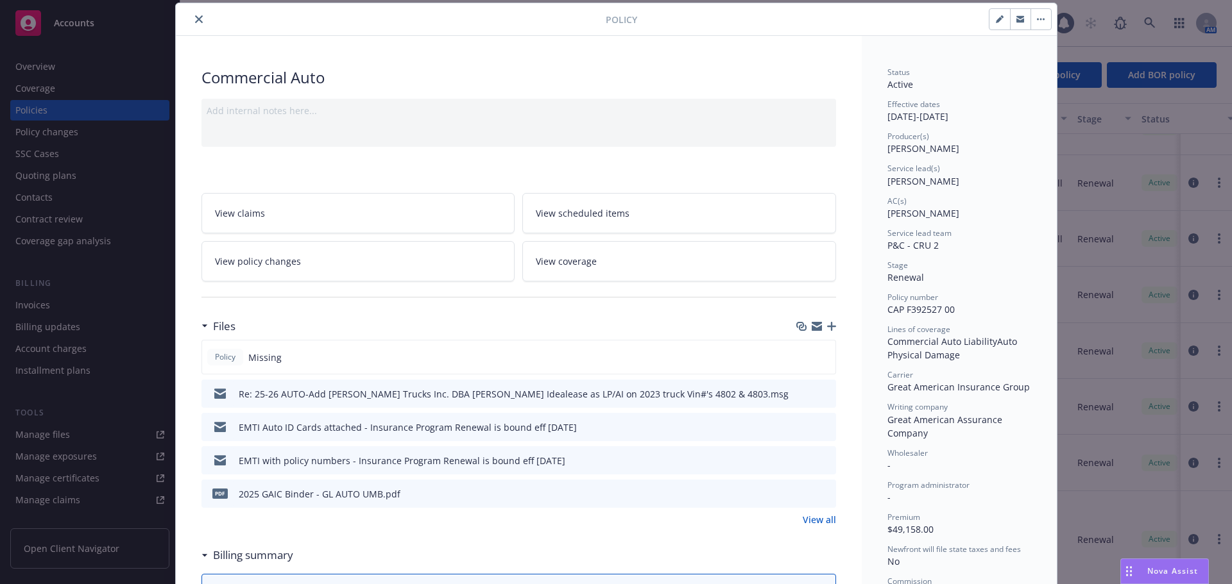
click at [317, 258] on link "View policy changes" at bounding box center [358, 261] width 314 height 40
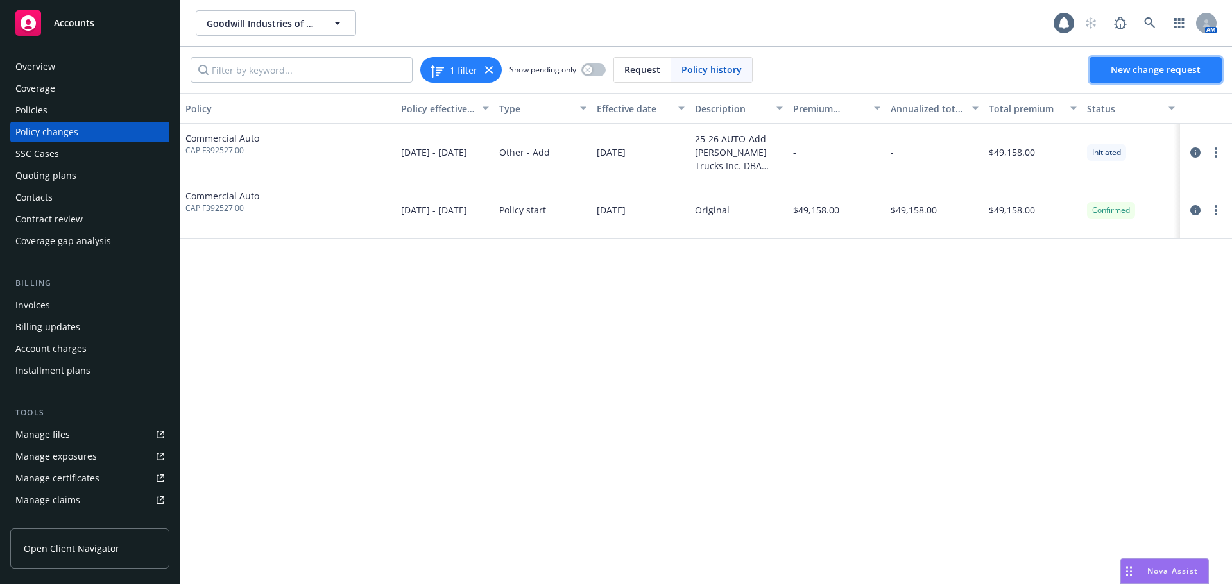
click at [1177, 67] on span "New change request" at bounding box center [1155, 70] width 90 height 12
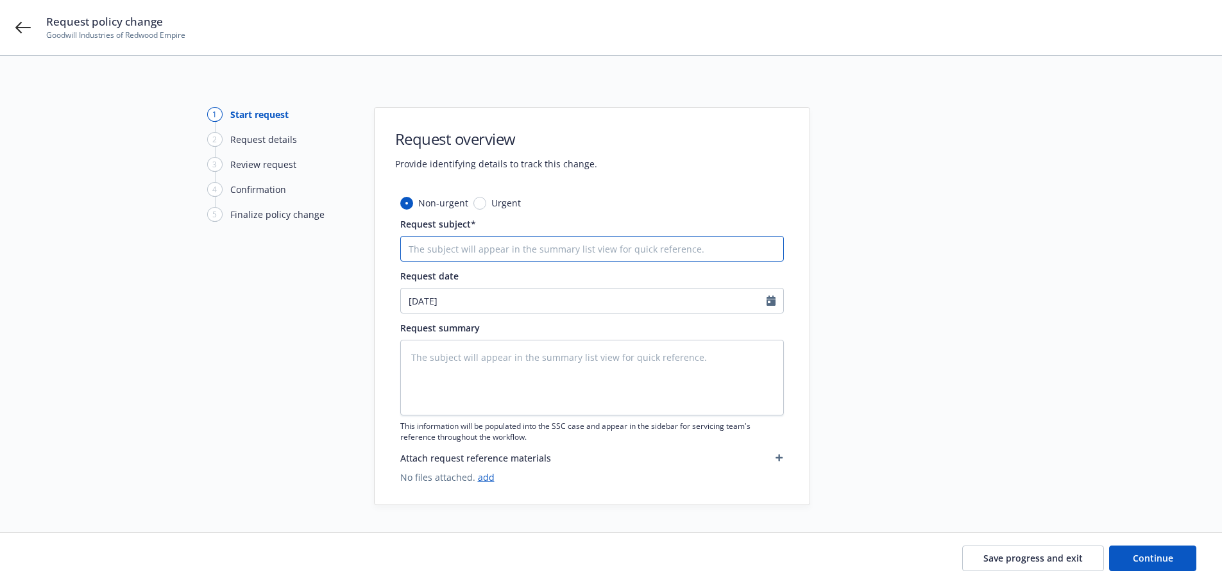
click at [512, 254] on input "Request subject*" at bounding box center [592, 249] width 384 height 26
paste input "Re: 25-26 AUTO-Add Peterson Trucks Inc. DBA Peterson Idealease as LP/AI on 2023…"
type textarea "x"
type input "Re: 25-26 AUTO-Add Peterson Trucks Inc. DBA Peterson Idealease as LP/AI on 2023…"
type textarea "x"
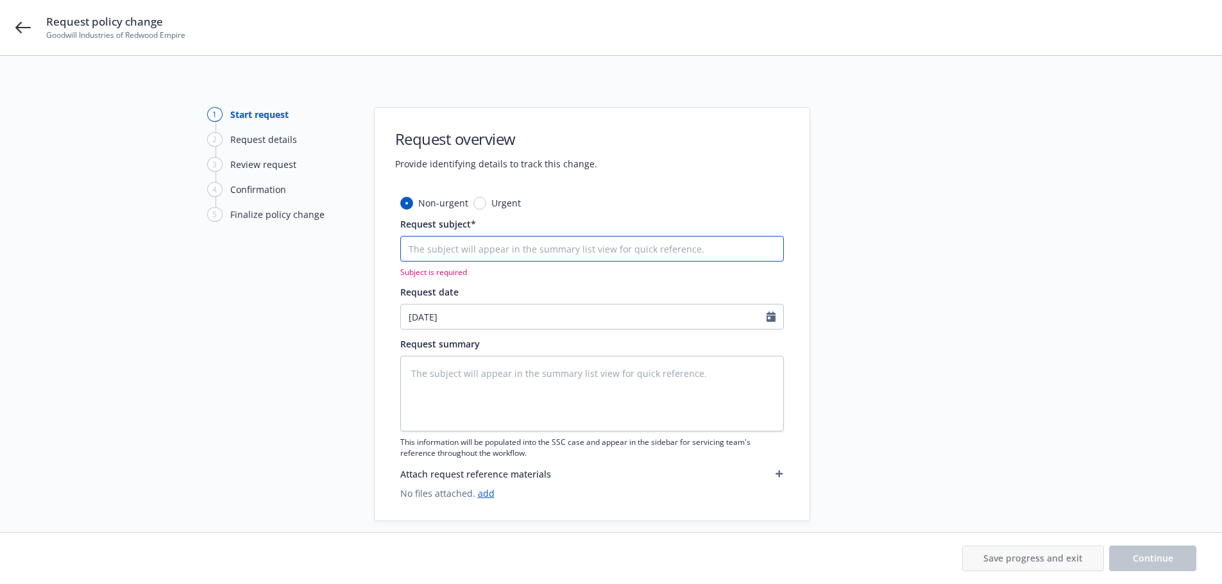
type textarea "x"
type input "2"
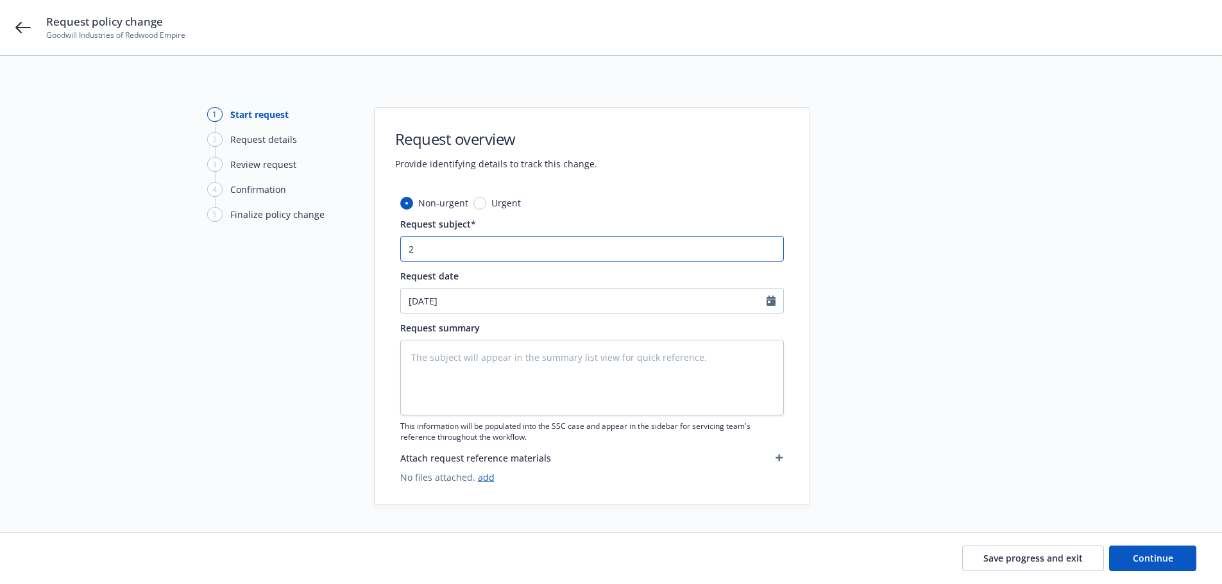
type textarea "x"
type input "25"
type textarea "x"
type input "25-"
type textarea "x"
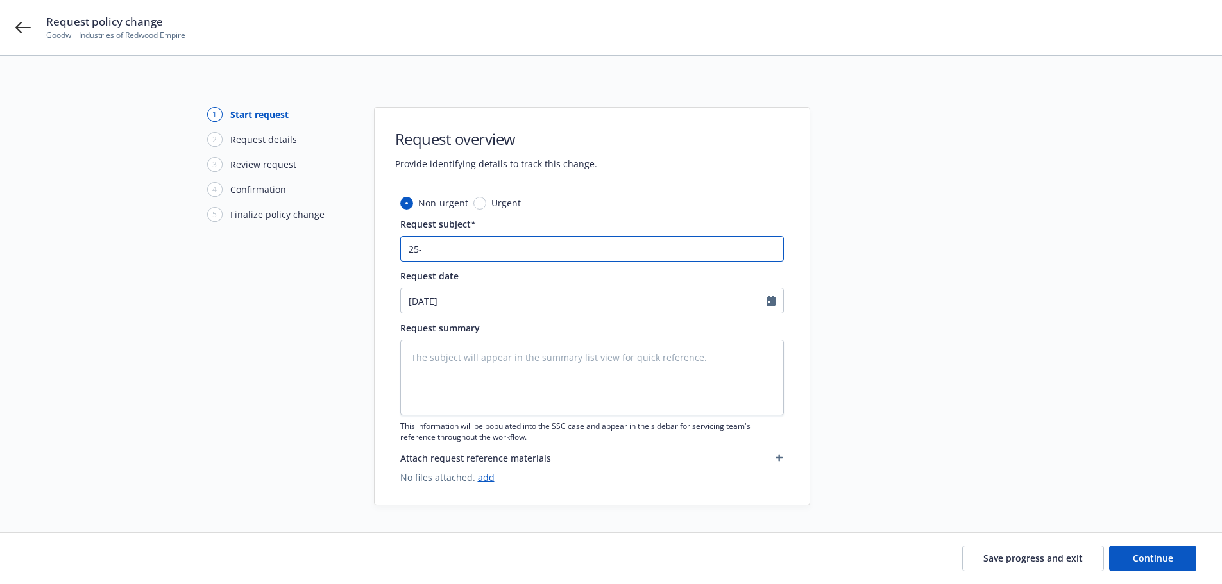
type input "25-2"
type textarea "x"
type input "25-26"
type textarea "x"
type input "25-26"
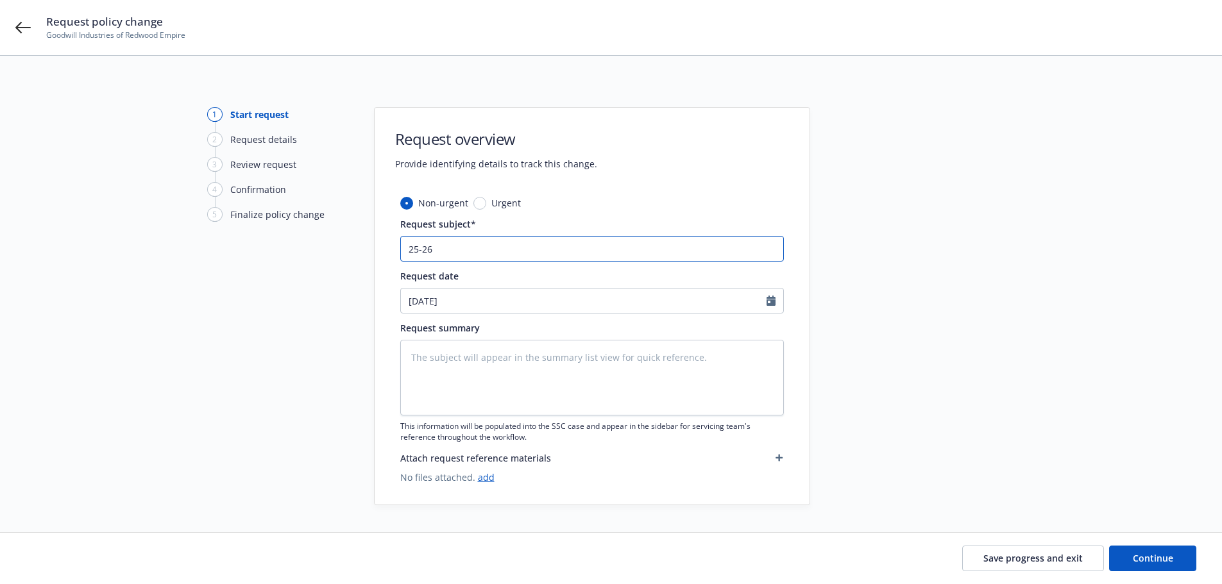
type textarea "x"
type input "25-26 A"
type textarea "x"
type input "25-26 AU"
type textarea "x"
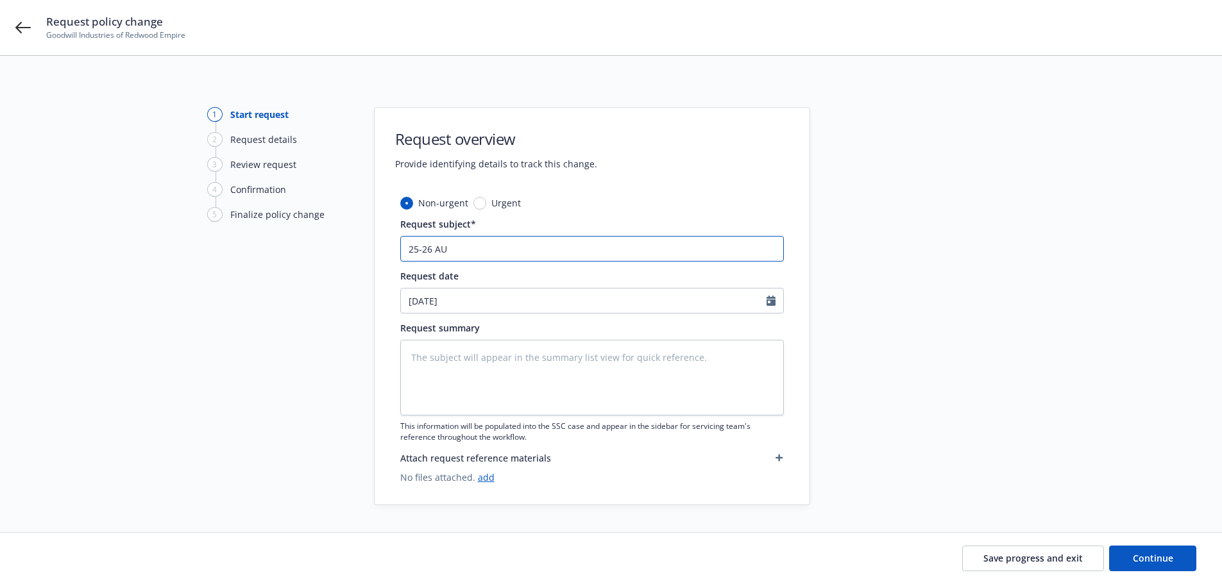
type input "25-26 AUT"
type textarea "x"
type input "25-26 AUTO"
type textarea "x"
type input "25-26 AUTO-"
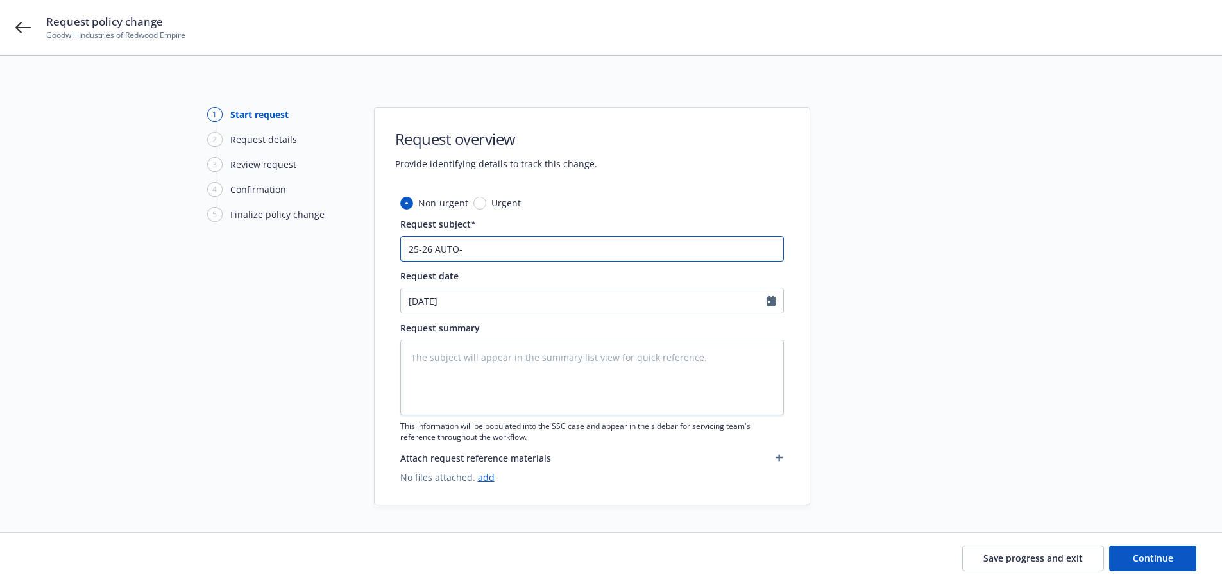
click at [506, 250] on input "25-26 AUTO-" at bounding box center [592, 249] width 384 height 26
type textarea "x"
type input "25-26 AUTO-A"
type textarea "x"
type input "25-26 AUTO-Ad"
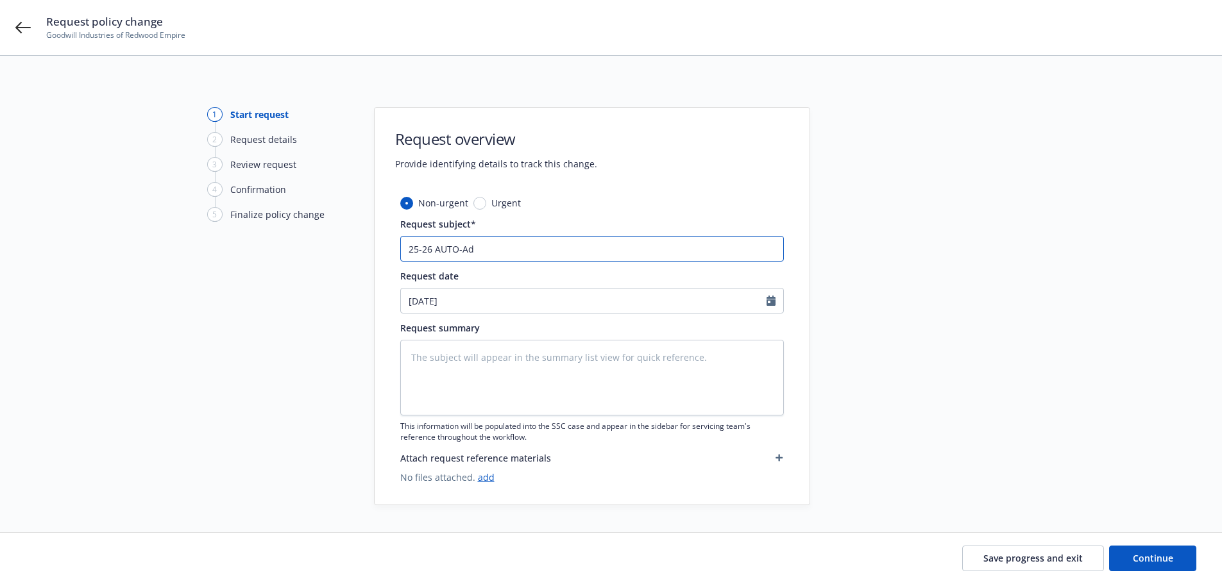
type textarea "x"
type input "25-26 AUTO-Add"
paste input "Penske Truck Leasing Co, LP"
click at [701, 254] on input "25-26 AUTO-Add Penske Truck Leasing Co, LP as LP/AI on" at bounding box center [592, 249] width 384 height 26
click at [650, 248] on input "25-26 AUTO-Add Penske Truck Leasing Co, LP as LP/AI on APD" at bounding box center [592, 249] width 384 height 26
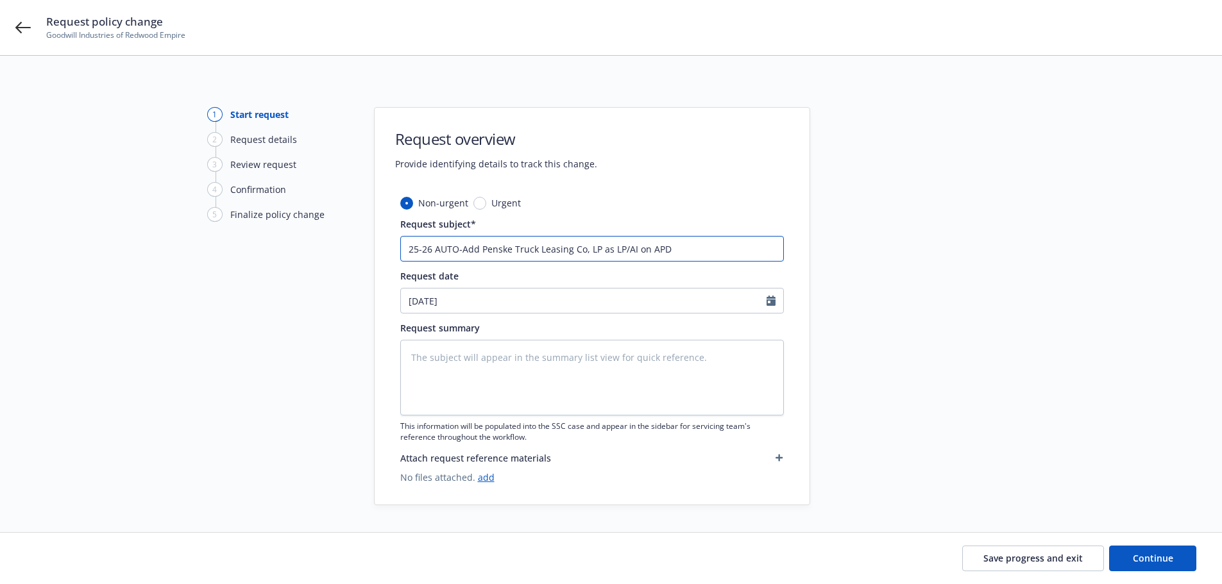
drag, startPoint x: 685, startPoint y: 254, endPoint x: 312, endPoint y: 262, distance: 373.4
click at [312, 262] on div "1 Start request 2 Request details 3 Review request 4 Confirmation 5 Finalize po…" at bounding box center [610, 306] width 1191 height 398
click at [473, 360] on textarea at bounding box center [592, 378] width 384 height 76
paste textarea "25-26 AUTO-Add Penske Truck Leasing Co, LP as LP/AI on APD"
click at [692, 253] on input "25-26 AUTO-Add Penske Truck Leasing Co, LP as LP/AI on APD" at bounding box center [592, 249] width 384 height 26
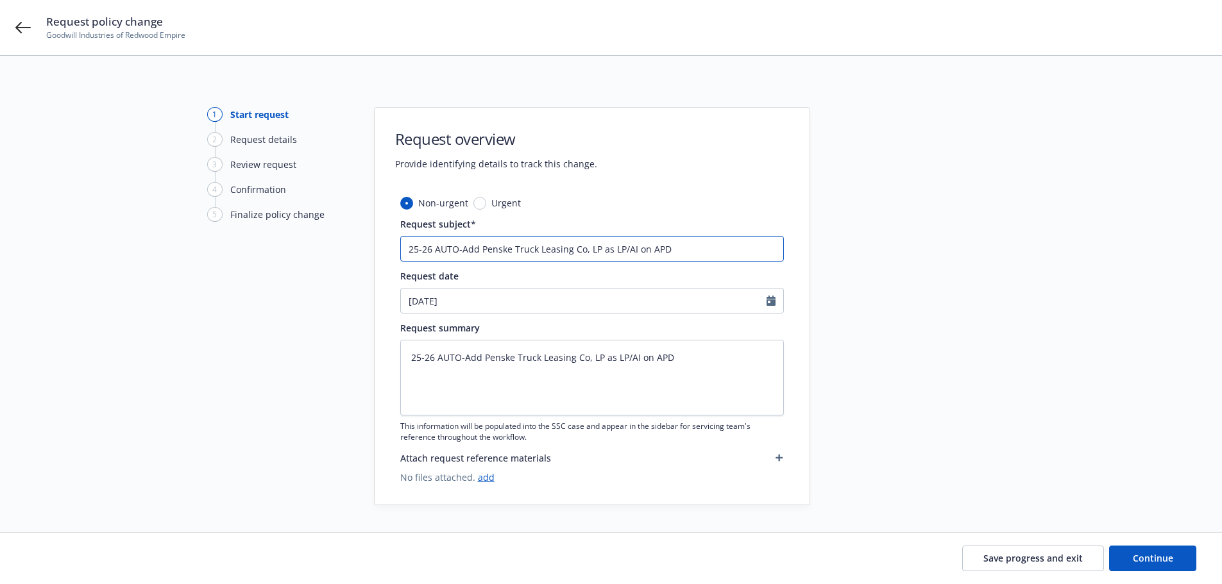
click at [649, 249] on input "25-26 AUTO-Add Penske Truck Leasing Co, LP as LP/AI on APD" at bounding box center [592, 249] width 384 height 26
drag, startPoint x: 703, startPoint y: 257, endPoint x: 270, endPoint y: 276, distance: 433.4
click at [270, 276] on div "1 Start request 2 Request details 3 Review request 4 Confirmation 5 Finalize po…" at bounding box center [610, 306] width 1191 height 398
drag, startPoint x: 732, startPoint y: 368, endPoint x: 244, endPoint y: 420, distance: 491.0
click at [318, 414] on div "1 Start request 2 Request details 3 Review request 4 Confirmation 5 Finalize po…" at bounding box center [610, 306] width 1191 height 398
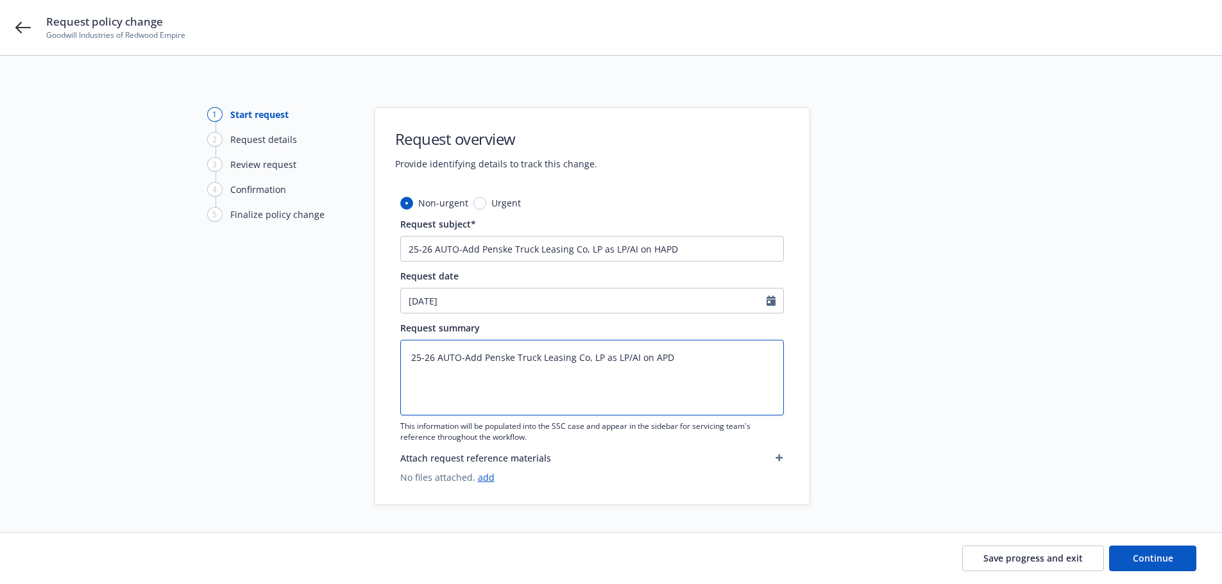
paste textarea "H"
click at [970, 397] on div at bounding box center [926, 306] width 180 height 398
click at [488, 482] on link "add" at bounding box center [486, 478] width 17 height 12
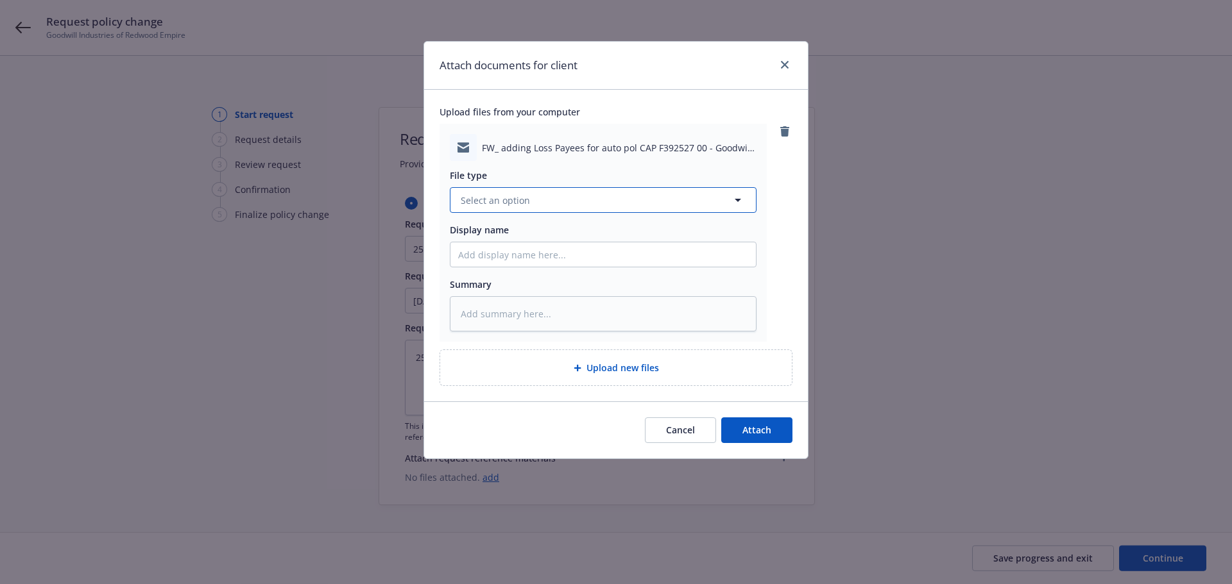
click at [564, 203] on button "Select an option" at bounding box center [603, 200] width 307 height 26
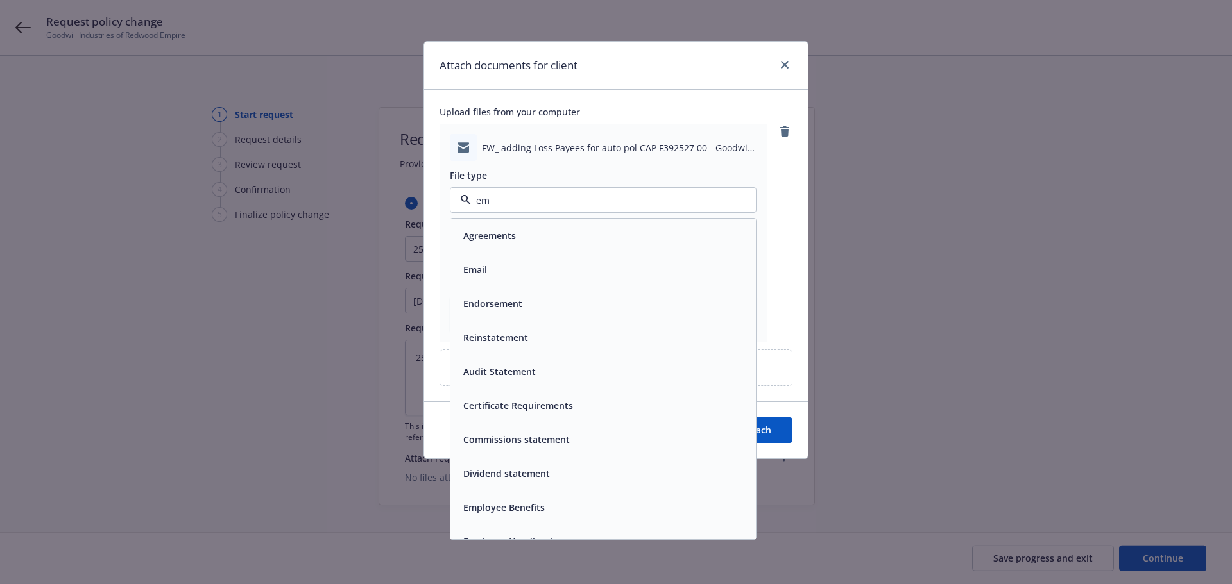
click at [506, 274] on div "Email" at bounding box center [603, 269] width 290 height 19
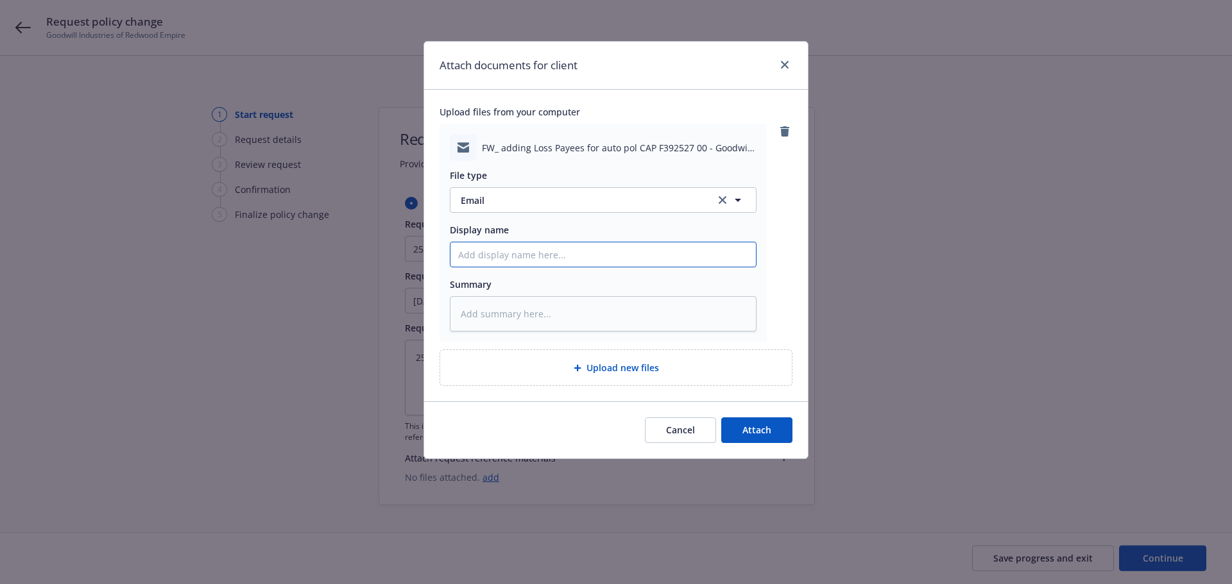
click at [513, 255] on input "Display name" at bounding box center [602, 254] width 305 height 24
paste input "25-26 AUTO-Add Penske Truck Leasing Co, LP as LP/AI on HAPD"
drag, startPoint x: 513, startPoint y: 255, endPoint x: 167, endPoint y: 312, distance: 350.5
click at [220, 309] on div "Attach documents for client Upload files from your computer FW_ adding Loss Pay…" at bounding box center [616, 292] width 1232 height 584
paste input "25-26 AUTO-Add Penske Truck Leasing Co, LP as LP/AI on HAPD"
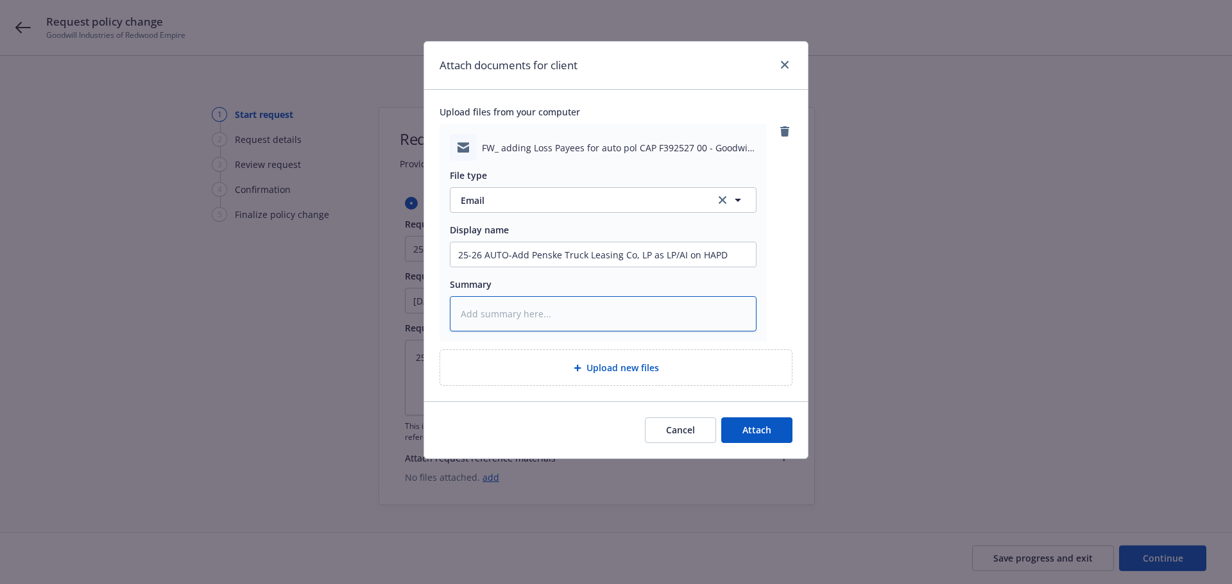
click at [507, 322] on textarea at bounding box center [603, 313] width 307 height 35
paste textarea "25-26 AUTO-Add Penske Truck Leasing Co, LP as LP/AI on HAPD"
click at [456, 254] on input "25-26 AUTO-Add Penske Truck Leasing Co, LP as LP/AI on HAPD" at bounding box center [602, 254] width 305 height 24
drag, startPoint x: 745, startPoint y: 257, endPoint x: 300, endPoint y: 272, distance: 445.5
click at [300, 272] on div "Attach documents for client Upload files from your computer FW_ adding Loss Pay…" at bounding box center [616, 292] width 1232 height 584
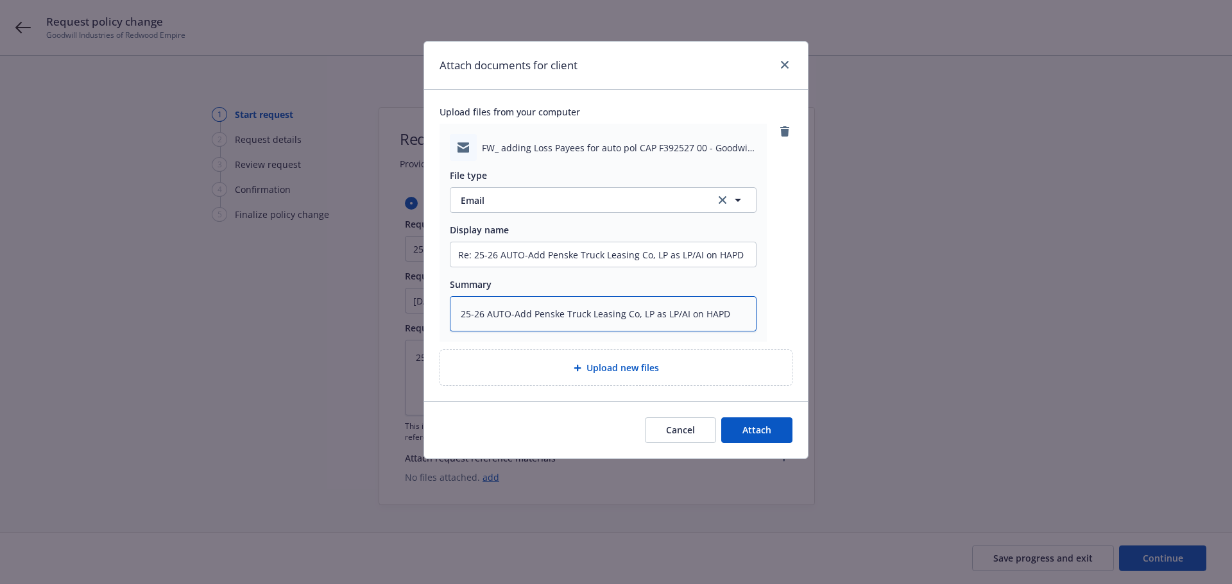
drag, startPoint x: 731, startPoint y: 317, endPoint x: 108, endPoint y: 332, distance: 623.1
click at [108, 332] on div "Attach documents for client Upload files from your computer FW_ adding Loss Pay…" at bounding box center [616, 292] width 1232 height 584
paste textarea "Re: 25-26 AUTO-Add Penske Truck Leasing Co, LP as LP/AI on HAPD"
click at [674, 108] on span "Upload files from your computer" at bounding box center [615, 111] width 353 height 13
click at [756, 434] on span "Attach" at bounding box center [756, 430] width 29 height 12
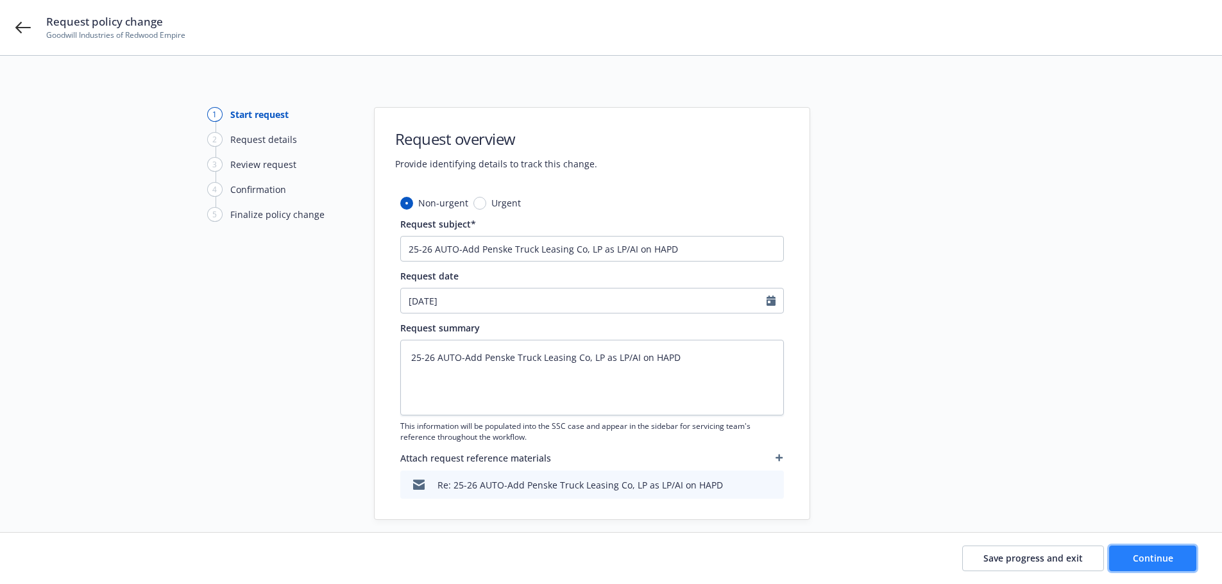
click at [1160, 557] on span "Continue" at bounding box center [1153, 558] width 40 height 12
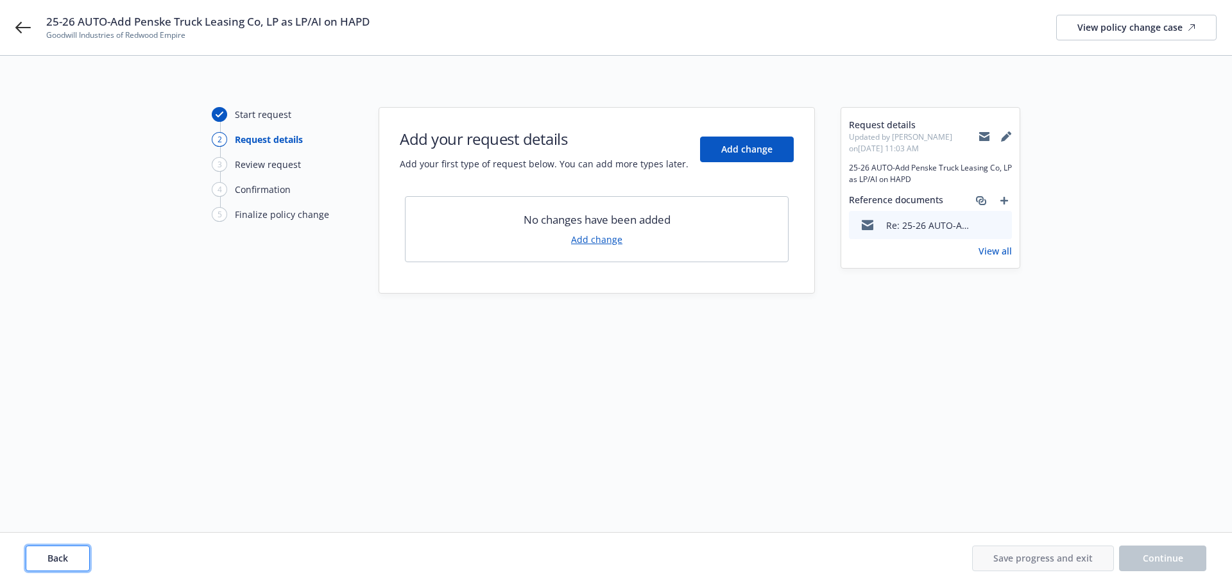
click at [65, 554] on span "Back" at bounding box center [57, 558] width 21 height 12
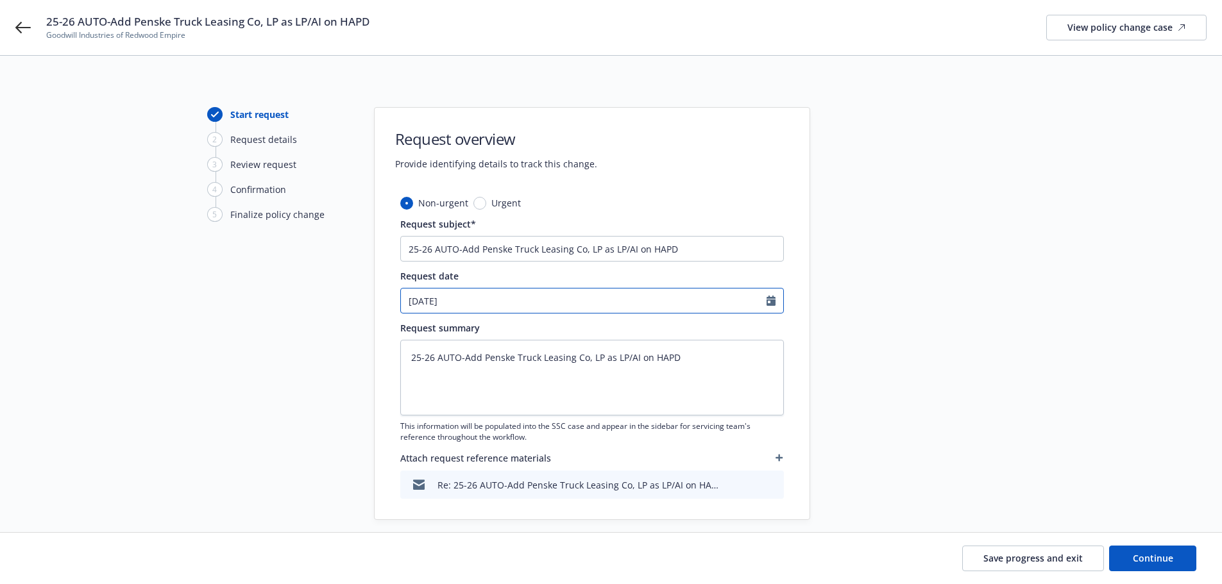
click at [774, 302] on icon "Calendar" at bounding box center [771, 301] width 9 height 10
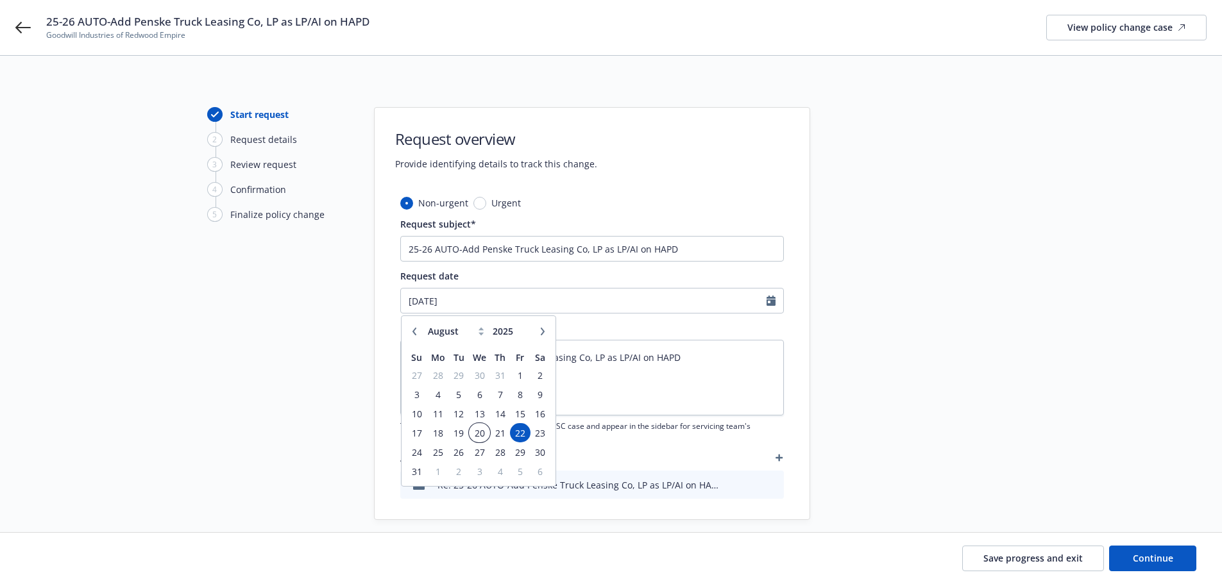
click at [480, 432] on span "20" at bounding box center [479, 433] width 19 height 16
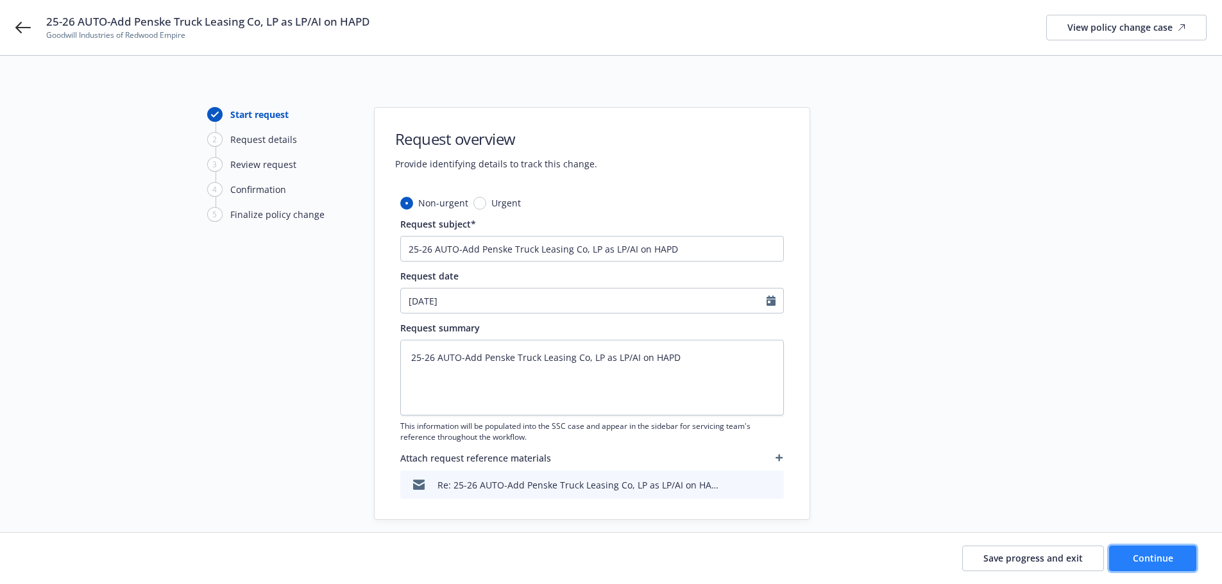
click at [1144, 556] on span "Continue" at bounding box center [1153, 558] width 40 height 12
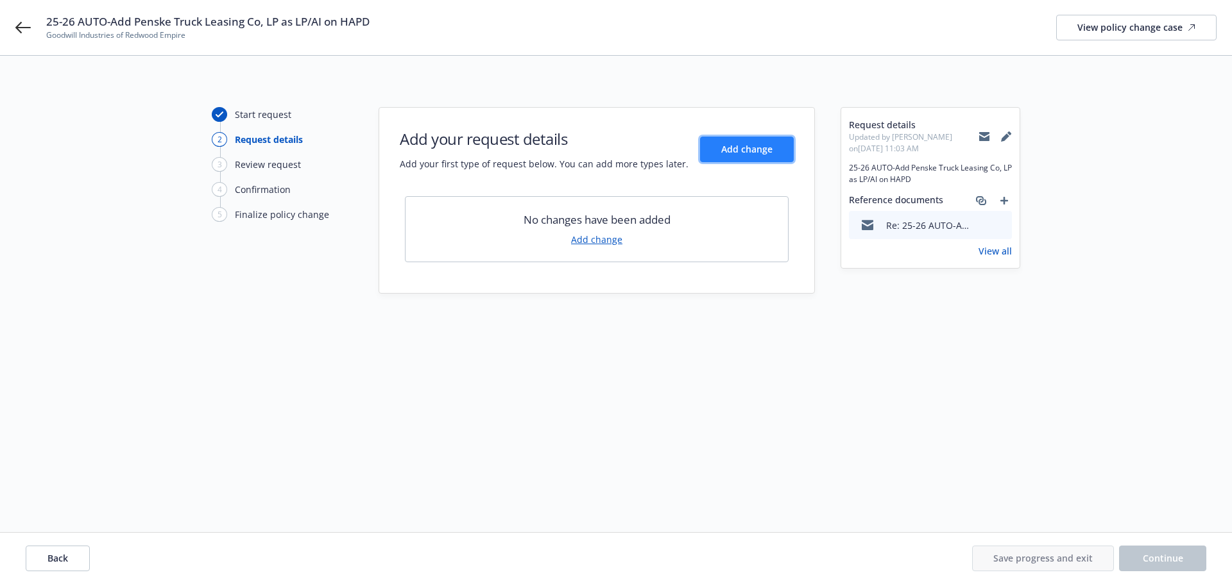
click at [766, 154] on span "Add change" at bounding box center [746, 149] width 51 height 12
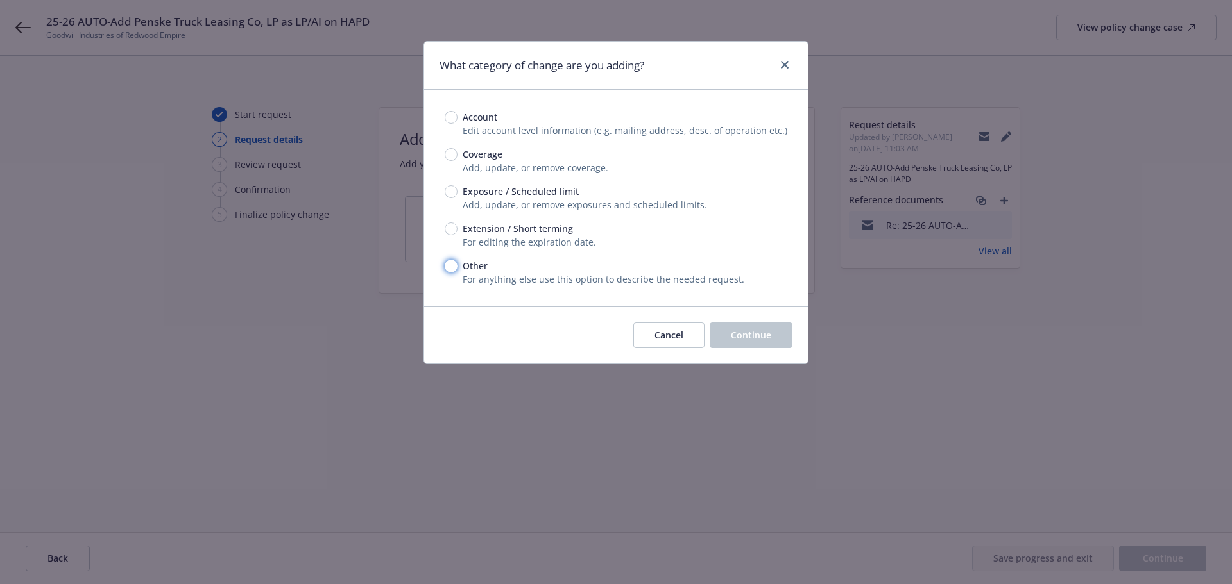
click at [448, 269] on input "Other" at bounding box center [451, 266] width 13 height 13
click at [751, 334] on span "Continue" at bounding box center [751, 335] width 40 height 12
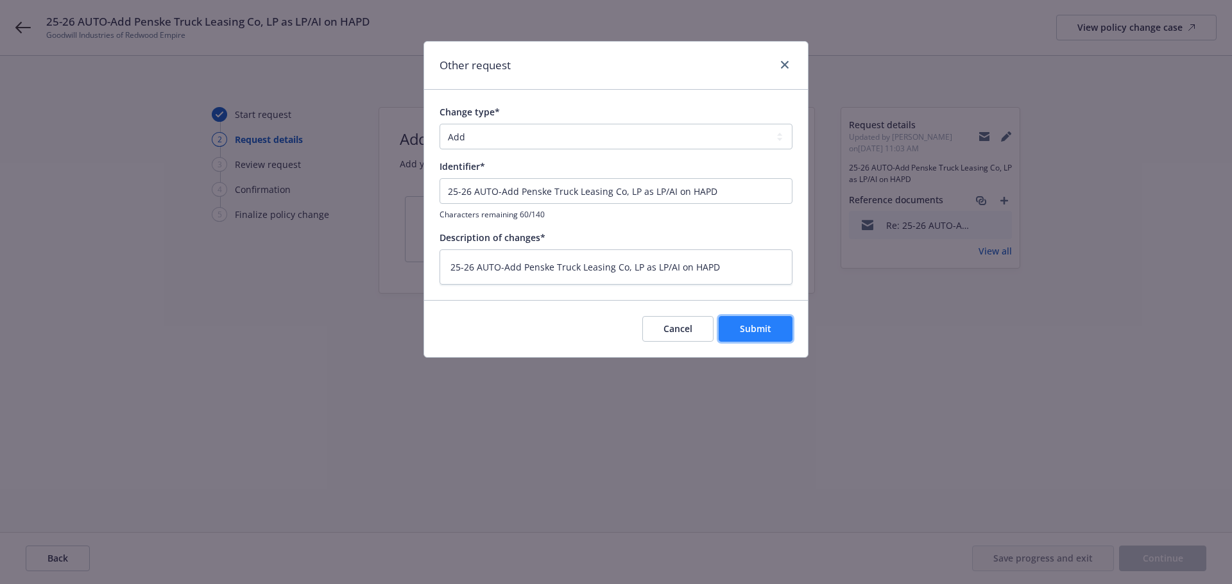
click at [765, 330] on span "Submit" at bounding box center [755, 329] width 31 height 12
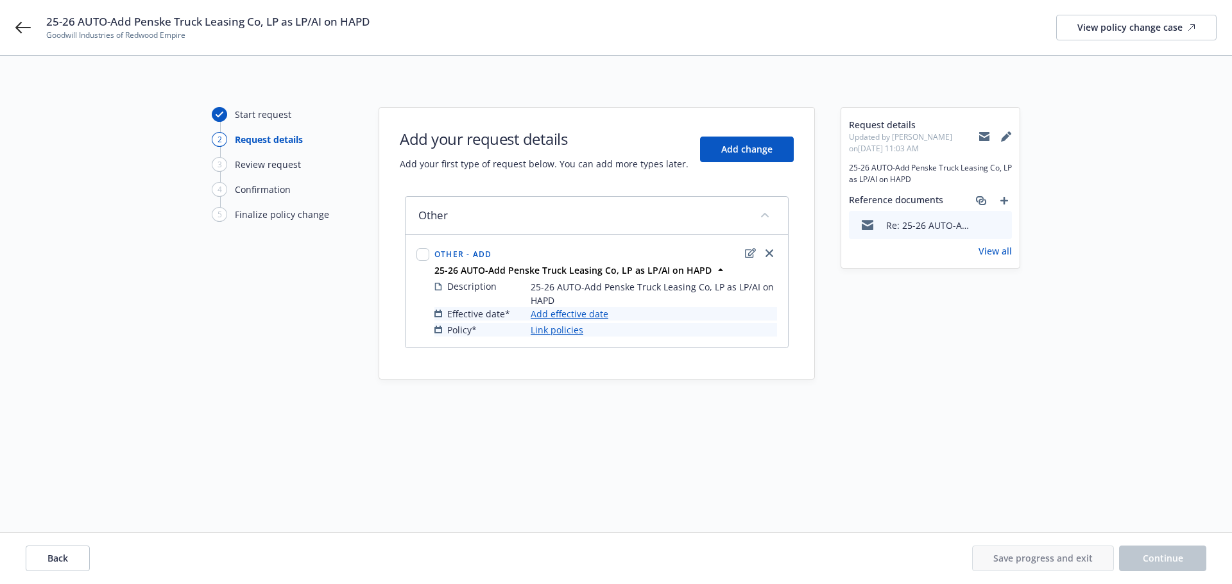
click at [591, 315] on link "Add effective date" at bounding box center [570, 313] width 78 height 13
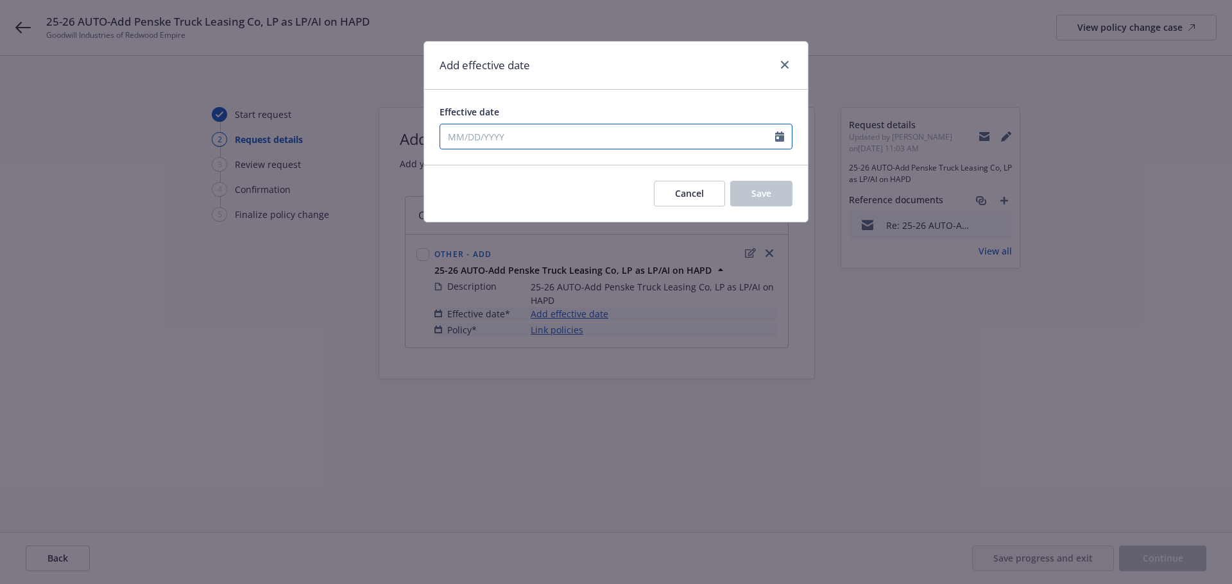
click at [779, 134] on icon "Calendar" at bounding box center [779, 137] width 9 height 10
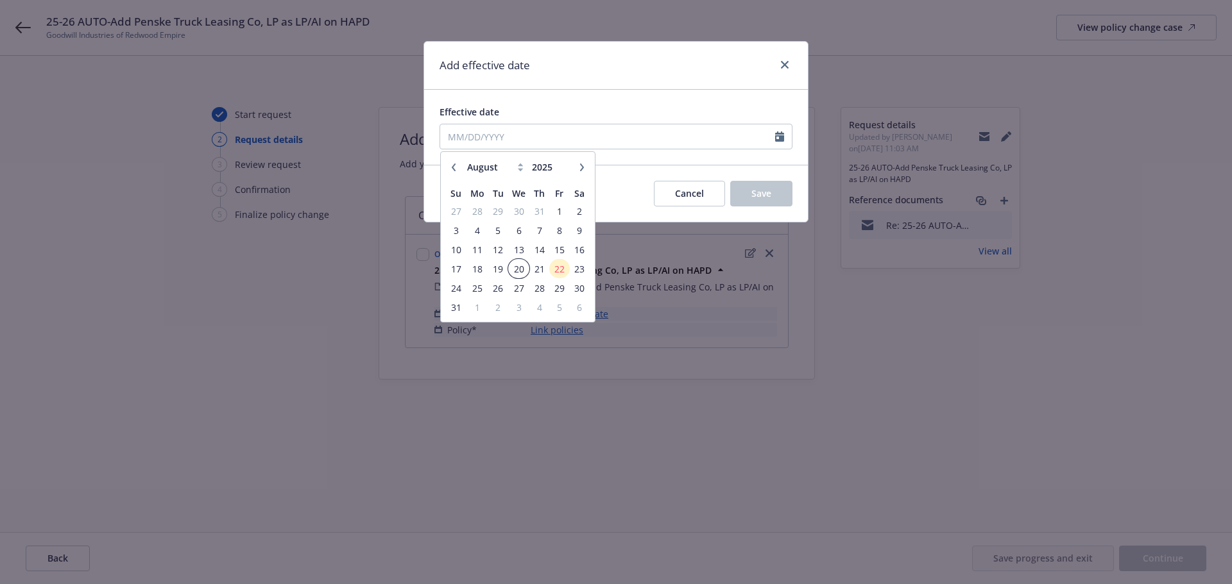
click at [516, 271] on span "20" at bounding box center [518, 269] width 19 height 16
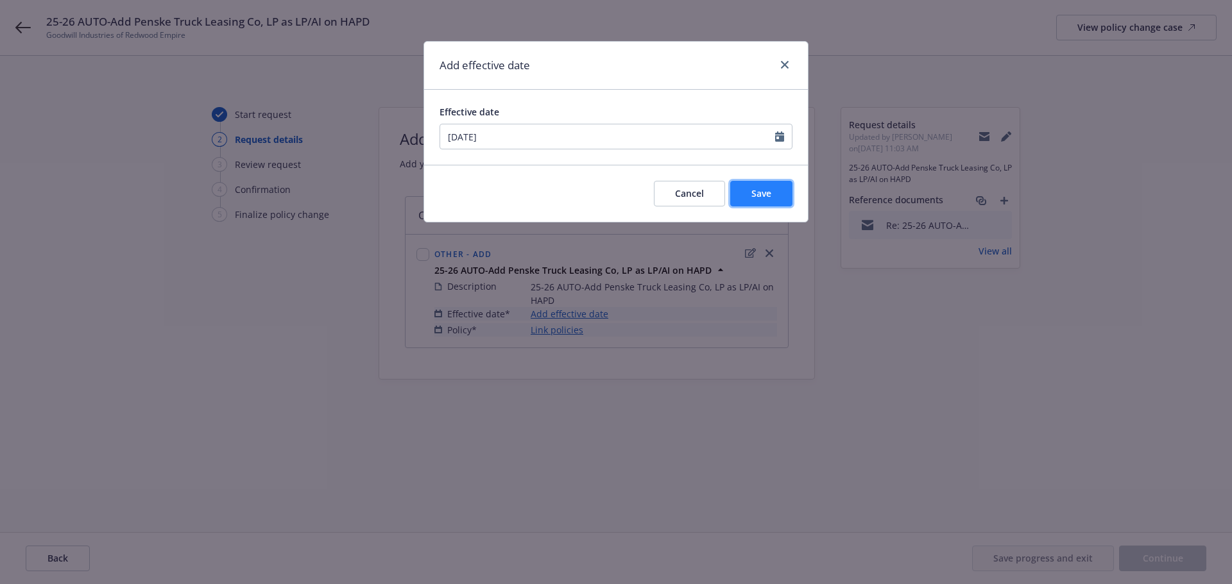
click at [747, 189] on button "Save" at bounding box center [761, 194] width 62 height 26
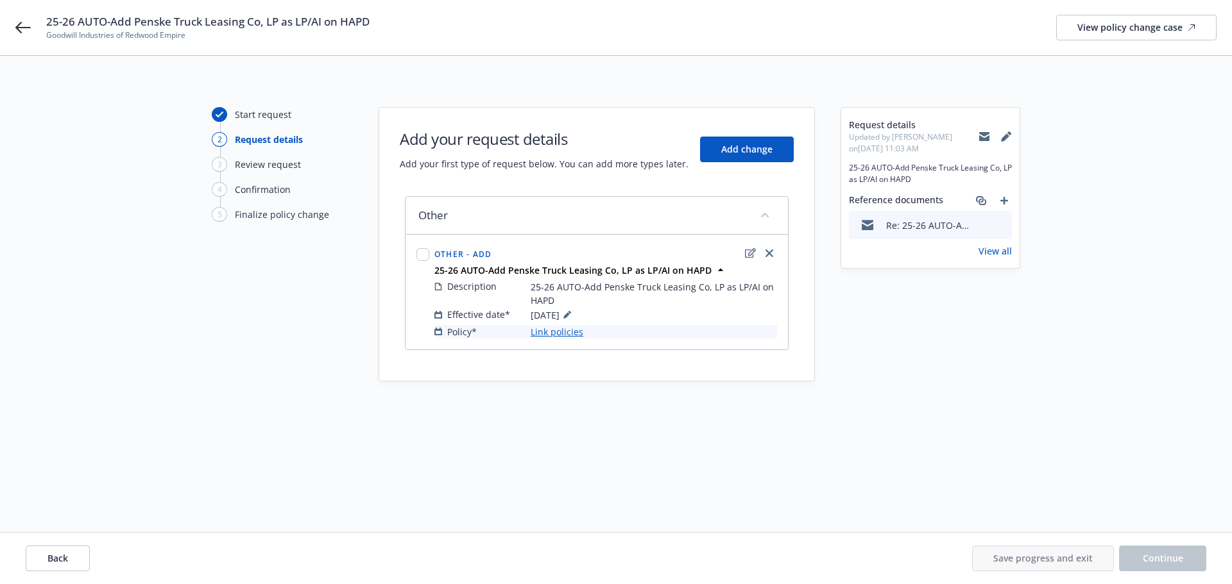
click at [556, 335] on link "Link policies" at bounding box center [557, 331] width 53 height 13
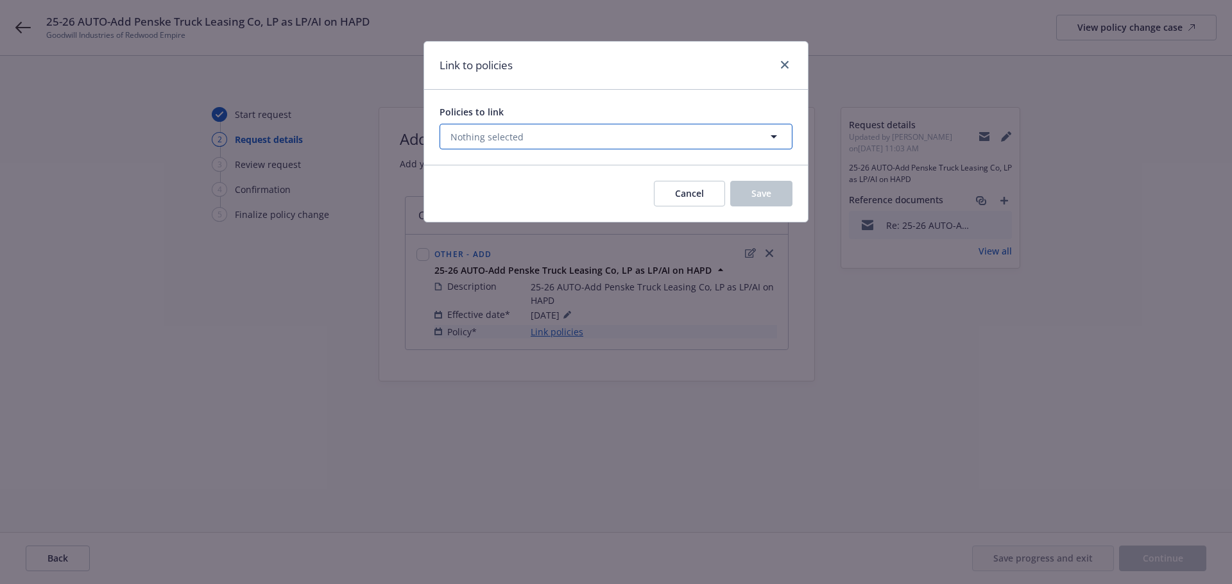
click at [547, 143] on button "Nothing selected" at bounding box center [615, 137] width 353 height 26
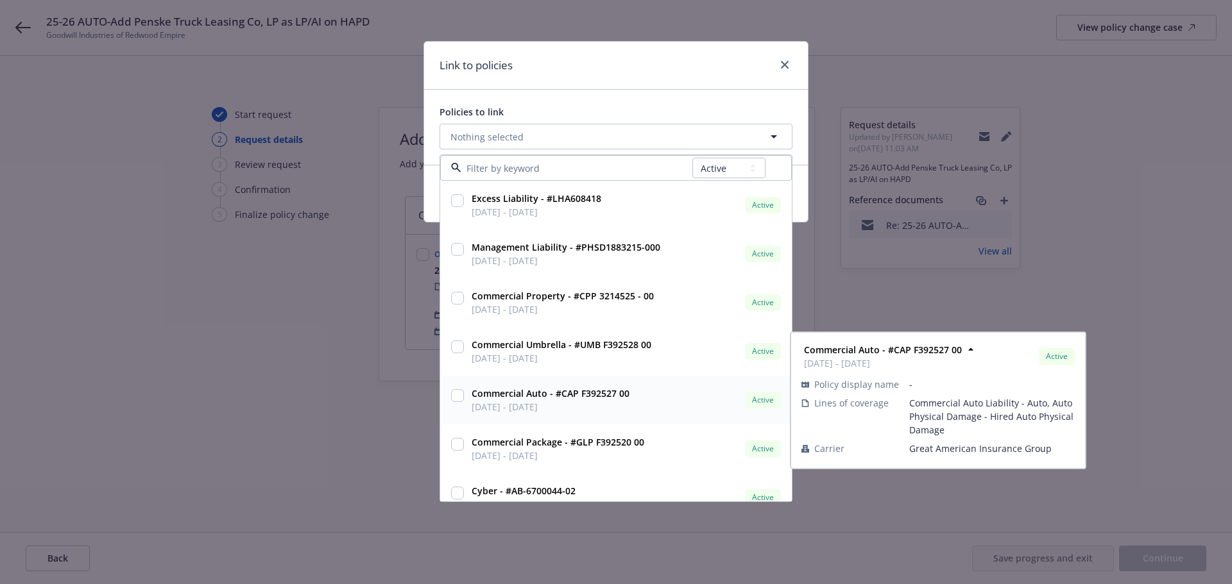
click at [457, 391] on input "checkbox" at bounding box center [457, 395] width 13 height 13
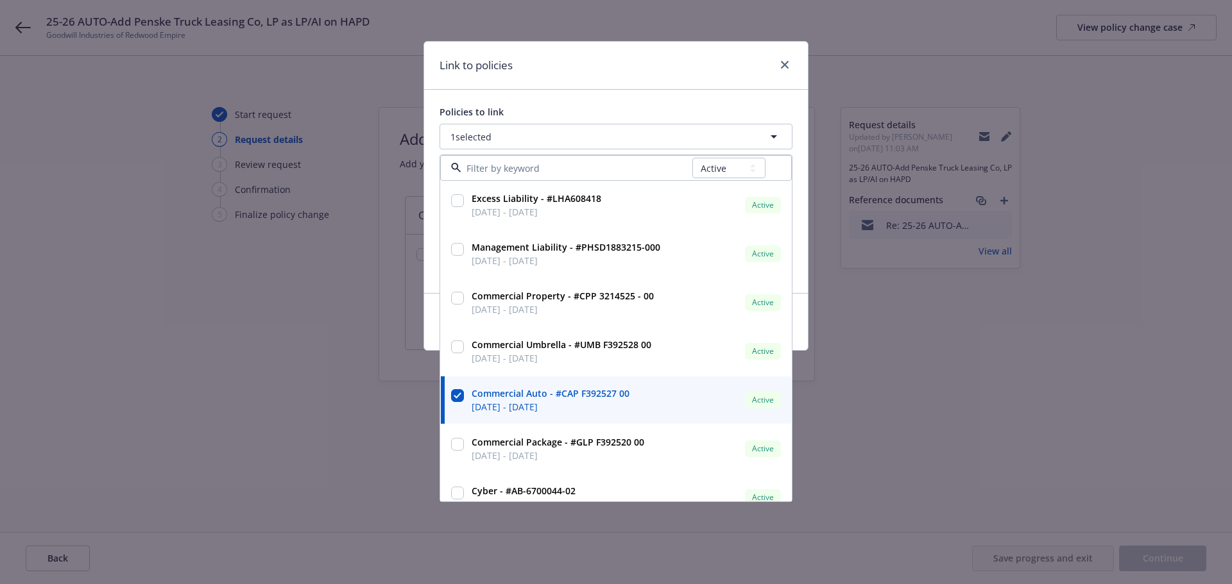
click at [692, 92] on div "Policies to link 1 selected All Active Upcoming Expired Cancelled Excess Liabil…" at bounding box center [616, 191] width 384 height 203
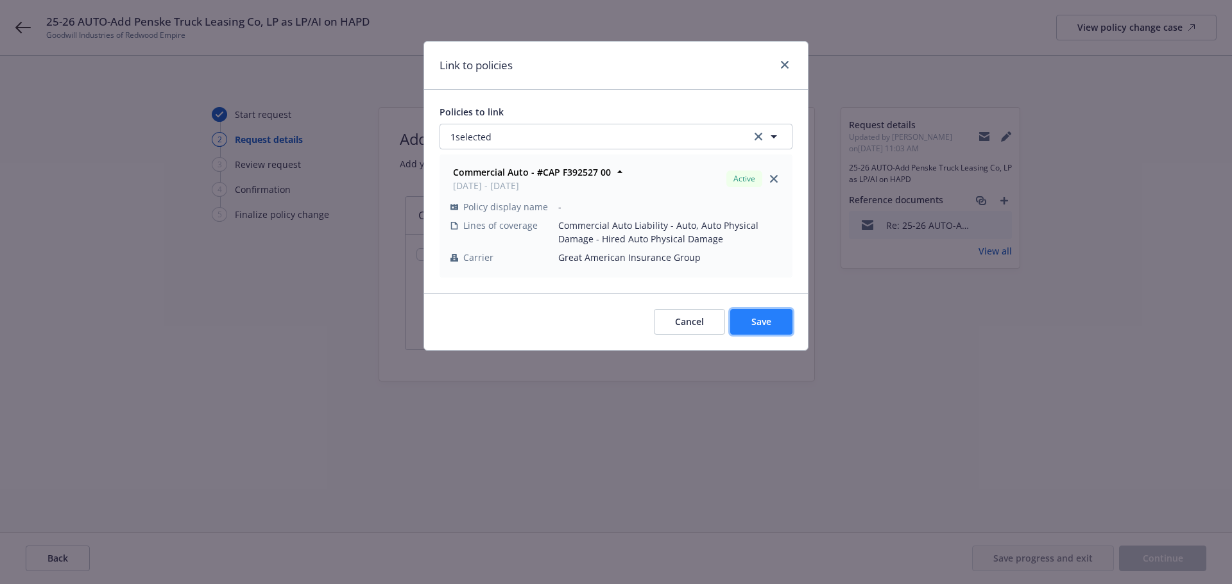
click at [752, 326] on span "Save" at bounding box center [761, 322] width 20 height 12
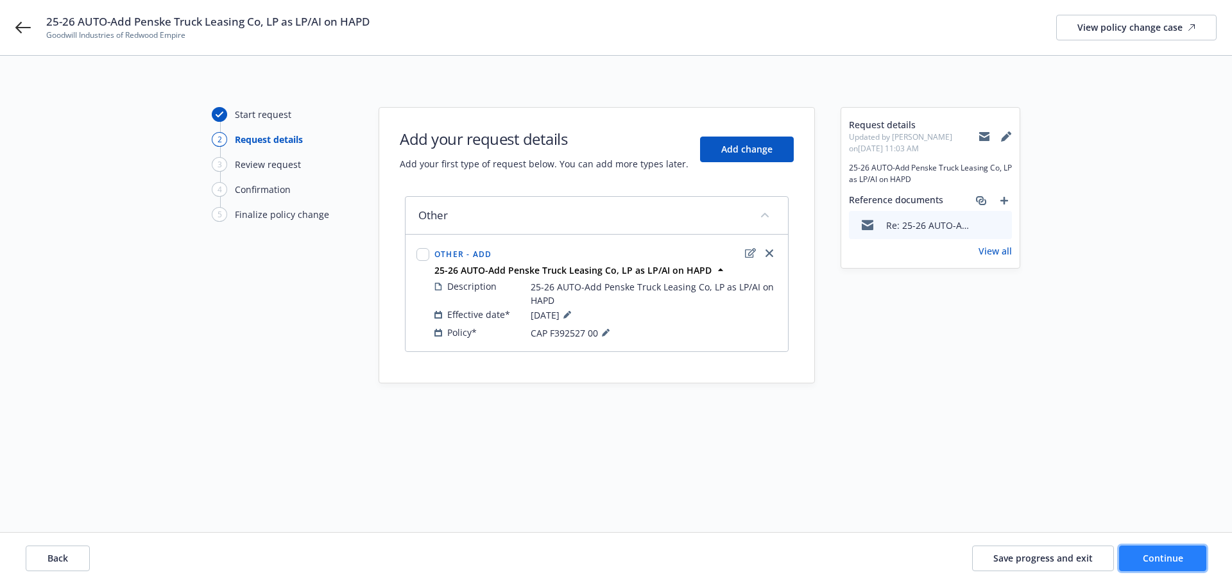
click at [1178, 559] on span "Continue" at bounding box center [1163, 558] width 40 height 12
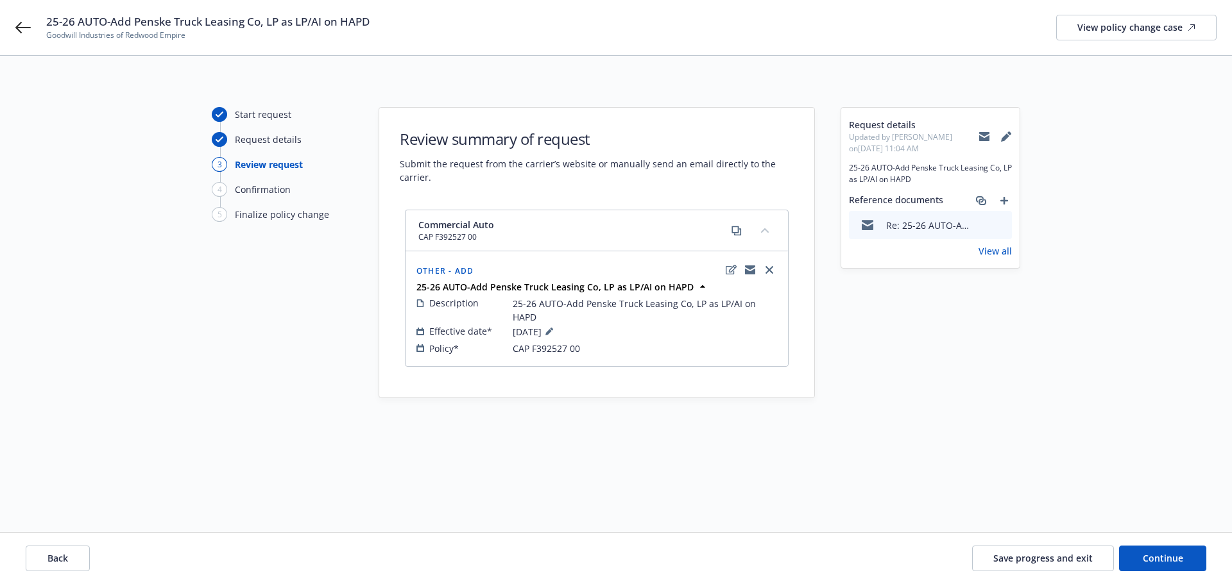
click at [1076, 397] on div "Start request Request details 3 Review request 4 Confirmation 5 Finalize policy…" at bounding box center [615, 294] width 1201 height 374
click at [1157, 552] on span "Continue" at bounding box center [1163, 558] width 40 height 12
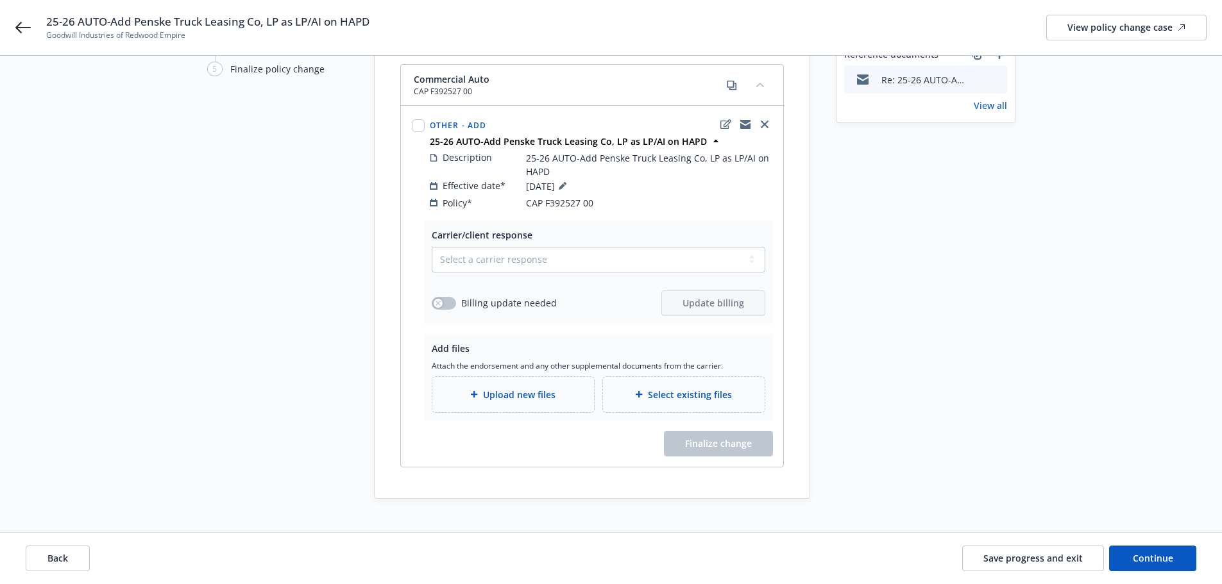
scroll to position [150, 0]
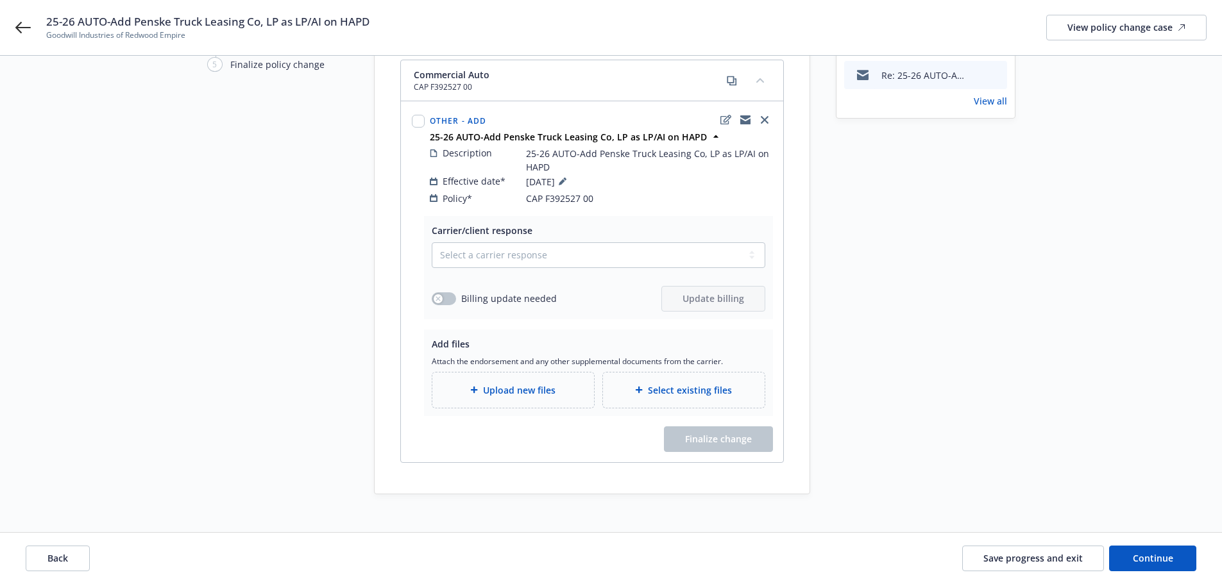
click at [524, 384] on span "Upload new files" at bounding box center [519, 390] width 72 height 13
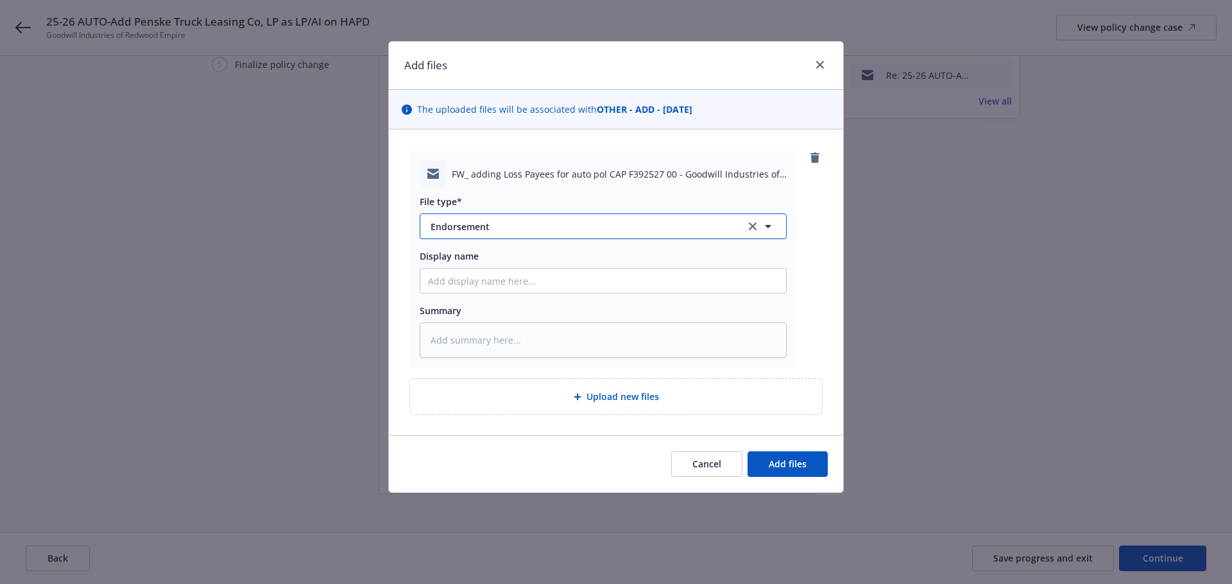
click at [562, 227] on span "Endorsement" at bounding box center [578, 226] width 297 height 13
click at [498, 268] on div "Email" at bounding box center [603, 262] width 350 height 19
click at [487, 279] on input "Display name" at bounding box center [603, 281] width 366 height 24
paste input "Re: 25-26 AUTO-Add Penske Truck Leasing Co, LP as LP/AI on HAPD"
click at [520, 334] on textarea at bounding box center [603, 340] width 367 height 35
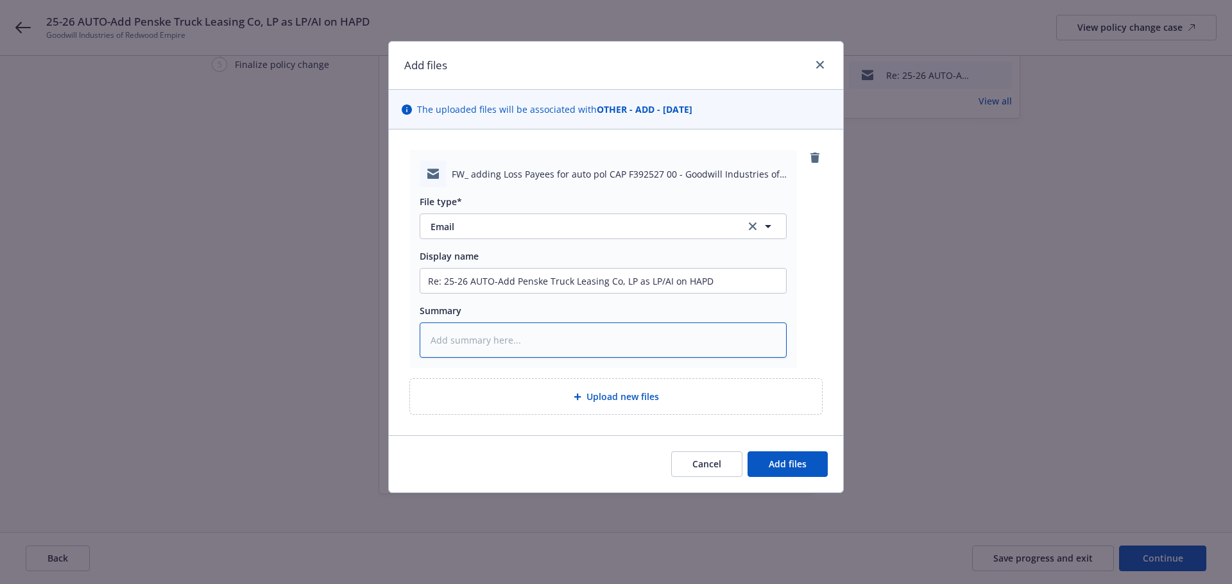
paste textarea "Re: 25-26 AUTO-Add Penske Truck Leasing Co, LP as LP/AI on HAPD"
click at [575, 468] on div "Cancel Add files" at bounding box center [615, 465] width 423 height 26
click at [802, 463] on span "Add files" at bounding box center [788, 464] width 38 height 12
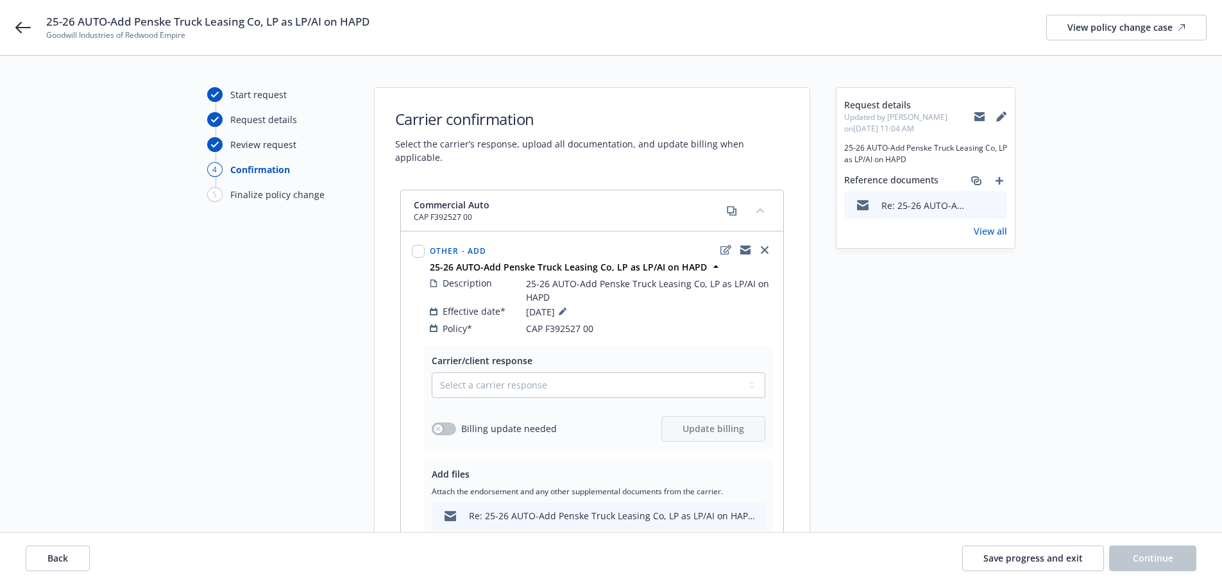
scroll to position [0, 0]
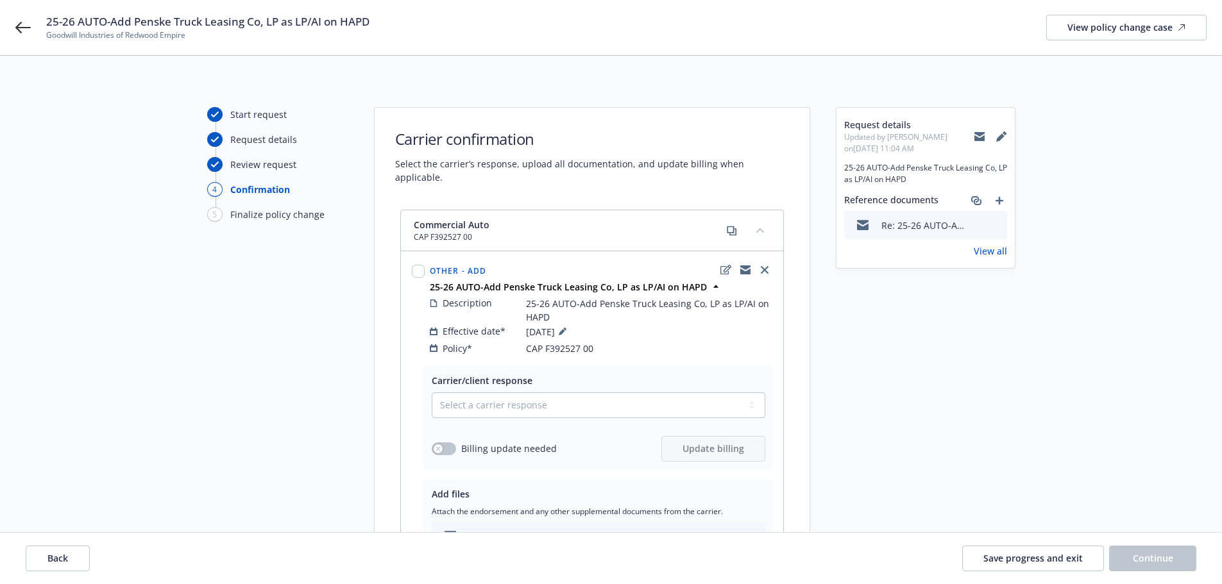
click at [1042, 452] on div "Start request Request details Review request 4 Confirmation 5 Finalize policy c…" at bounding box center [610, 392] width 1191 height 571
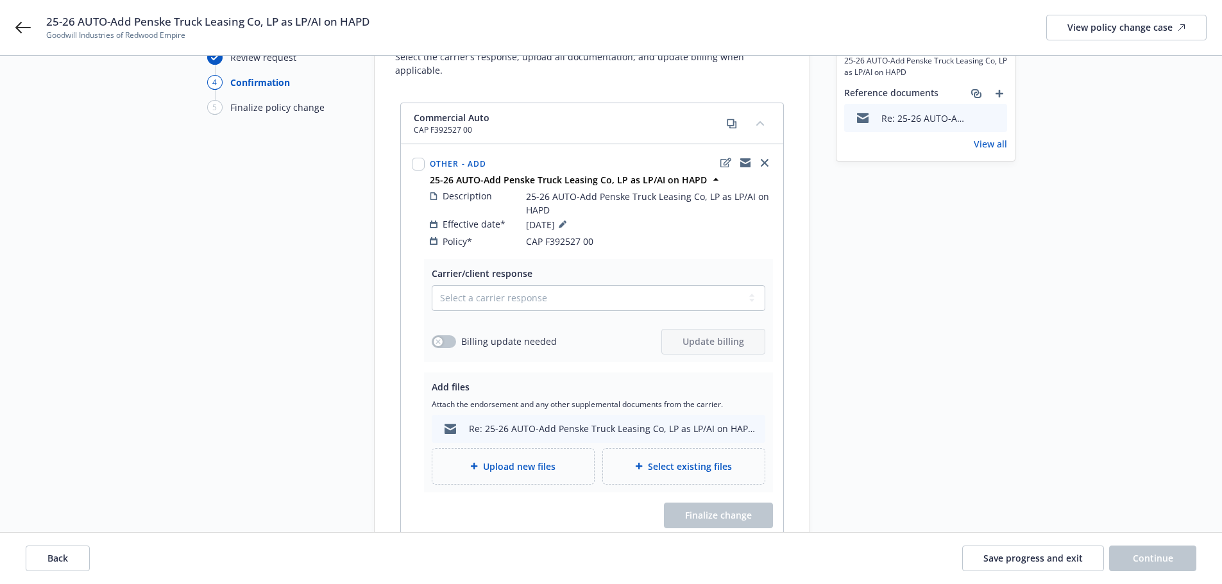
scroll to position [183, 0]
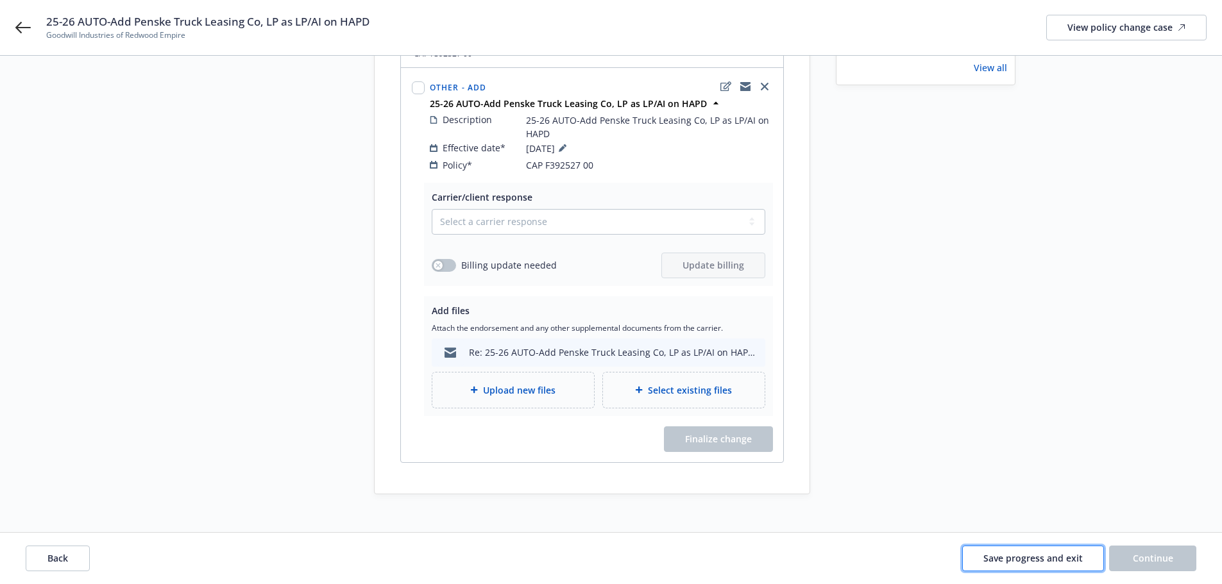
click at [1036, 558] on span "Save progress and exit" at bounding box center [1032, 558] width 99 height 12
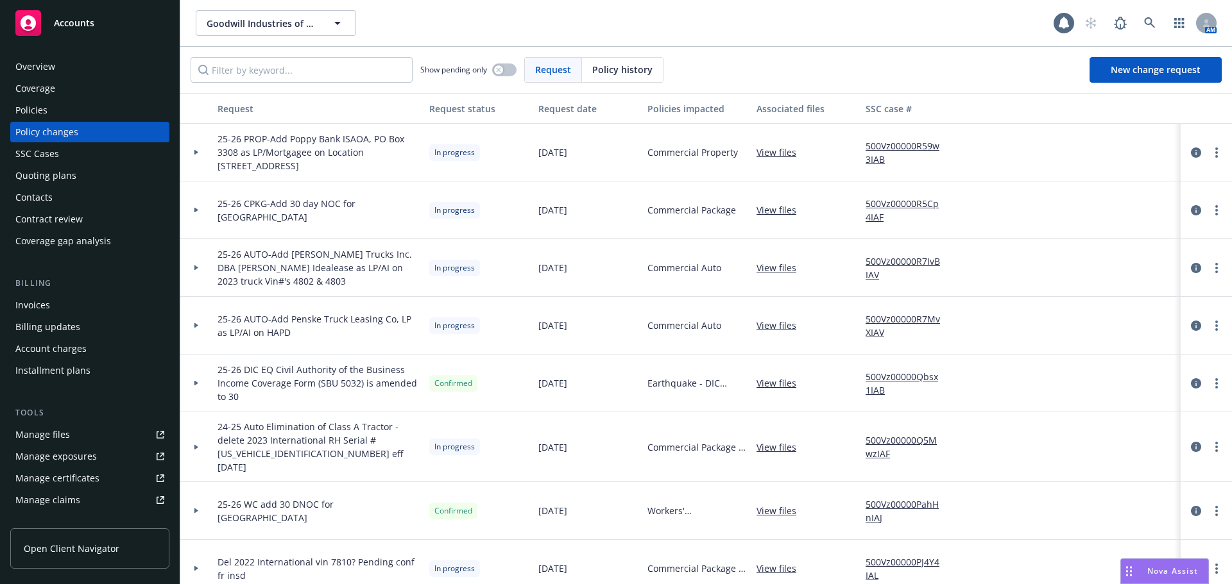
click at [882, 322] on link "500Vz00000R7MvXIAV" at bounding box center [908, 325] width 86 height 27
click at [783, 330] on link "View files" at bounding box center [781, 325] width 50 height 13
click at [774, 270] on link "View files" at bounding box center [781, 267] width 50 height 13
click at [772, 216] on link "View files" at bounding box center [781, 209] width 50 height 13
click at [783, 153] on link "View files" at bounding box center [781, 152] width 50 height 13
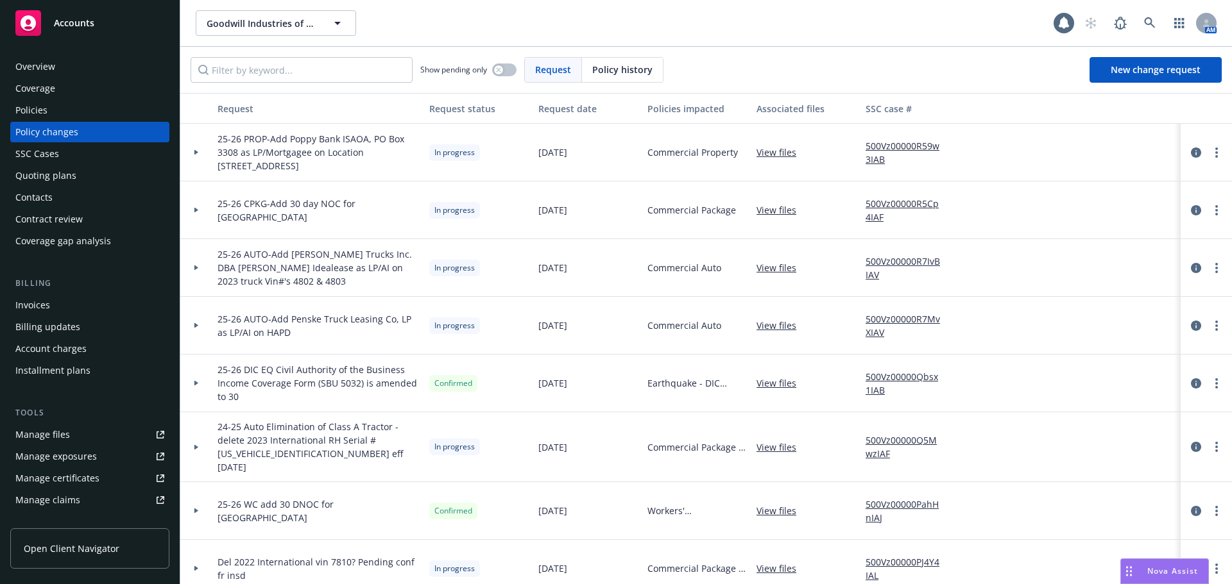
click at [778, 327] on link "View files" at bounding box center [781, 325] width 50 height 13
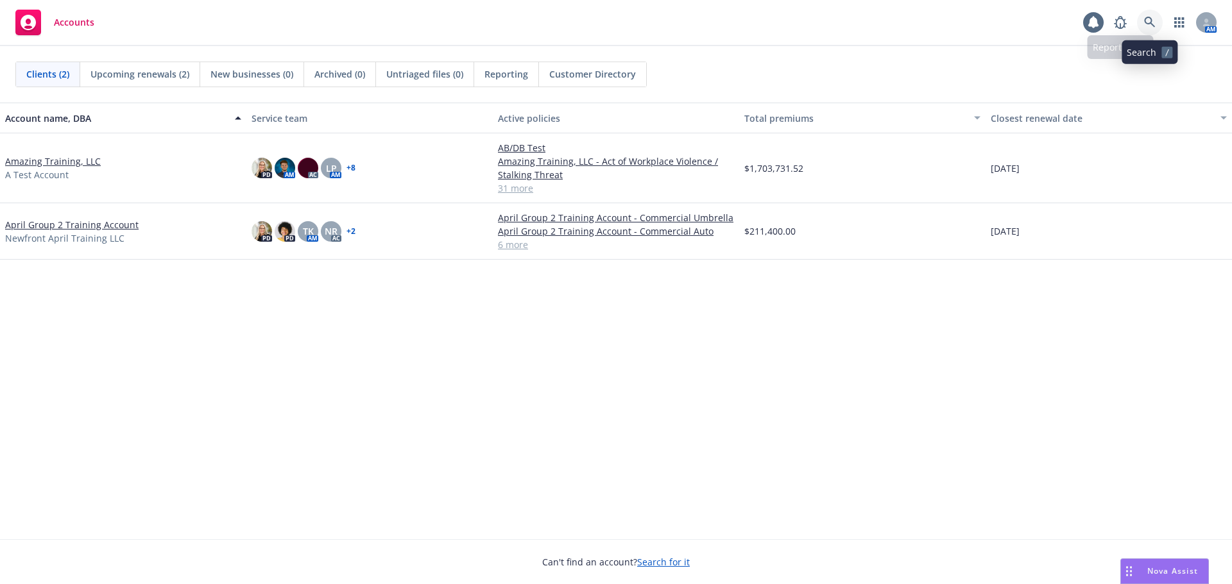
click at [1153, 23] on icon at bounding box center [1150, 23] width 12 height 12
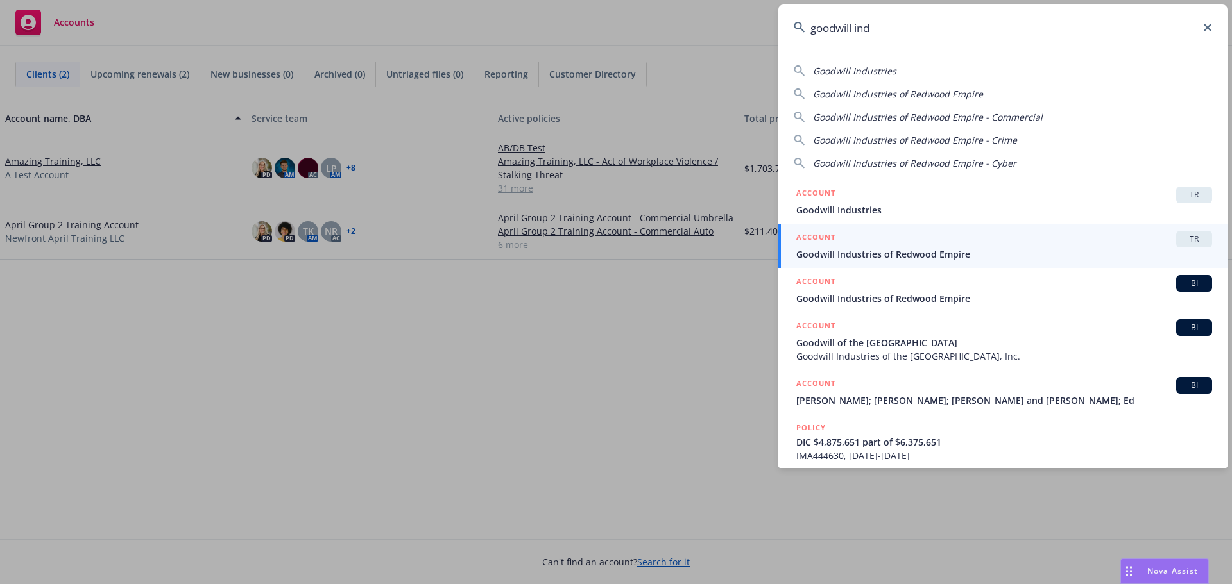
type input "goodwill ind"
click at [885, 244] on div "ACCOUNT TR" at bounding box center [1004, 239] width 416 height 17
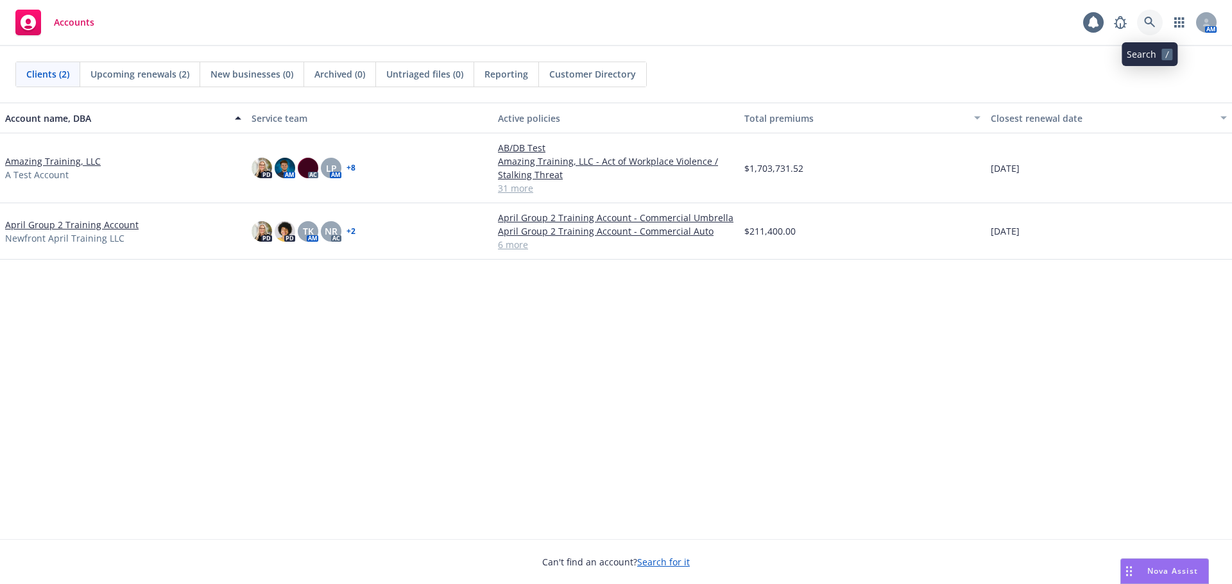
click at [1145, 21] on icon at bounding box center [1149, 22] width 11 height 11
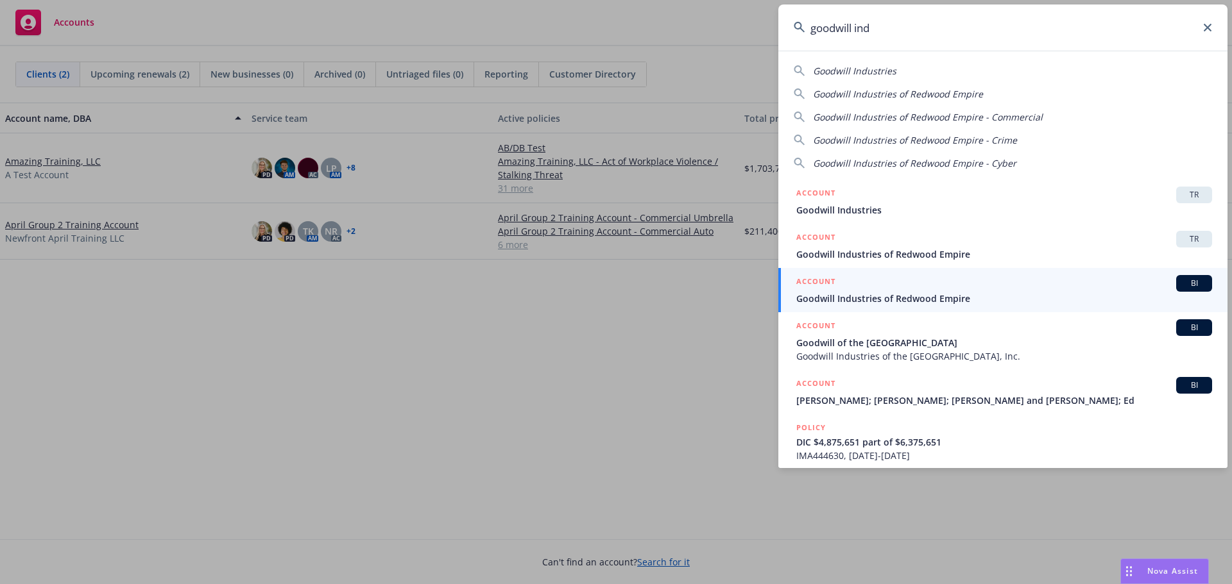
type input "goodwill ind"
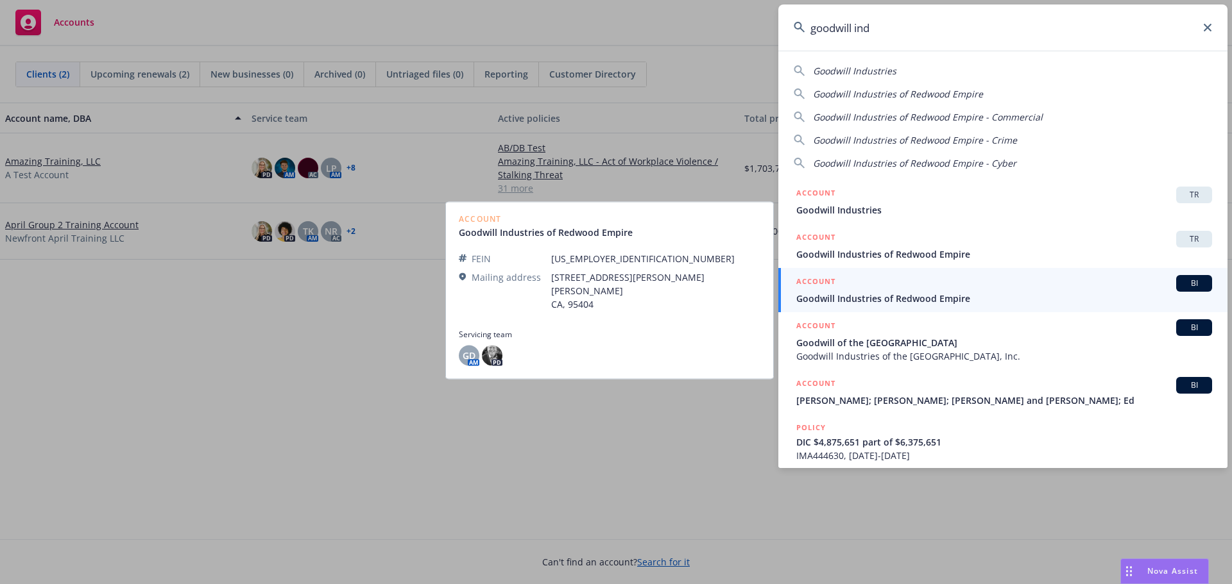
click at [976, 296] on span "Goodwill Industries of Redwood Empire" at bounding box center [1004, 298] width 416 height 13
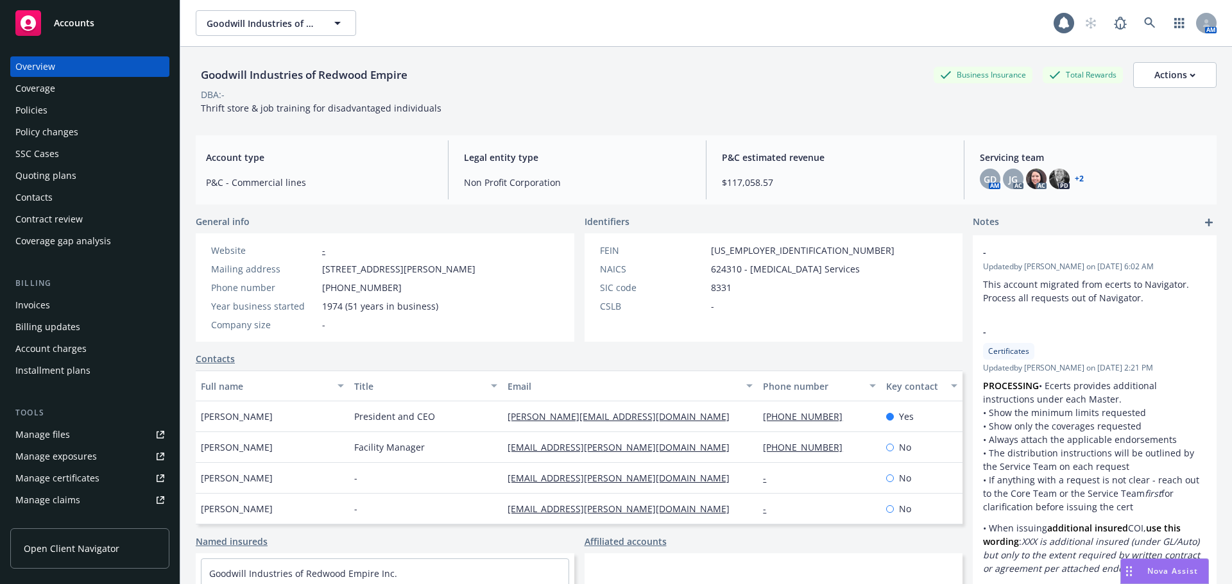
click at [37, 108] on div "Policies" at bounding box center [31, 110] width 32 height 21
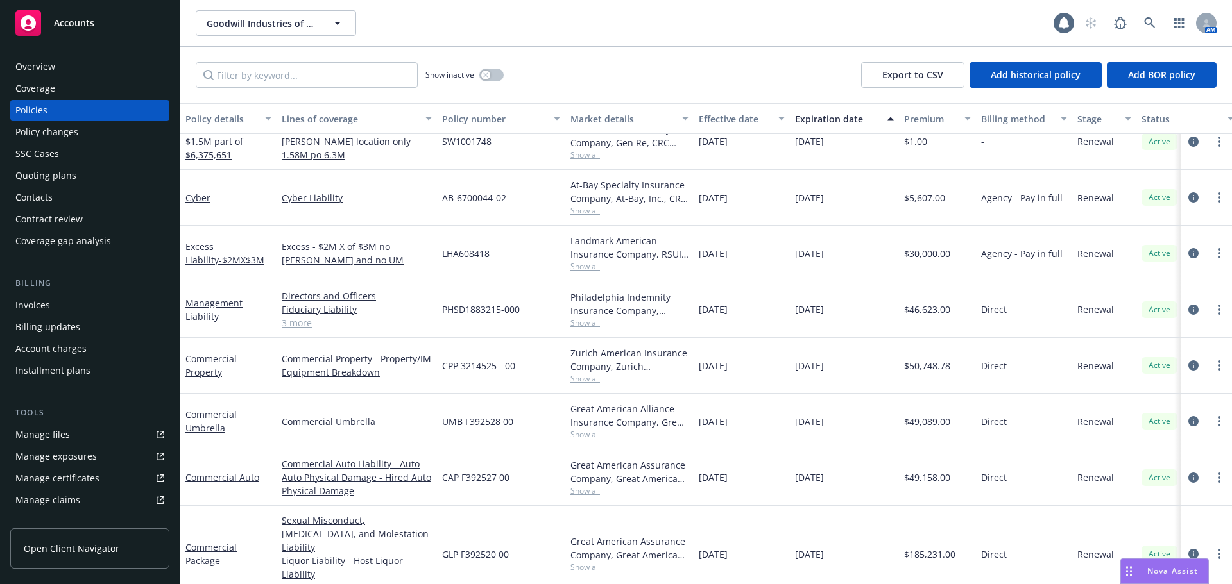
scroll to position [143, 0]
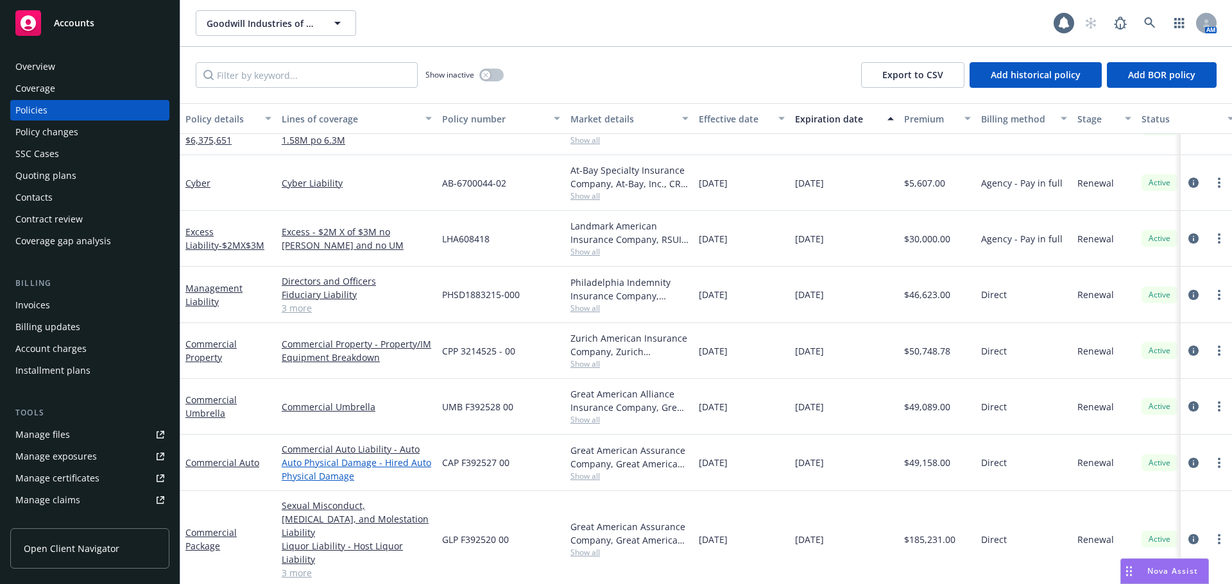
click at [327, 480] on link "Auto Physical Damage - Hired Auto Physical Damage" at bounding box center [357, 469] width 150 height 27
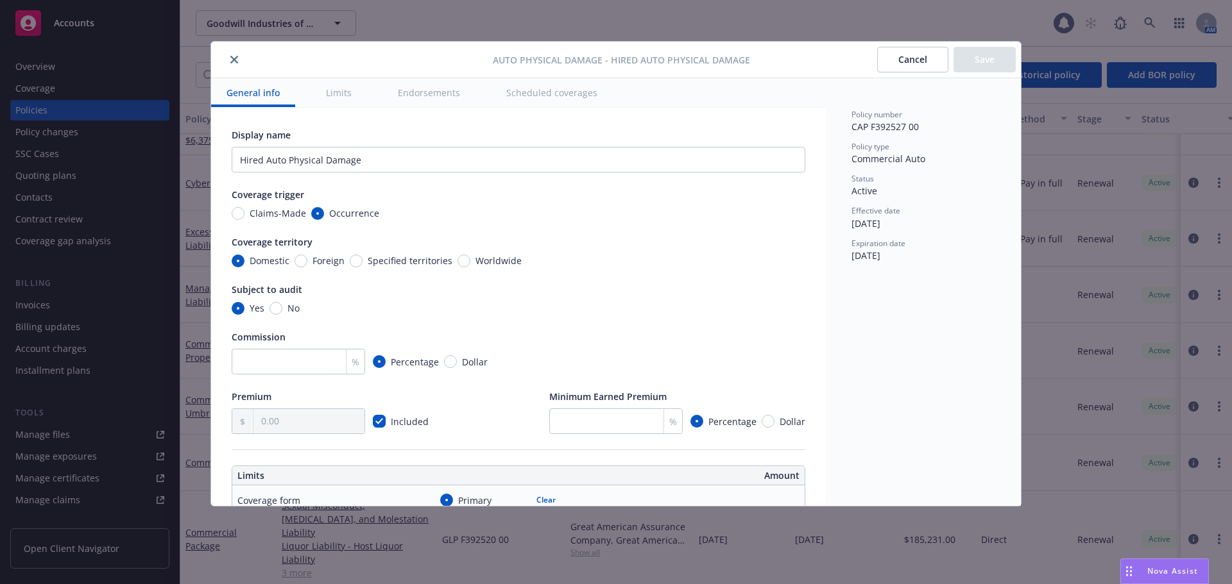
click at [233, 58] on icon "close" at bounding box center [234, 60] width 8 height 8
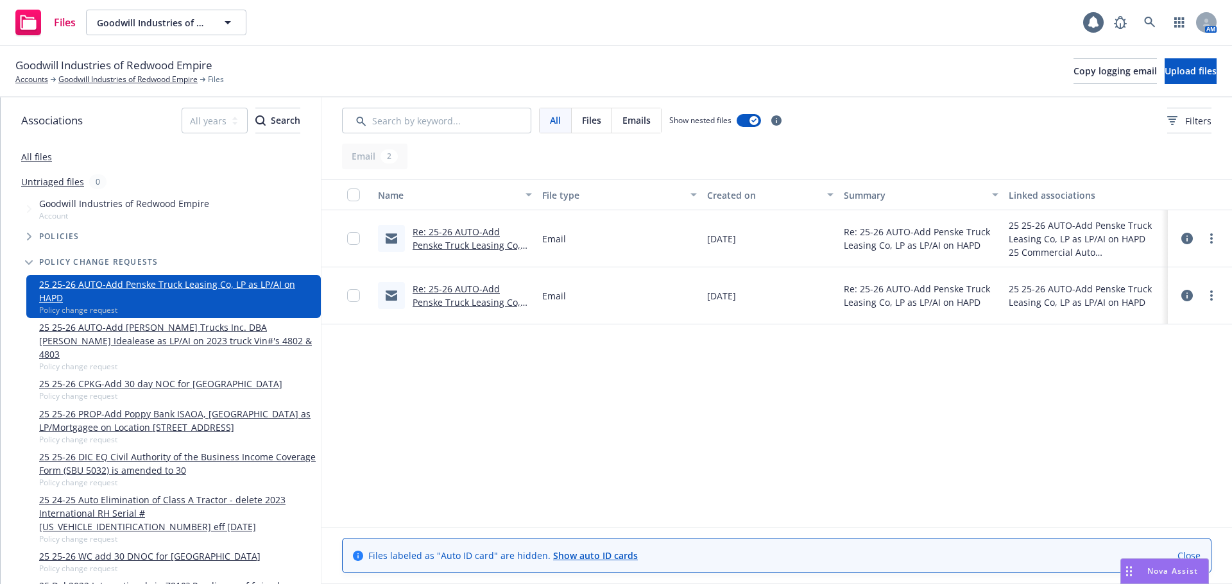
click at [495, 299] on link "Re: 25-26 AUTO-Add Penske Truck Leasing Co, LP as LP/AI on HAPD .msg" at bounding box center [466, 302] width 108 height 39
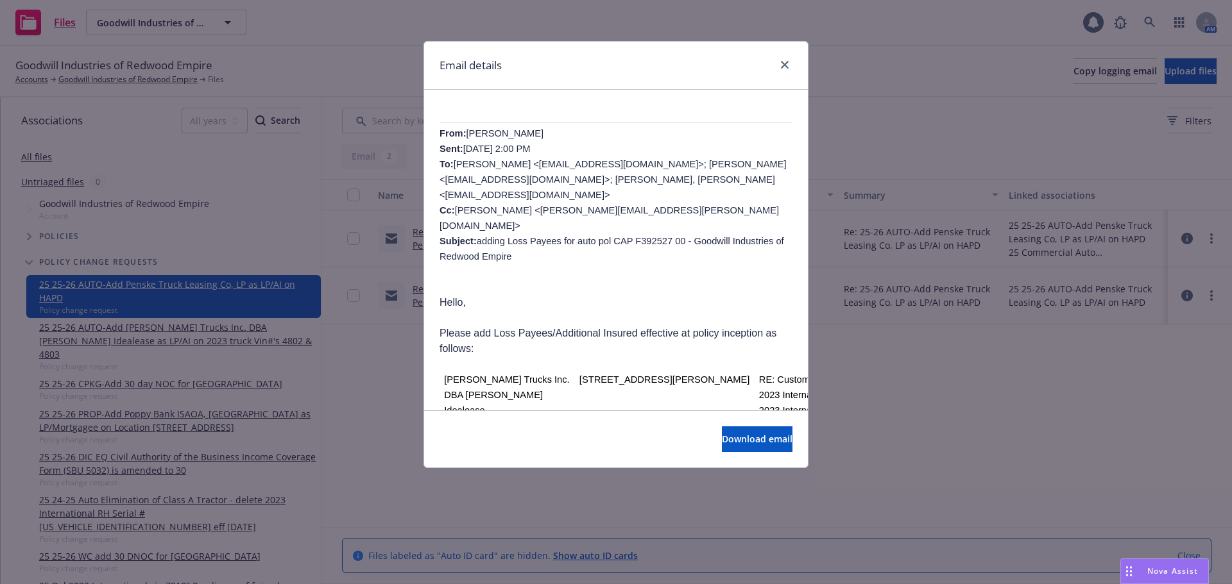
scroll to position [257, 0]
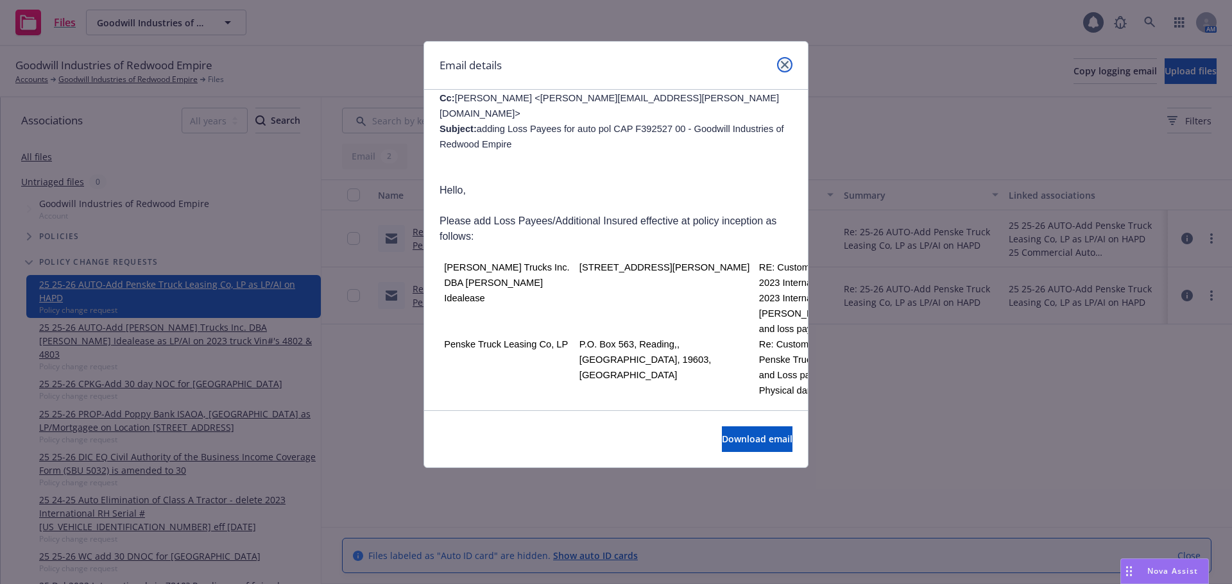
click at [785, 69] on link "close" at bounding box center [784, 64] width 15 height 15
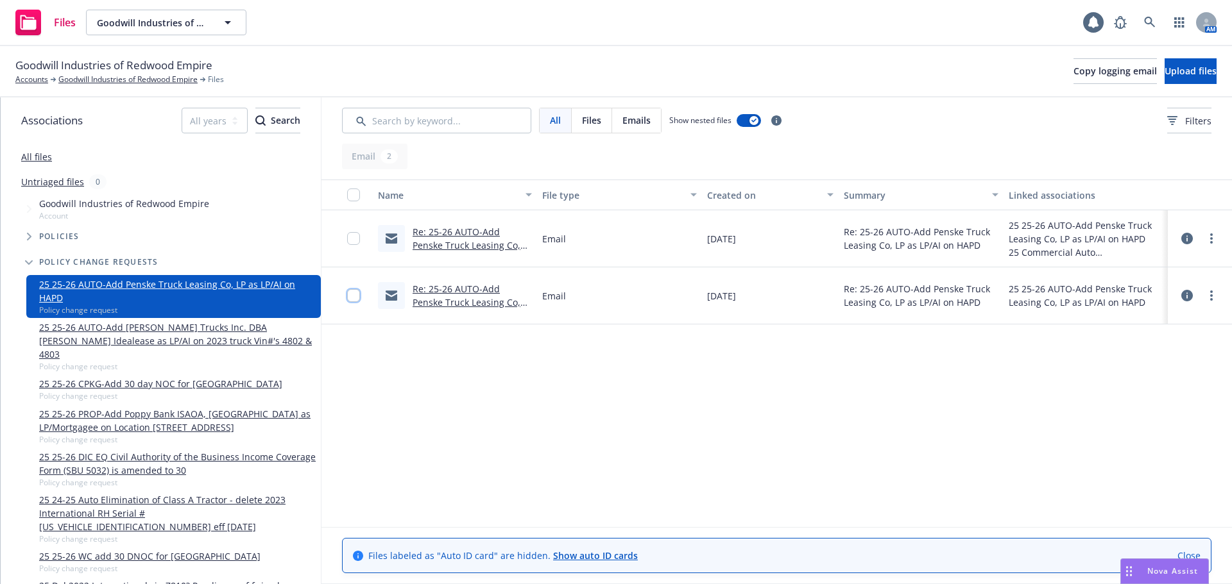
click at [349, 297] on input "checkbox" at bounding box center [353, 295] width 13 height 13
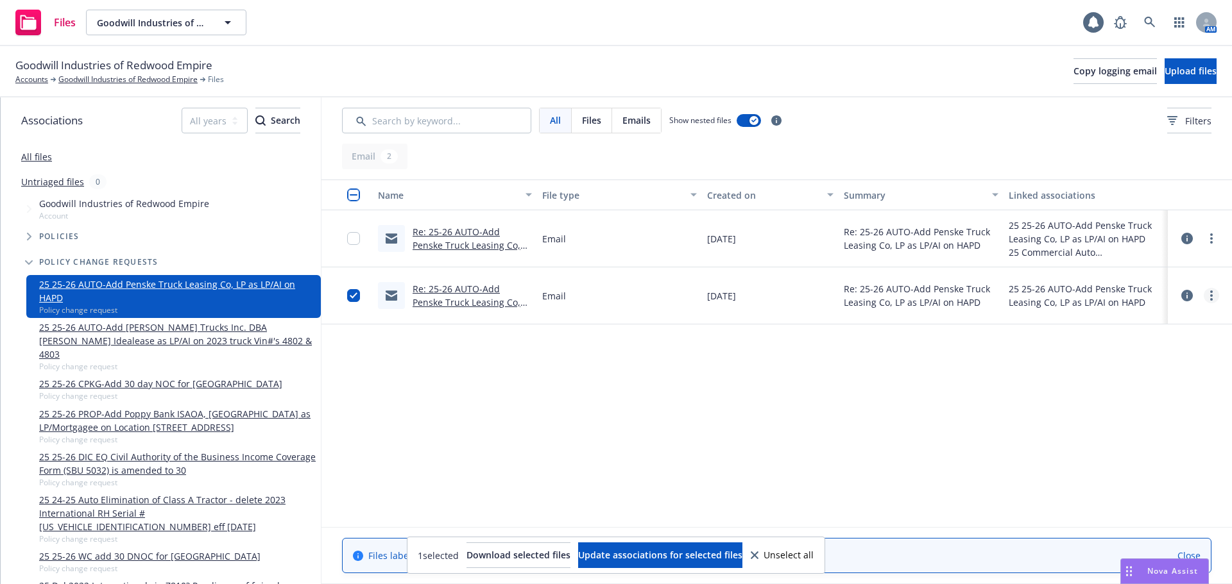
click at [1213, 301] on link "more" at bounding box center [1210, 295] width 15 height 15
click at [997, 405] on div "Name File type Created on Summary Linked associations Re: 25-26 AUTO-Add Penske…" at bounding box center [776, 354] width 910 height 348
click at [1209, 296] on link "more" at bounding box center [1210, 295] width 15 height 15
click at [1138, 325] on link "Archive" at bounding box center [1155, 322] width 128 height 26
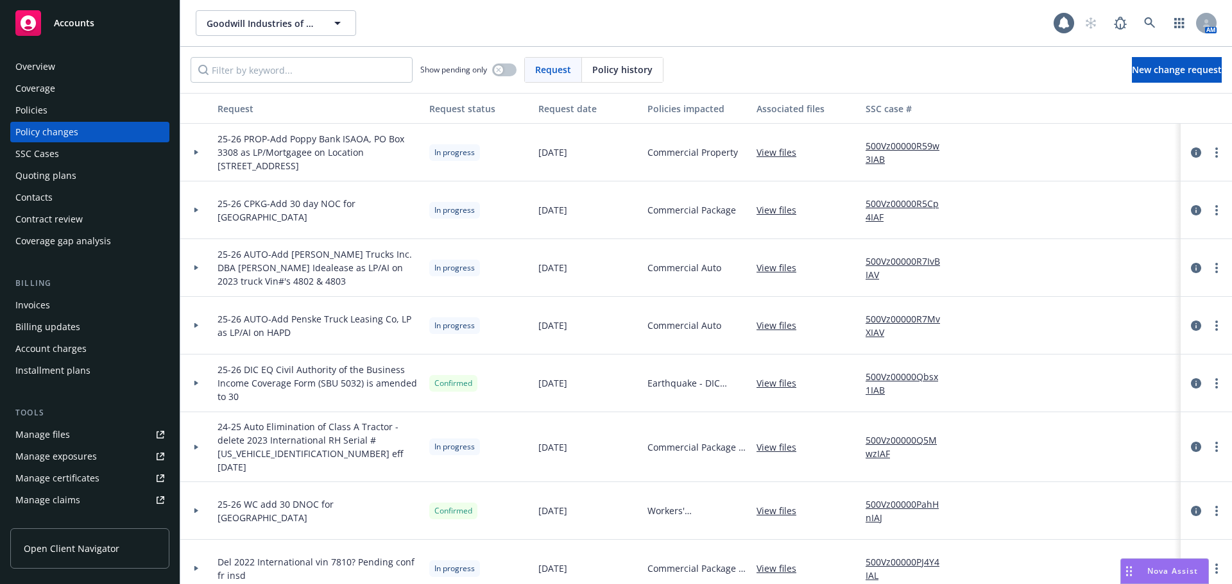
click at [55, 156] on div "SSC Cases" at bounding box center [37, 154] width 44 height 21
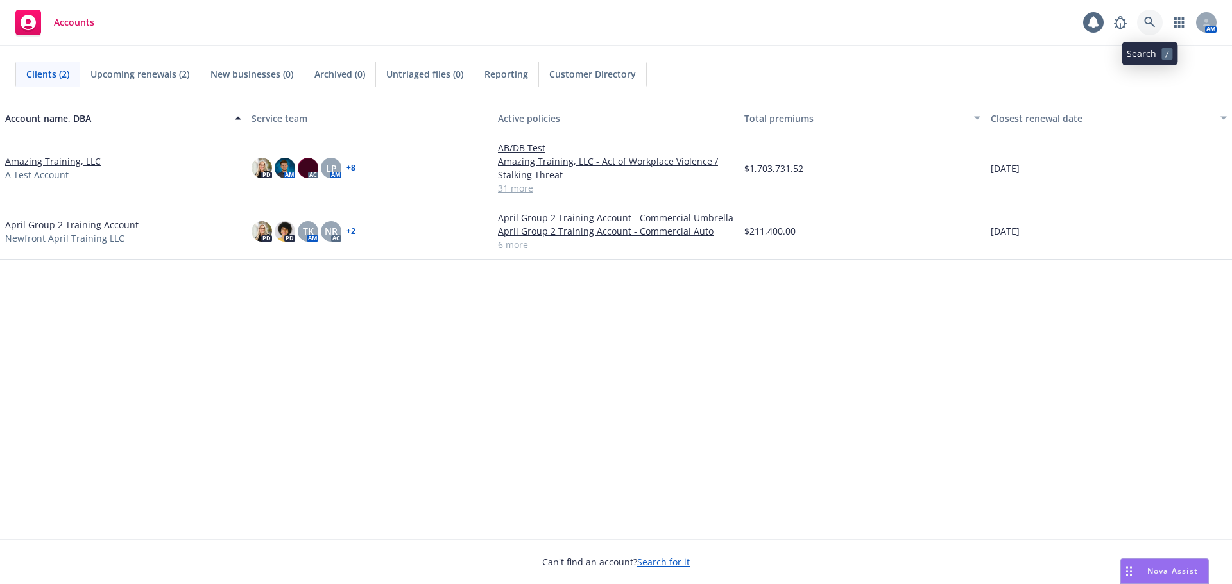
click at [1140, 18] on link at bounding box center [1150, 23] width 26 height 26
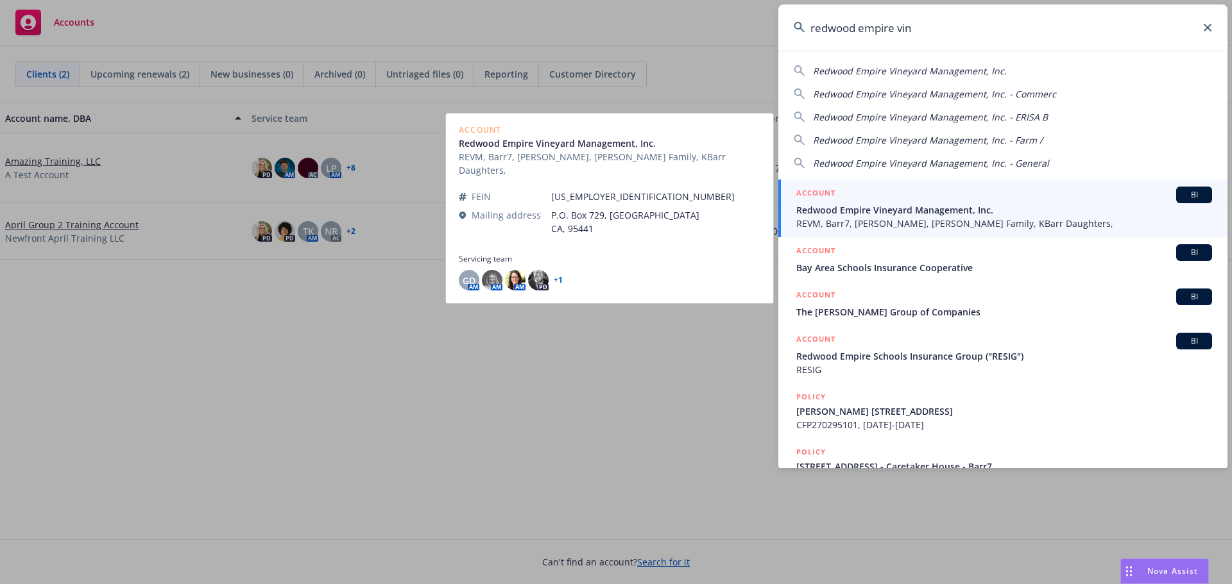
type input "redwood empire vin"
click at [940, 224] on span "REVM, Barr7, [PERSON_NAME], [PERSON_NAME] Family, KBarr Daughters," at bounding box center [1004, 223] width 416 height 13
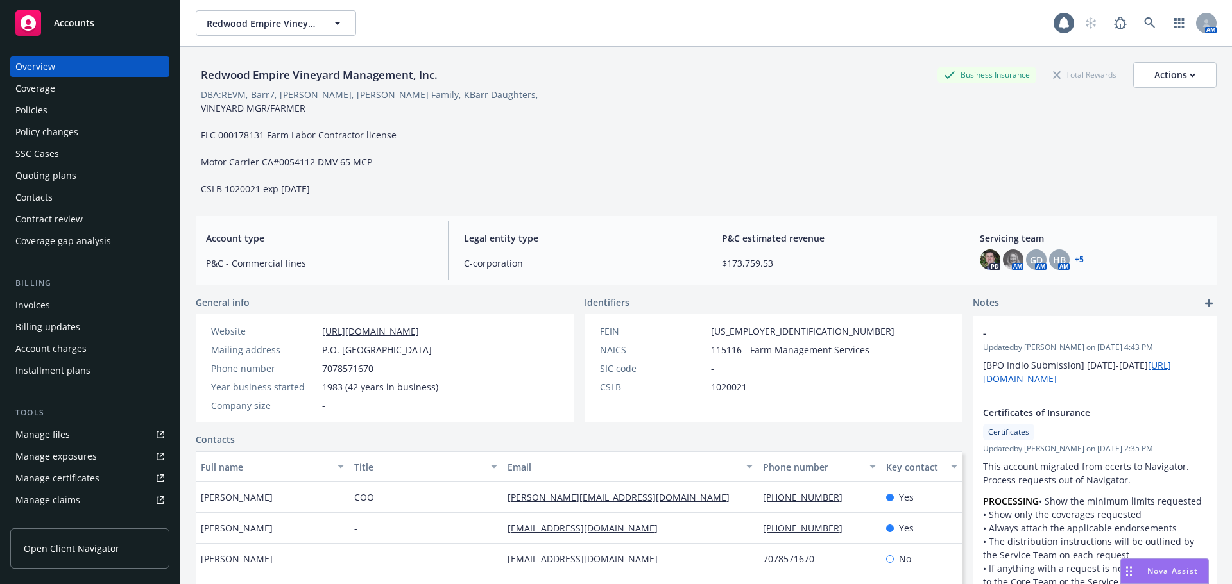
click at [29, 113] on div "Policies" at bounding box center [31, 110] width 32 height 21
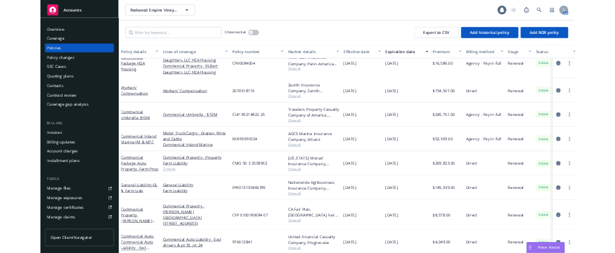
scroll to position [29, 0]
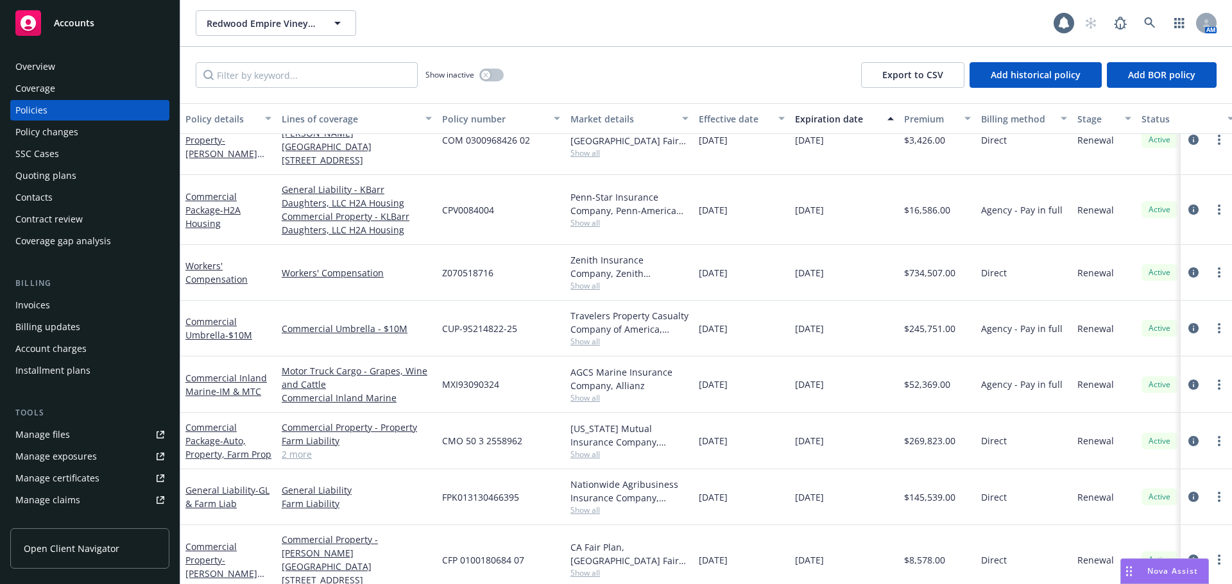
click at [860, 13] on div "Redwood Empire Vineyard Management, Inc. Redwood Empire Vineyard Management, In…" at bounding box center [625, 23] width 858 height 26
click at [766, 10] on div "Redwood Empire Vineyard Management, Inc. Redwood Empire Vineyard Management, In…" at bounding box center [705, 23] width 1051 height 46
click at [763, 9] on div "Redwood Empire Vineyard Management, Inc. Redwood Empire Vineyard Management, In…" at bounding box center [705, 23] width 1051 height 46
